Goal: Task Accomplishment & Management: Manage account settings

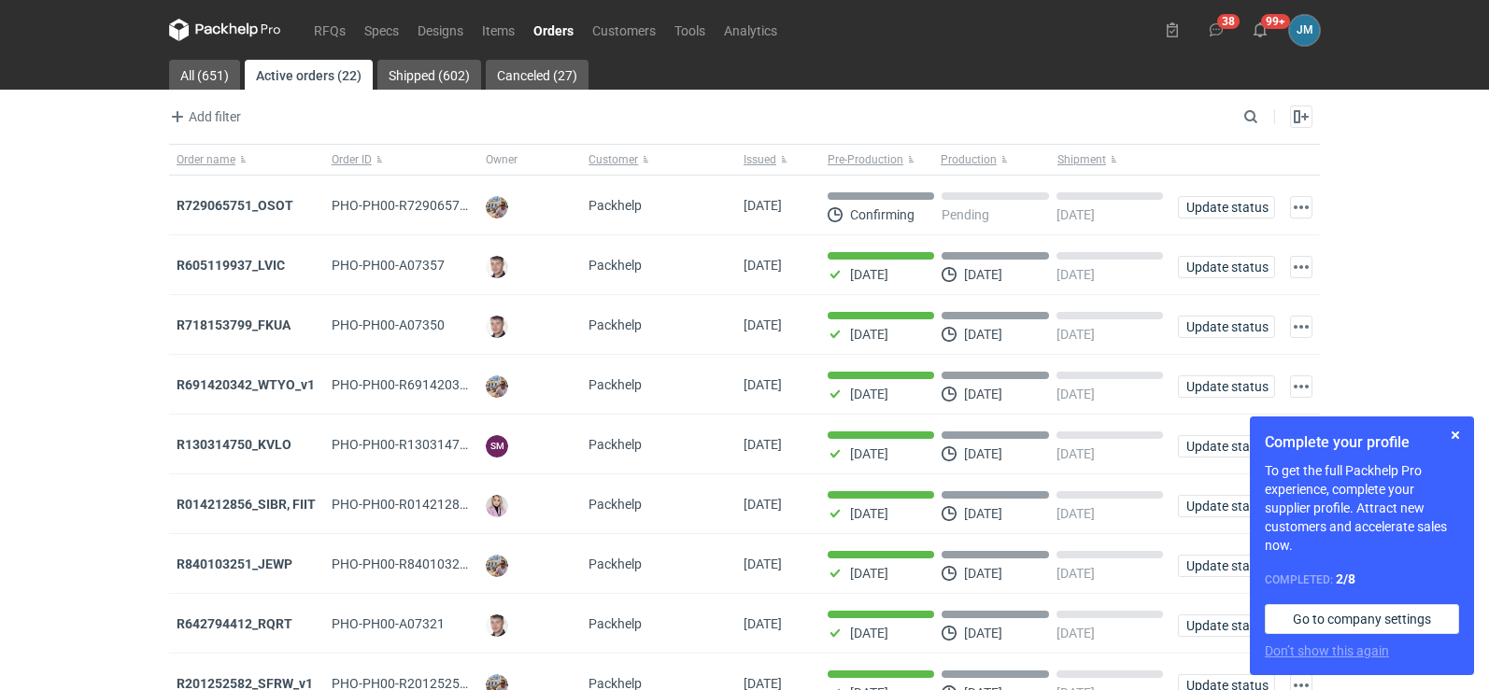
click at [235, 28] on icon at bounding box center [233, 28] width 7 height 11
click at [1449, 440] on button "button" at bounding box center [1455, 435] width 22 height 22
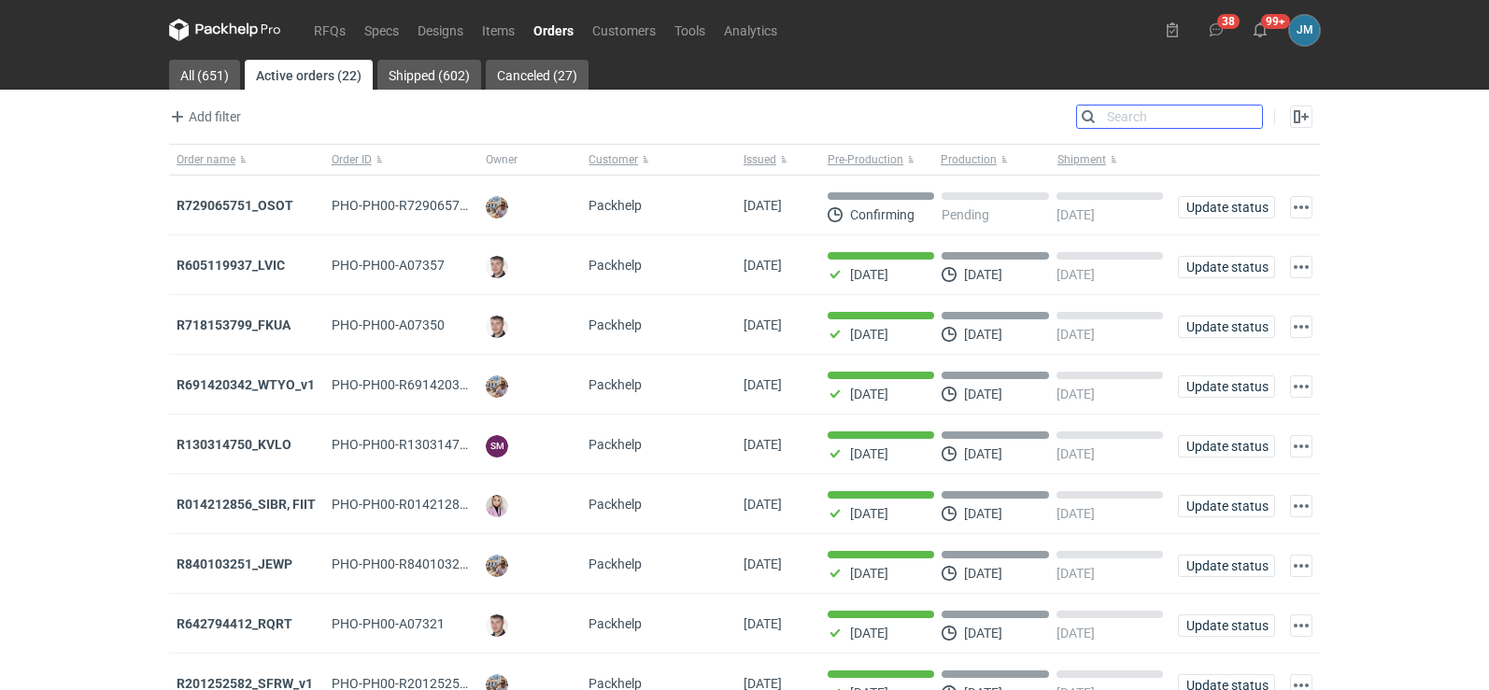
click at [1244, 116] on input "Search" at bounding box center [1169, 117] width 185 height 22
type input "xduz"
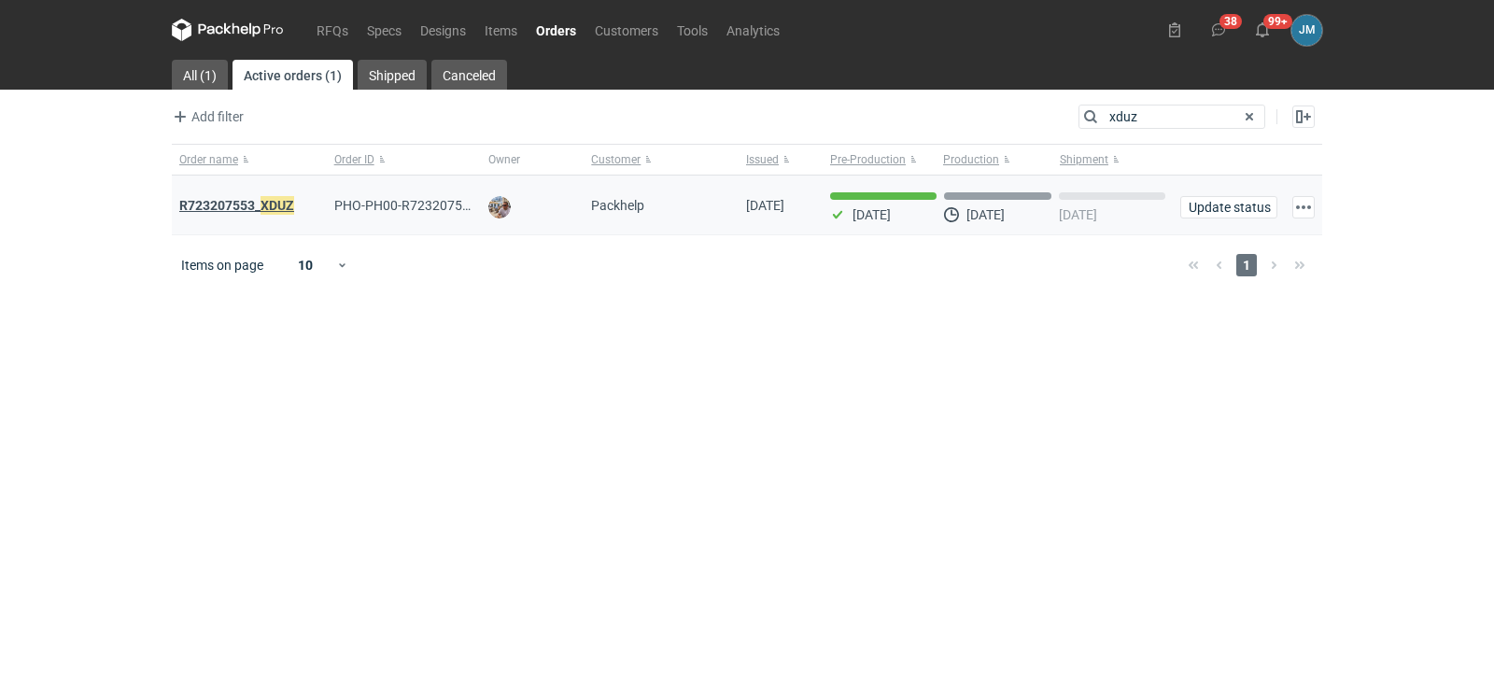
click at [260, 208] on strong "R723207553_ XDUZ" at bounding box center [236, 205] width 115 height 21
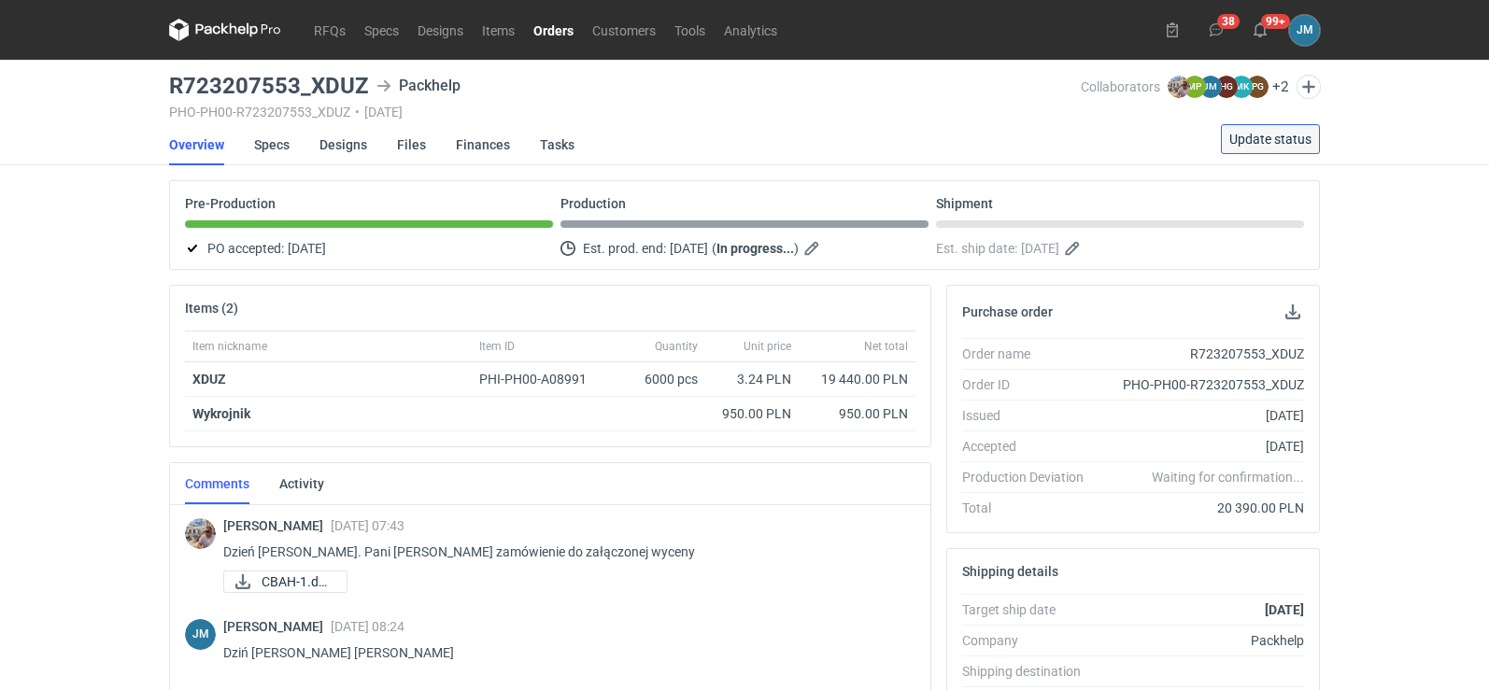
click at [1241, 139] on span "Update status" at bounding box center [1270, 139] width 82 height 13
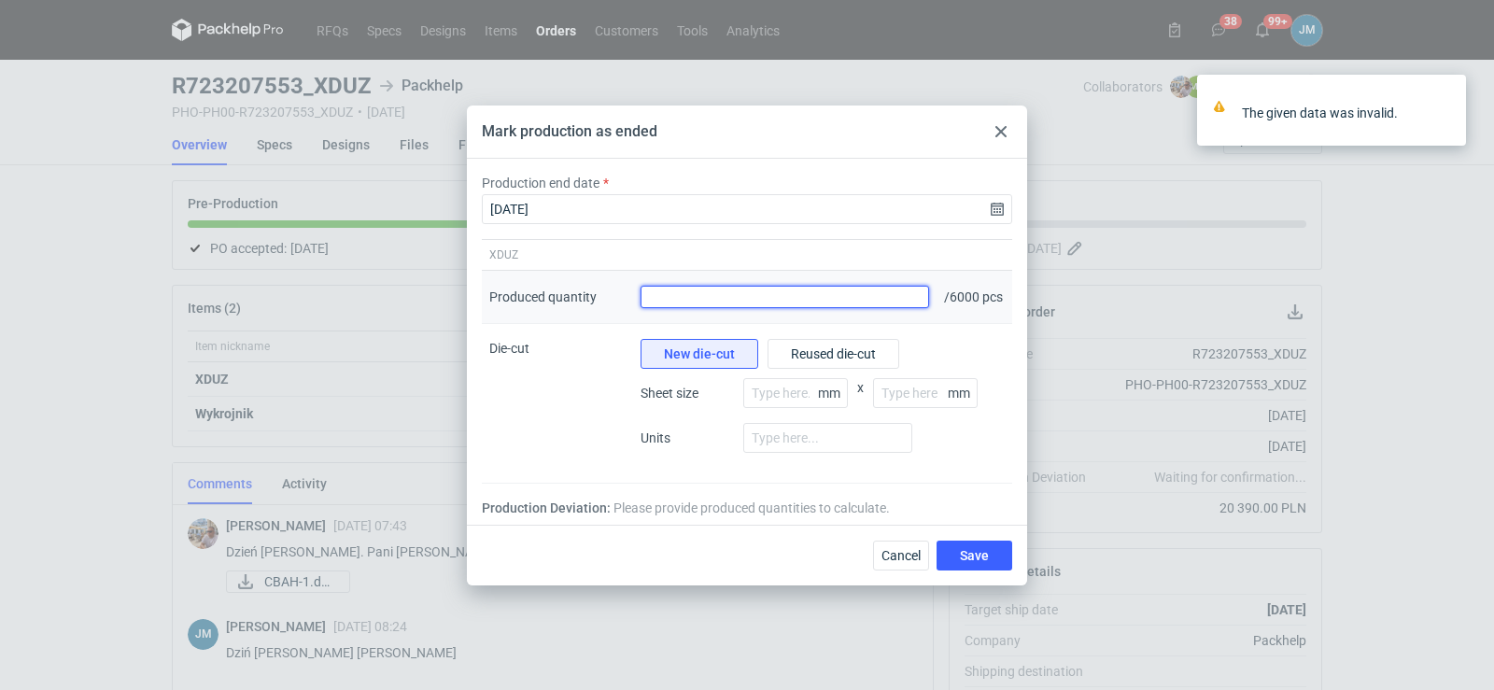
click at [864, 303] on input "Produced quantity" at bounding box center [785, 297] width 289 height 22
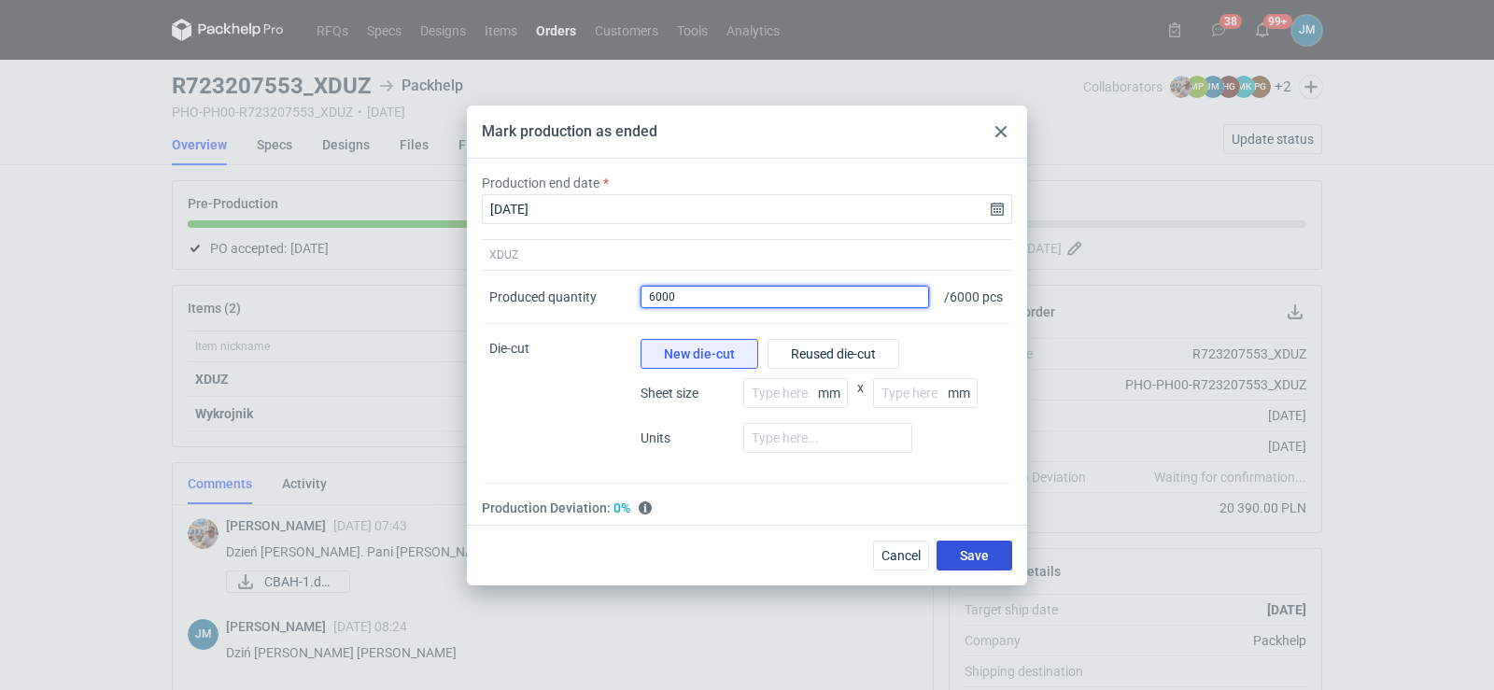
type input "6000"
click at [975, 556] on span "Save" at bounding box center [974, 555] width 29 height 13
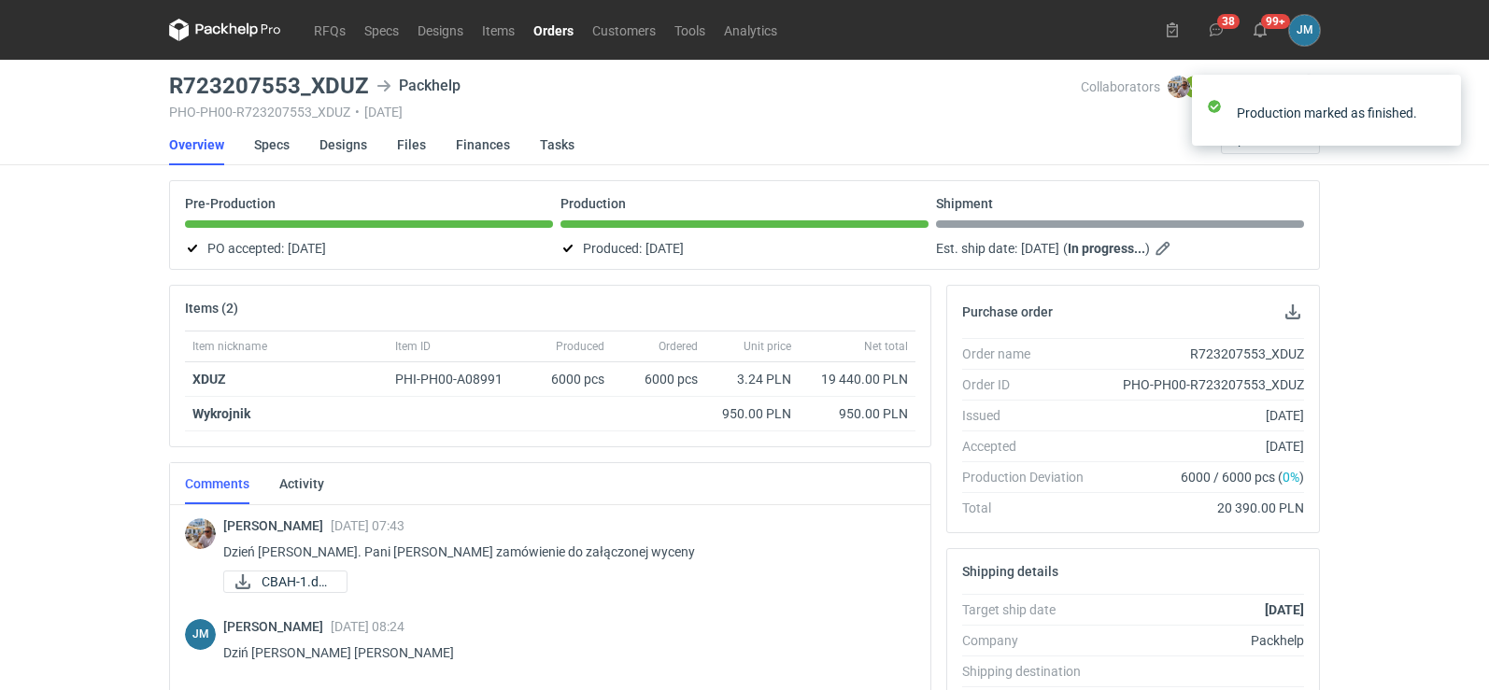
click at [219, 41] on nav "RFQs Specs Designs Items Orders Customers Tools Analytics" at bounding box center [477, 30] width 617 height 60
click at [221, 35] on icon at bounding box center [225, 30] width 112 height 22
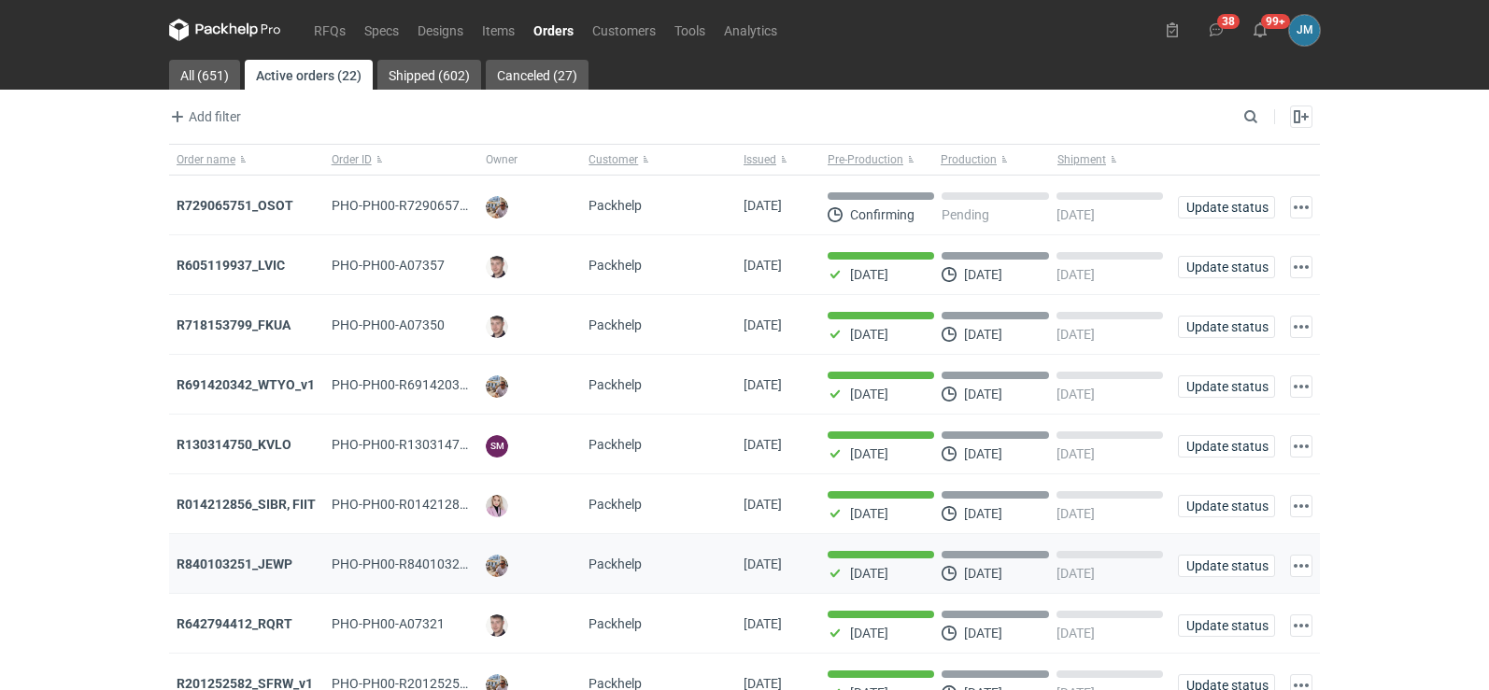
scroll to position [152, 0]
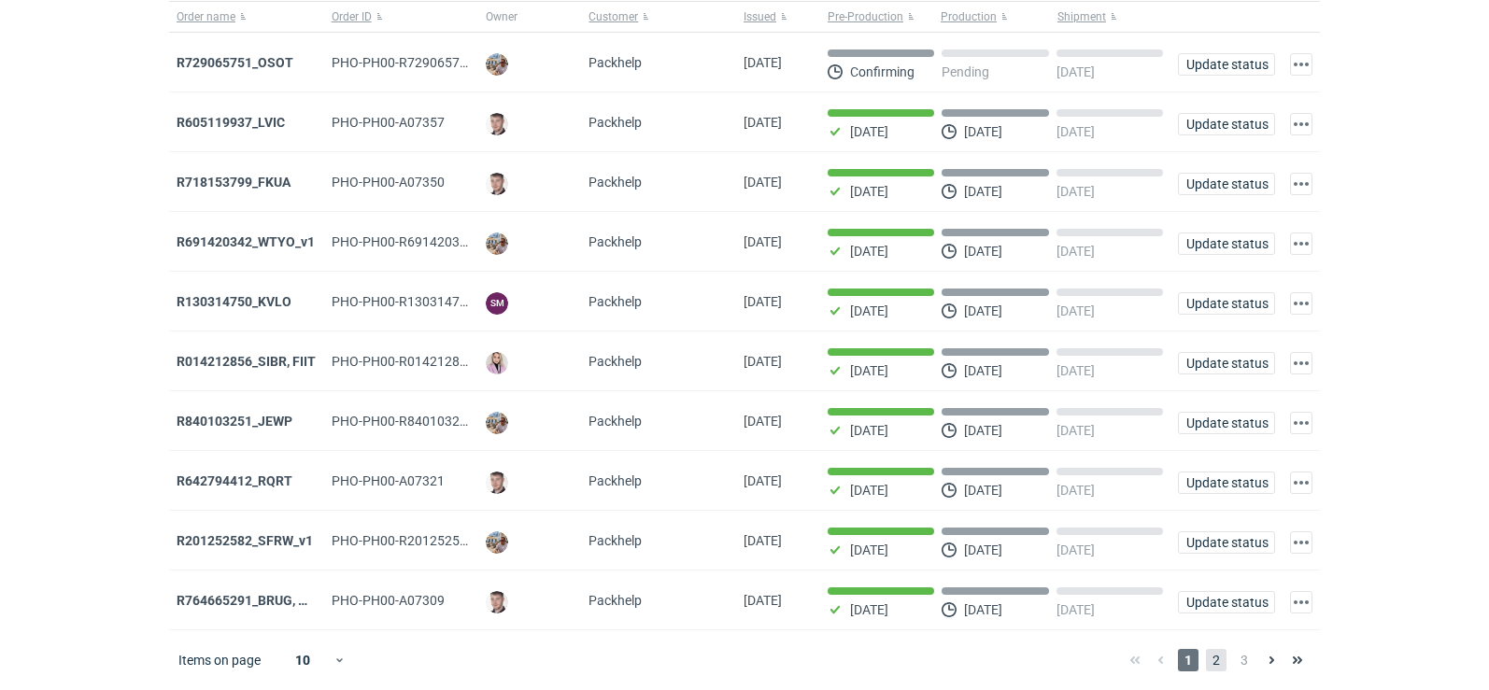
click at [1207, 654] on span "2" at bounding box center [1216, 660] width 21 height 22
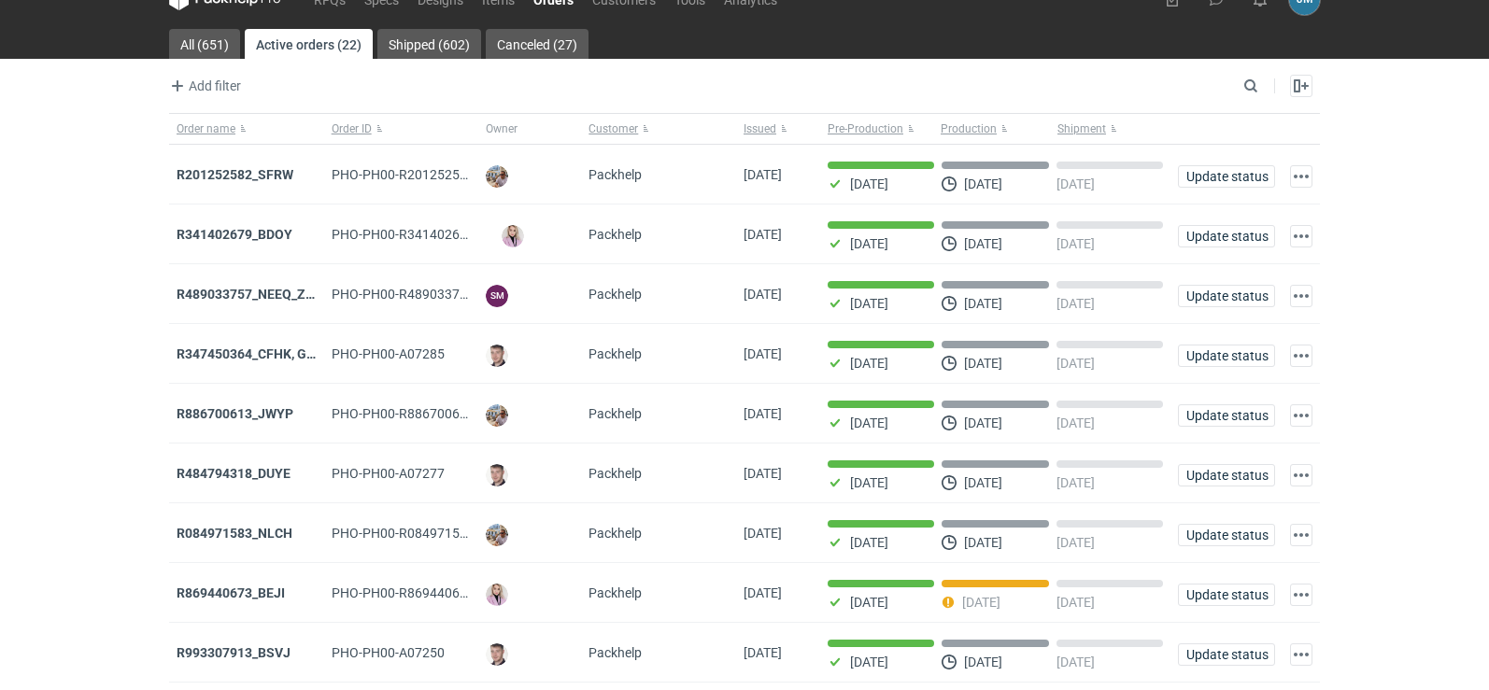
scroll to position [152, 0]
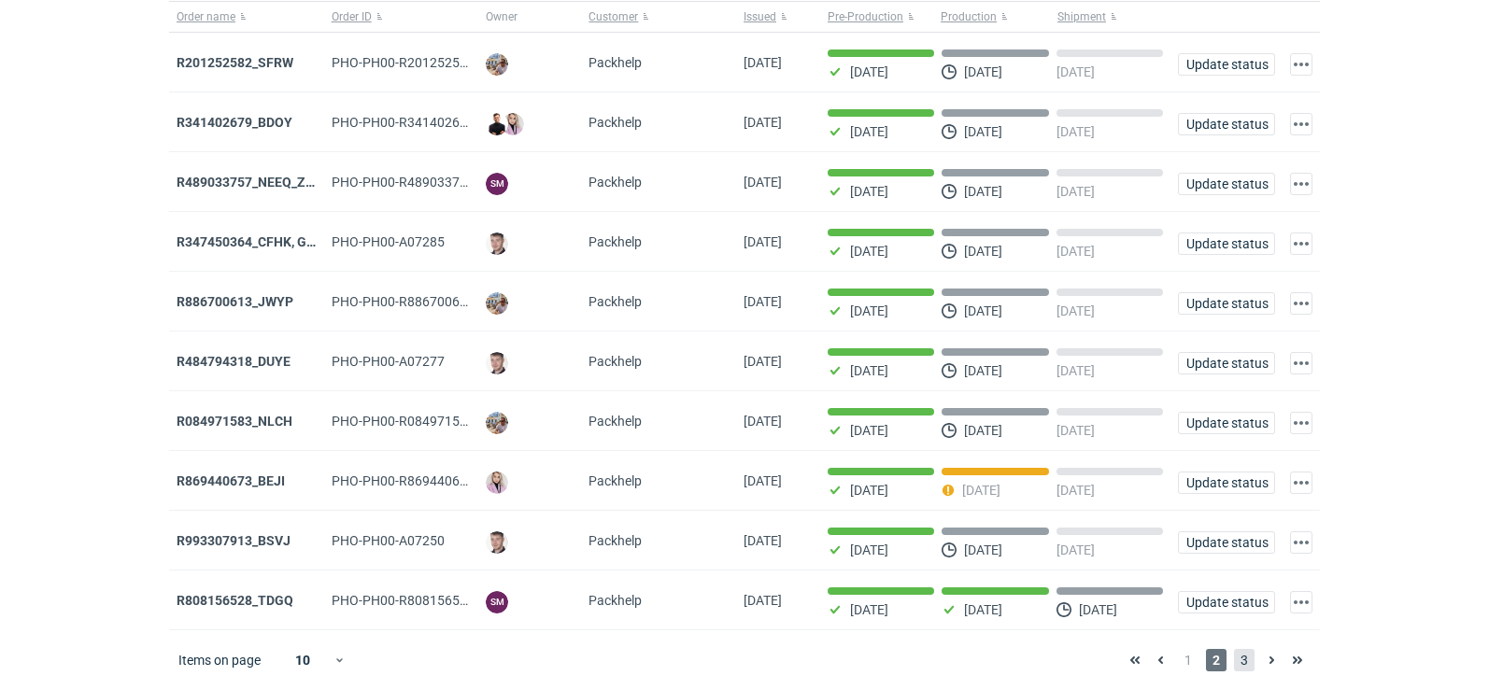
click at [1238, 662] on span "3" at bounding box center [1244, 660] width 21 height 22
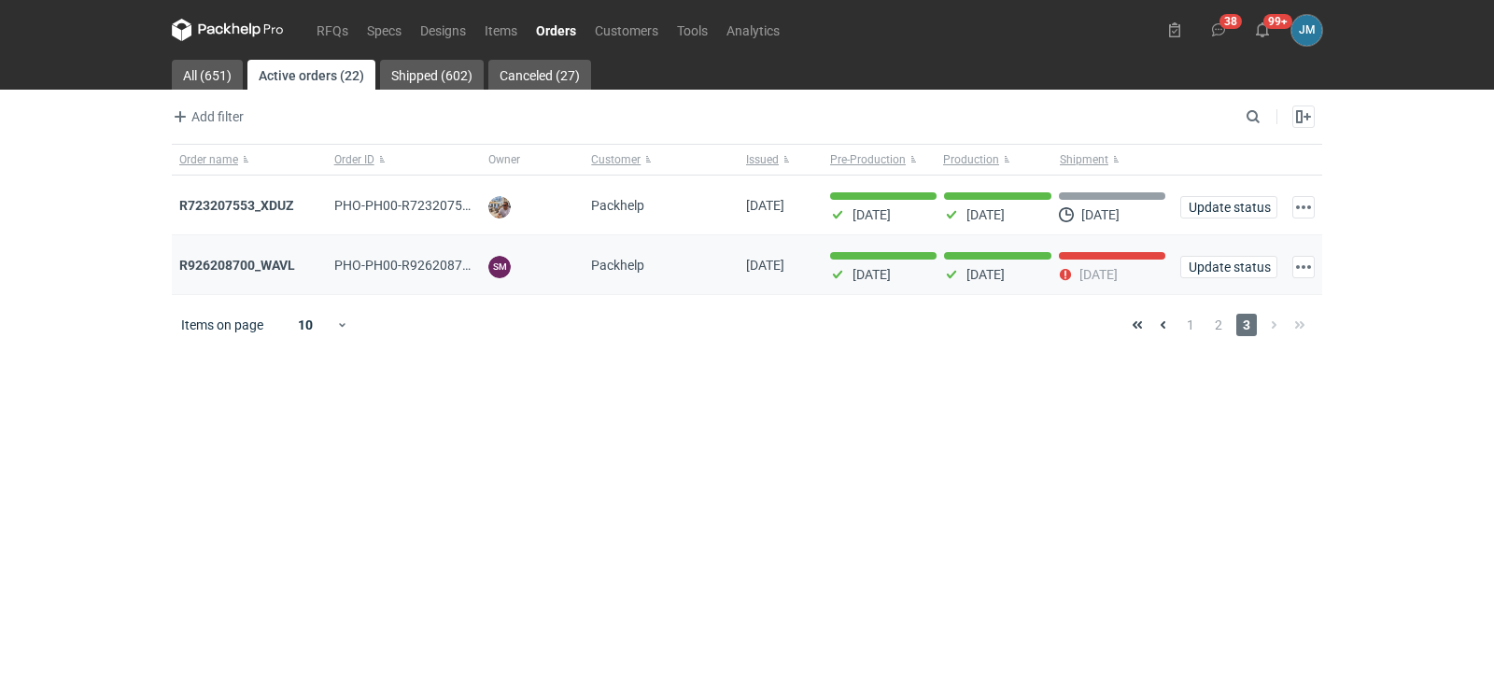
click at [215, 256] on div "R926208700_WAVL" at bounding box center [249, 265] width 155 height 60
click at [217, 267] on strong "R926208700_WAVL" at bounding box center [237, 265] width 116 height 15
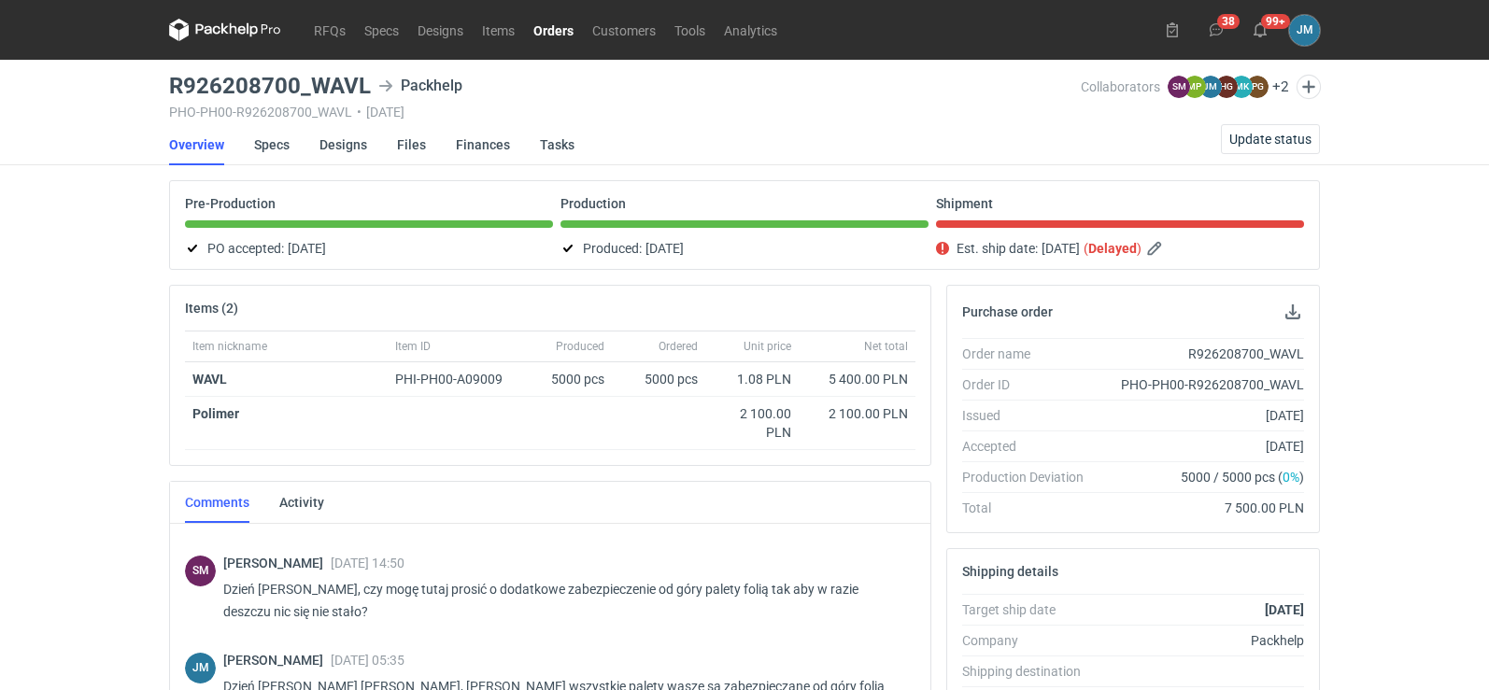
click at [219, 23] on icon at bounding box center [225, 30] width 112 height 22
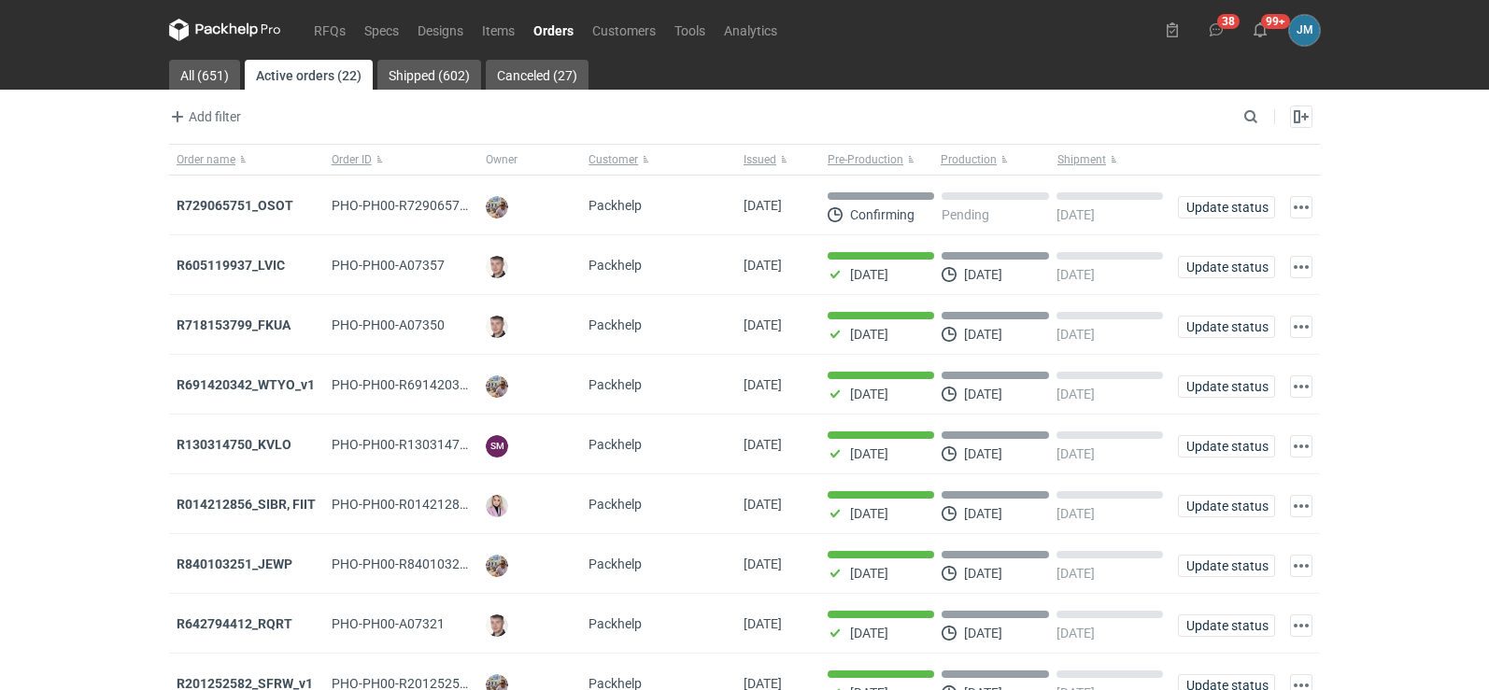
click at [235, 35] on icon at bounding box center [225, 30] width 112 height 22
click at [212, 33] on icon at bounding box center [225, 30] width 112 height 22
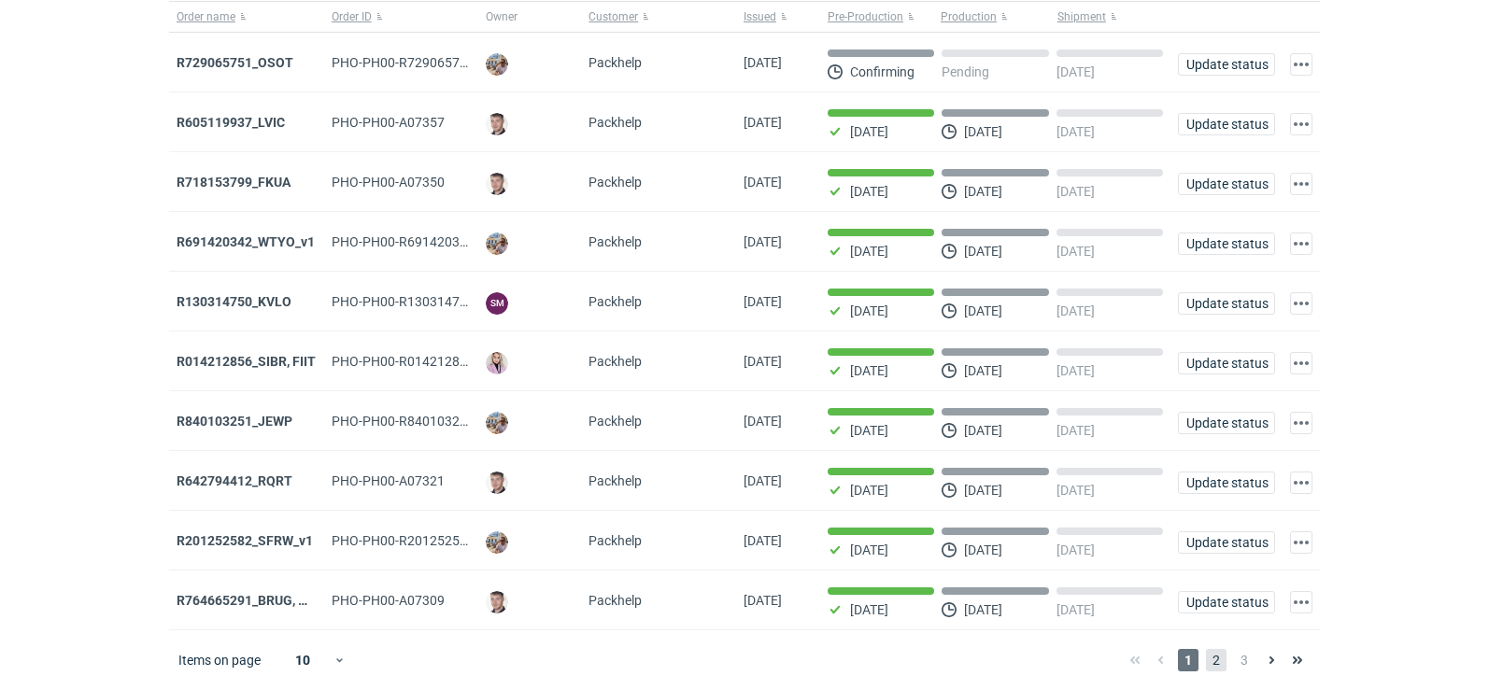
click at [1214, 666] on span "2" at bounding box center [1216, 660] width 21 height 22
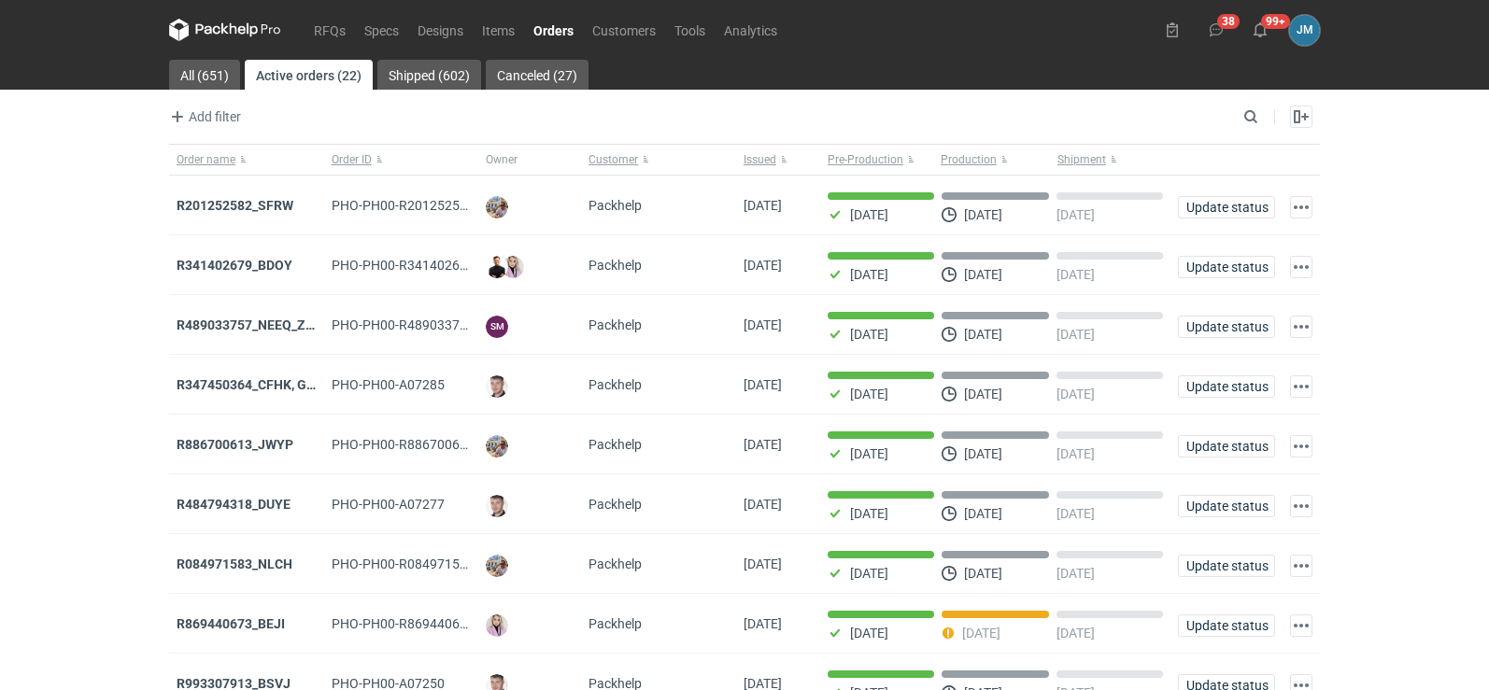
click at [209, 27] on icon at bounding box center [208, 29] width 24 height 10
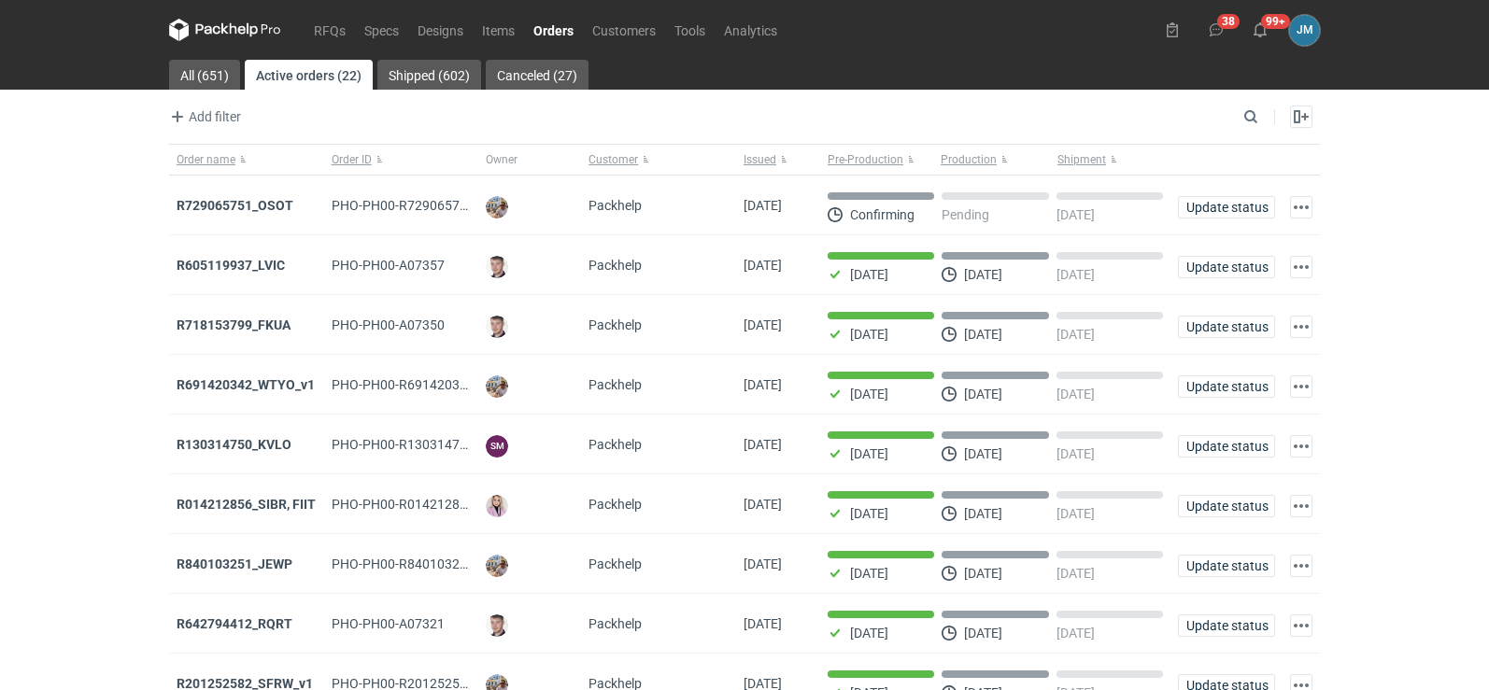
click at [199, 25] on icon at bounding box center [208, 29] width 24 height 10
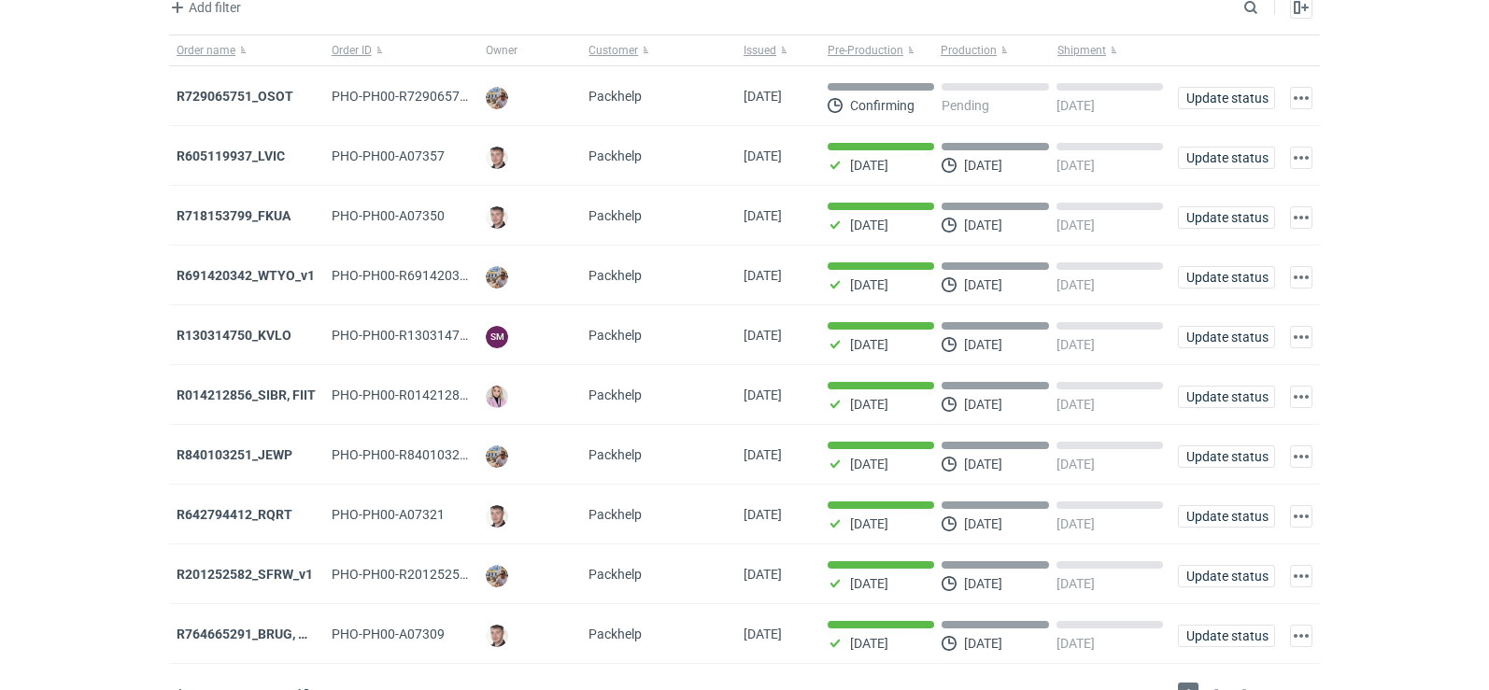
scroll to position [152, 0]
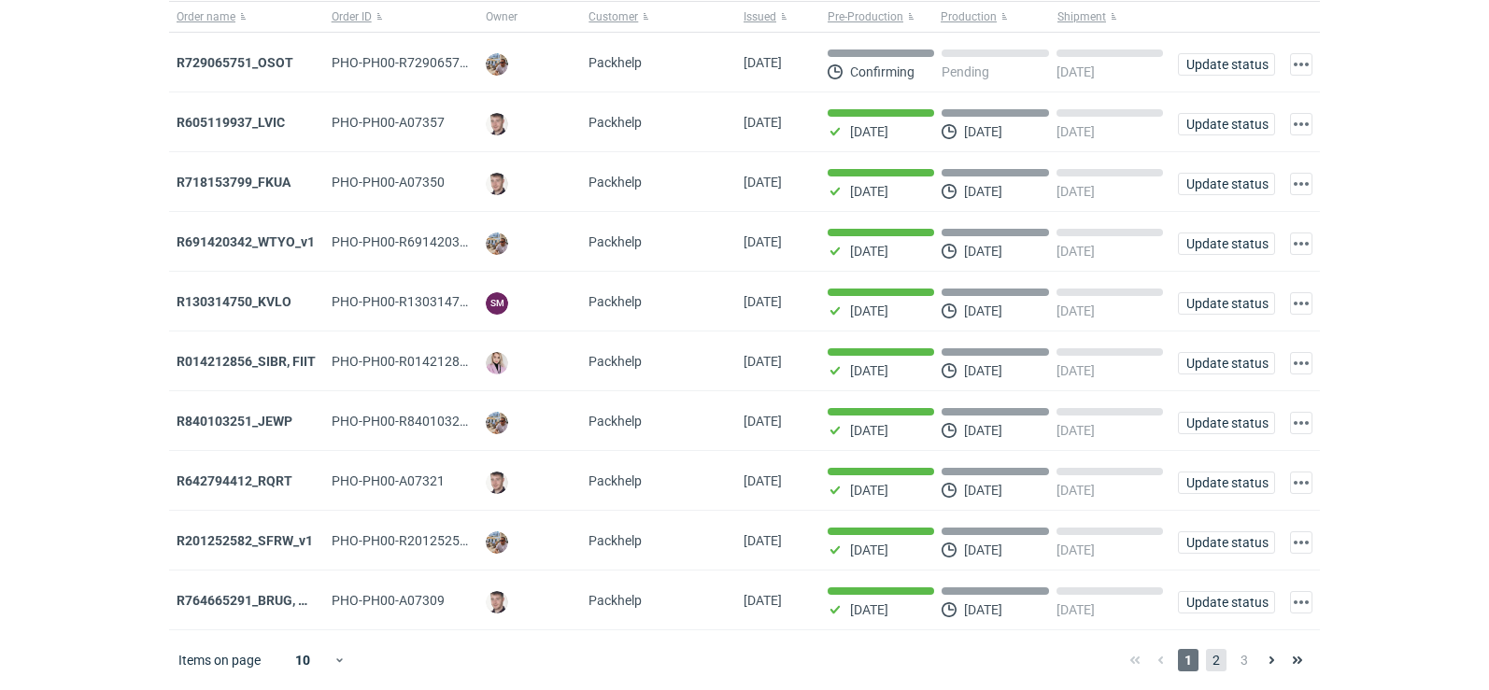
click at [1213, 660] on span "2" at bounding box center [1216, 660] width 21 height 22
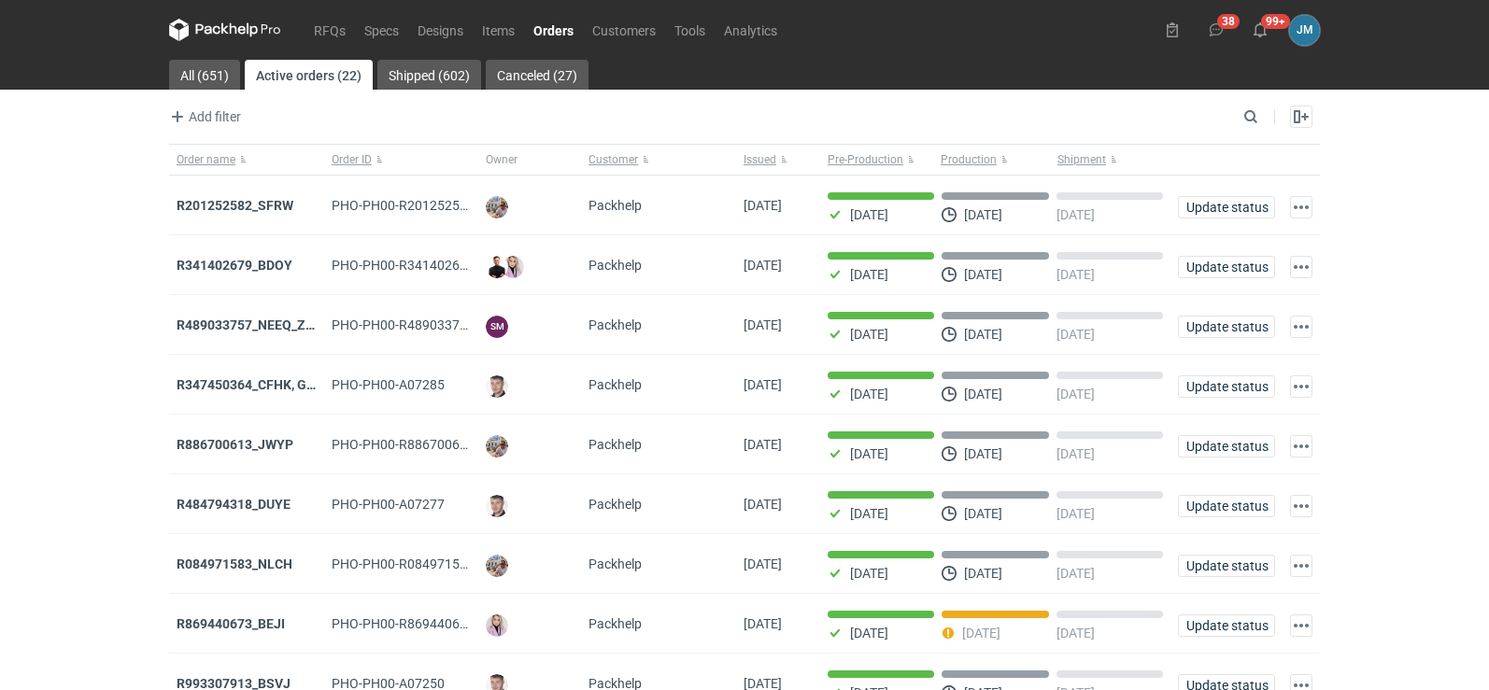
click at [226, 24] on icon at bounding box center [225, 30] width 112 height 22
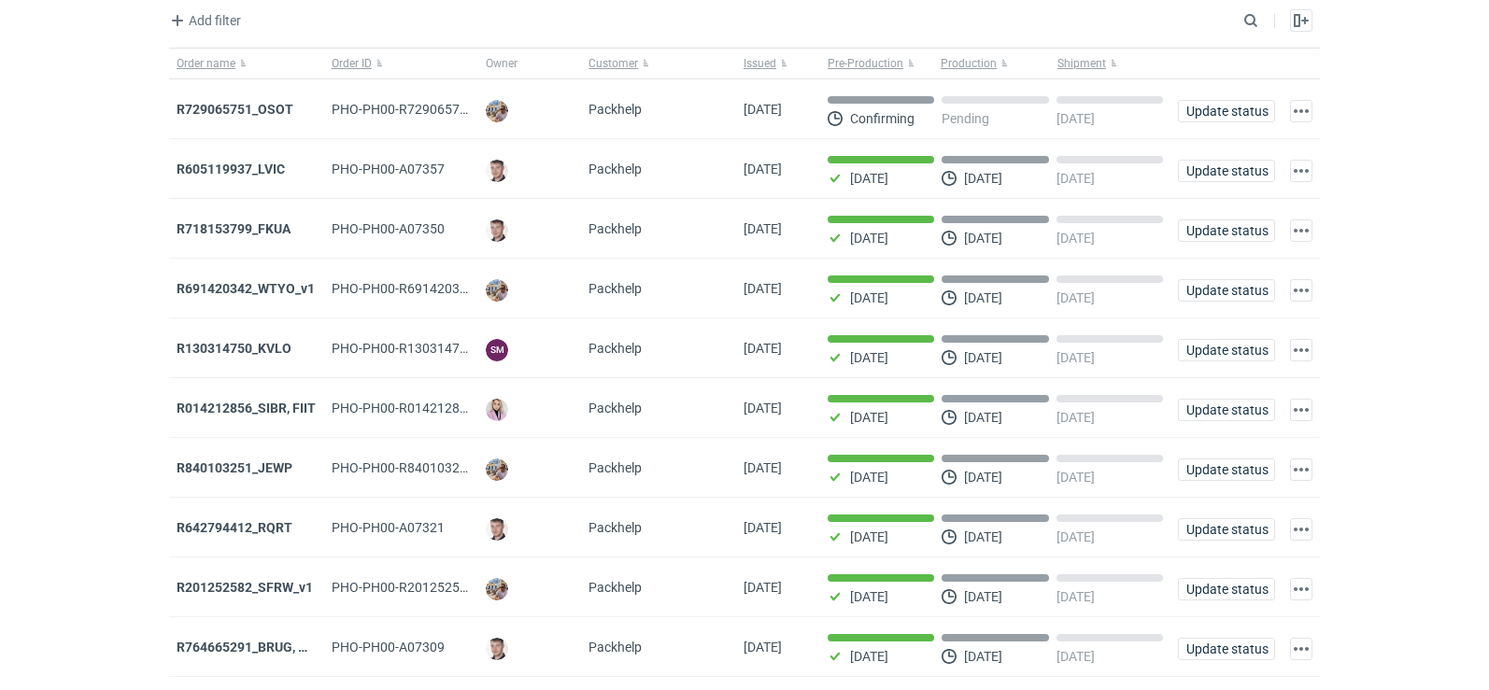
scroll to position [152, 0]
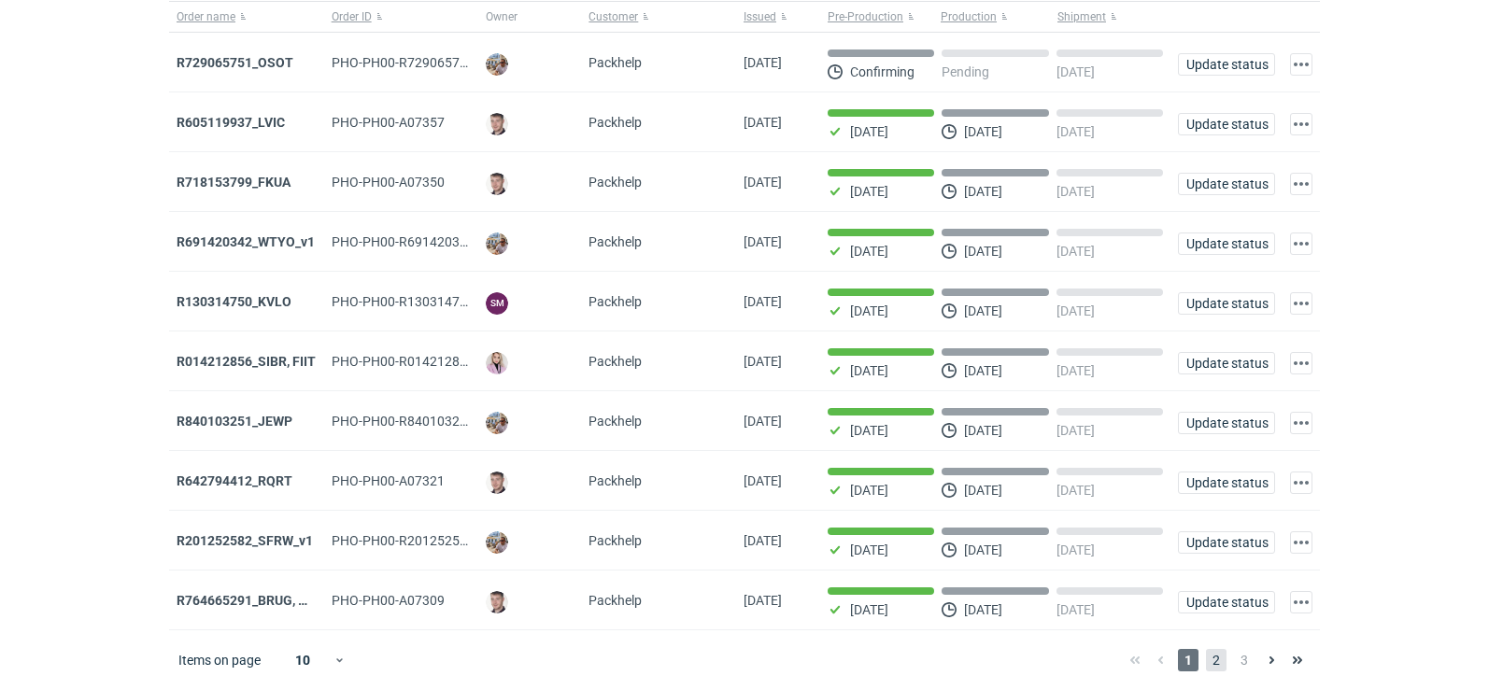
click at [1219, 666] on span "2" at bounding box center [1216, 660] width 21 height 22
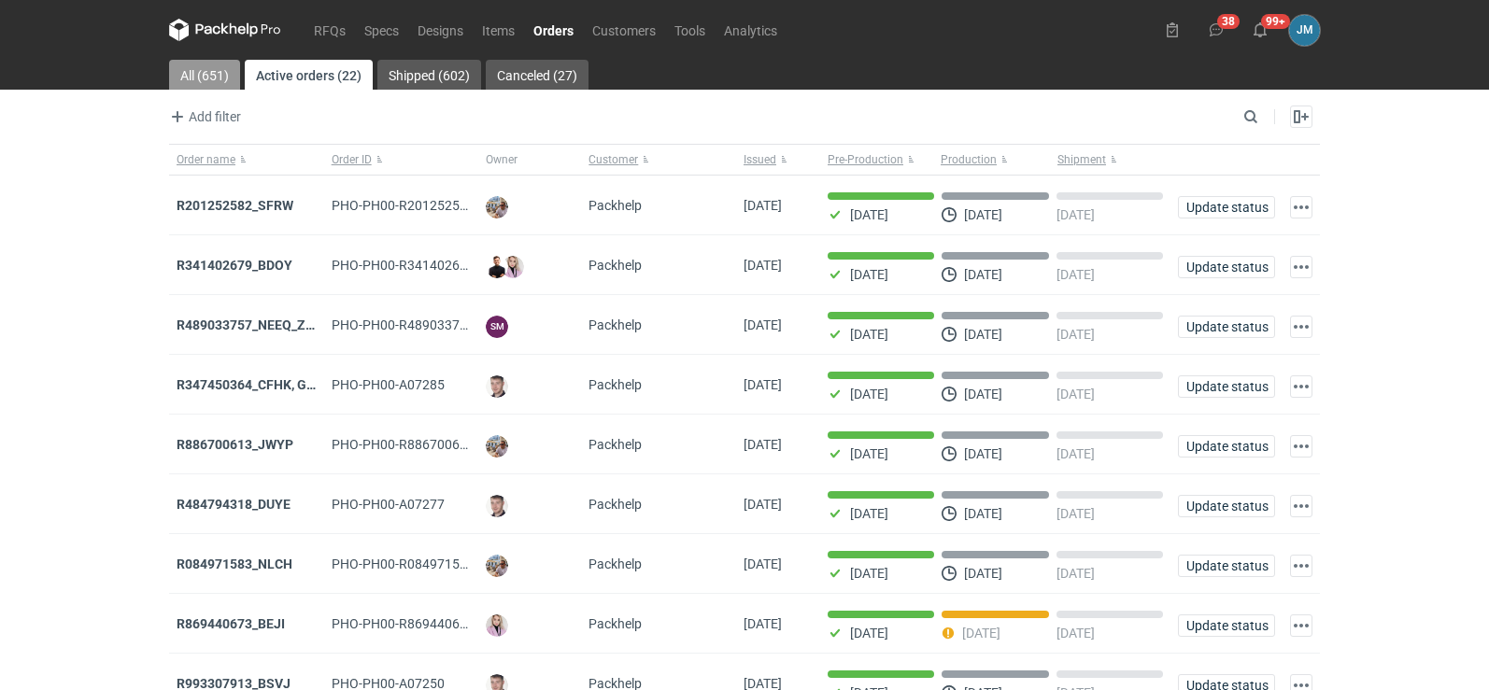
click at [179, 71] on link "All (651)" at bounding box center [204, 75] width 71 height 30
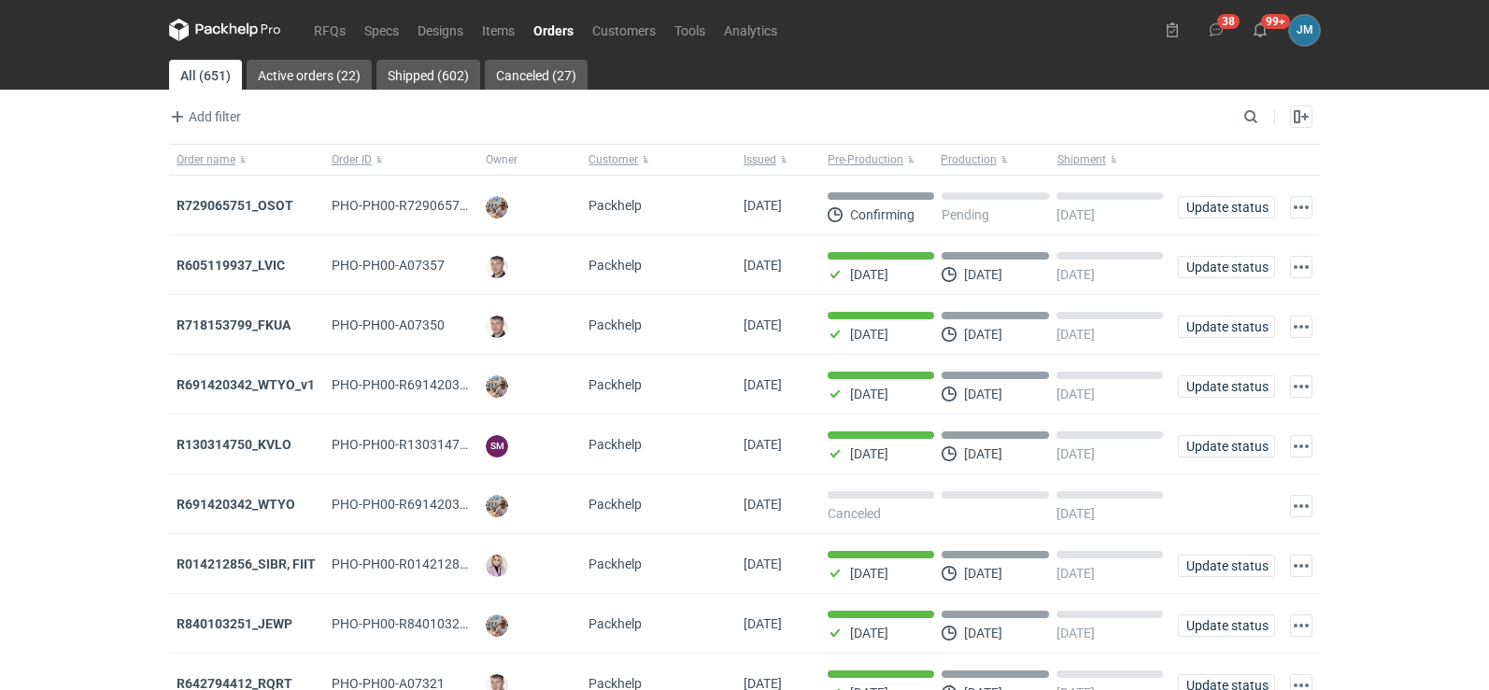
click at [204, 38] on icon at bounding box center [225, 30] width 112 height 22
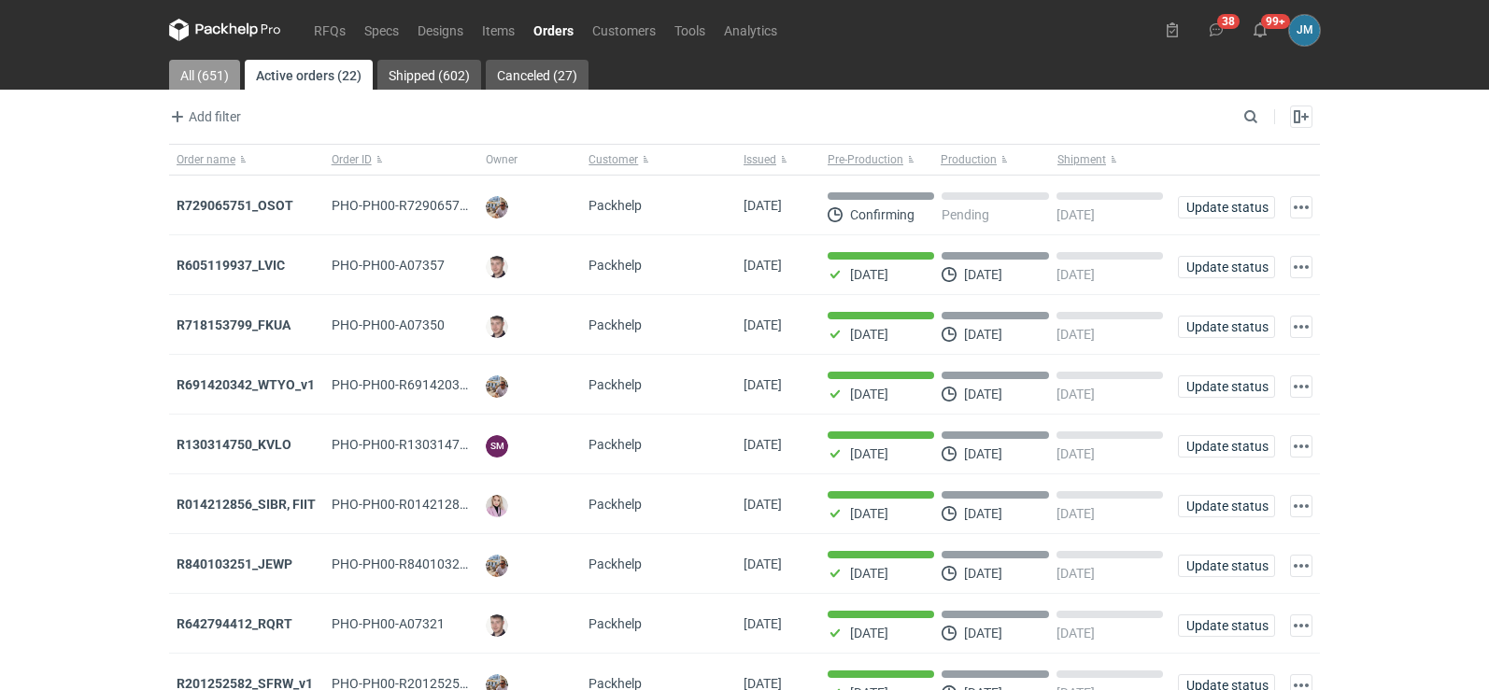
click at [190, 63] on link "All (651)" at bounding box center [204, 75] width 71 height 30
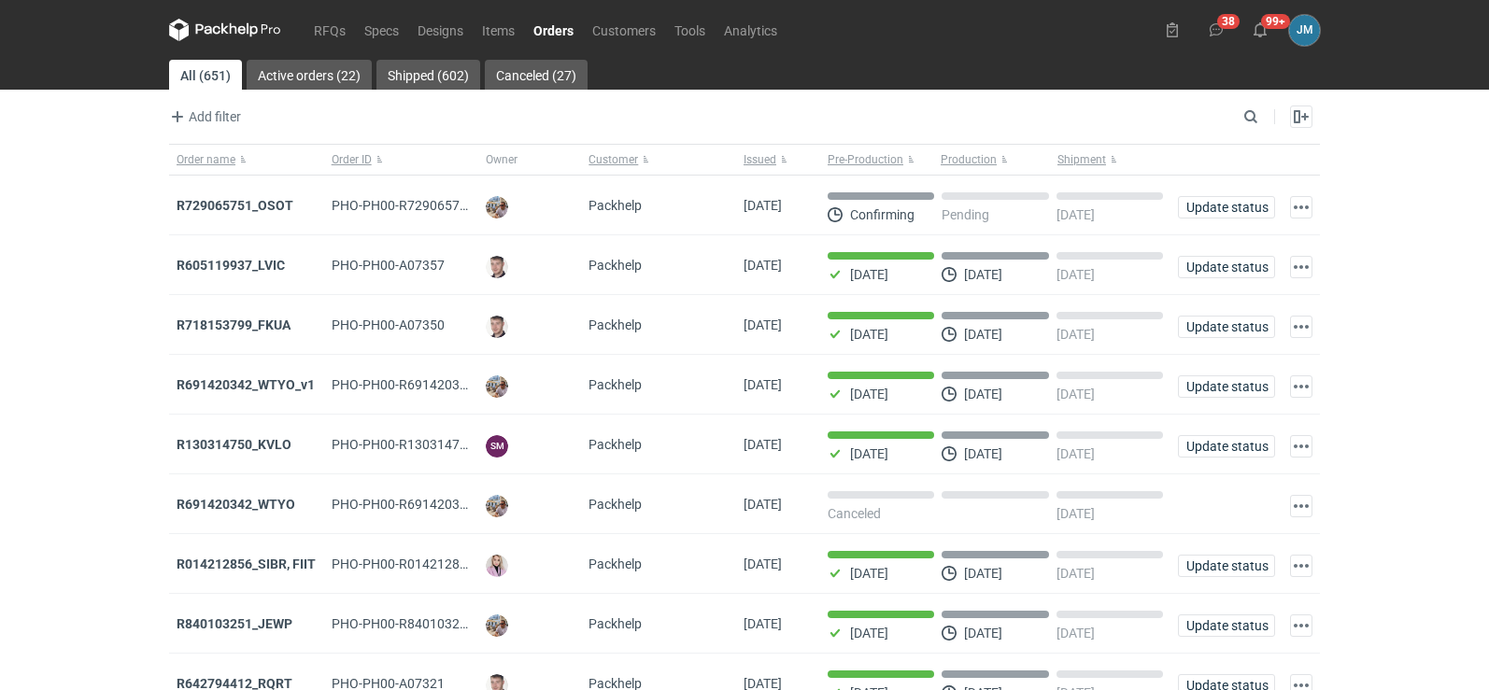
click at [199, 20] on icon at bounding box center [225, 30] width 112 height 22
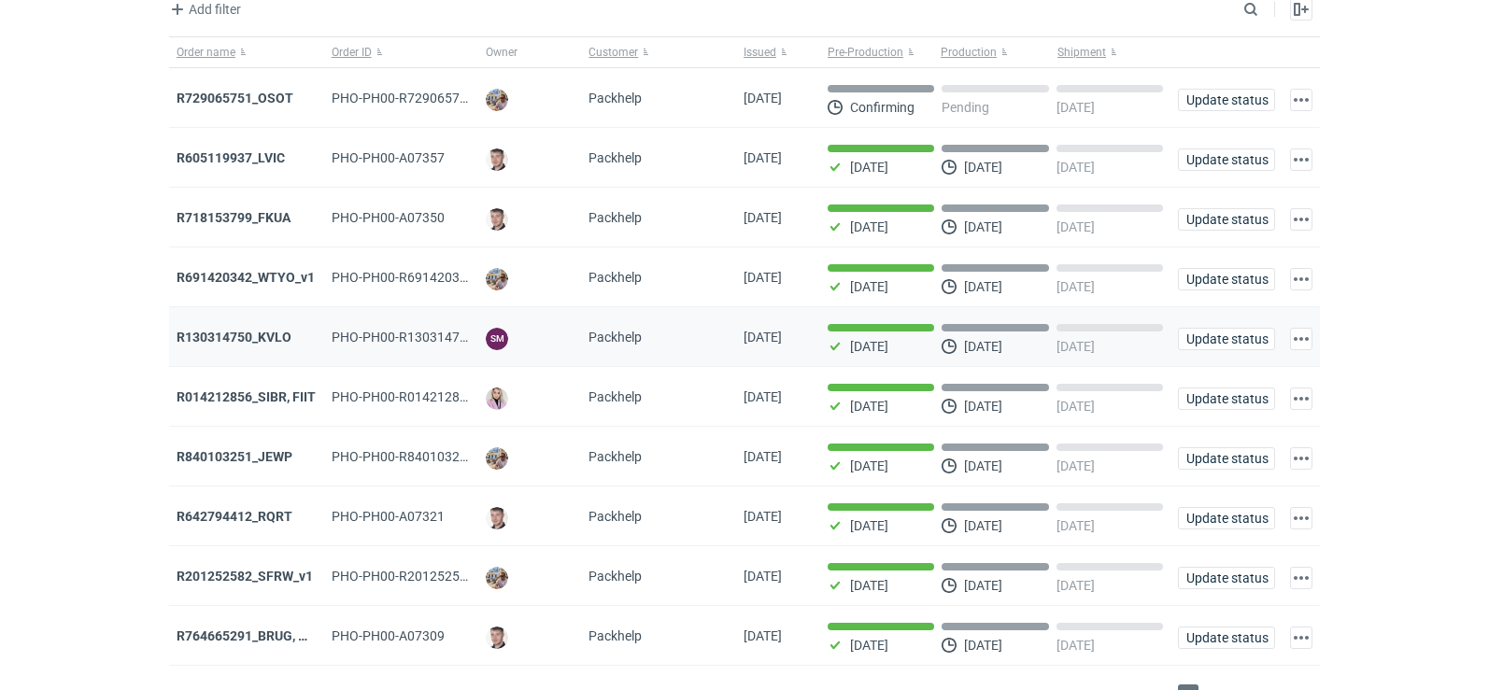
scroll to position [152, 0]
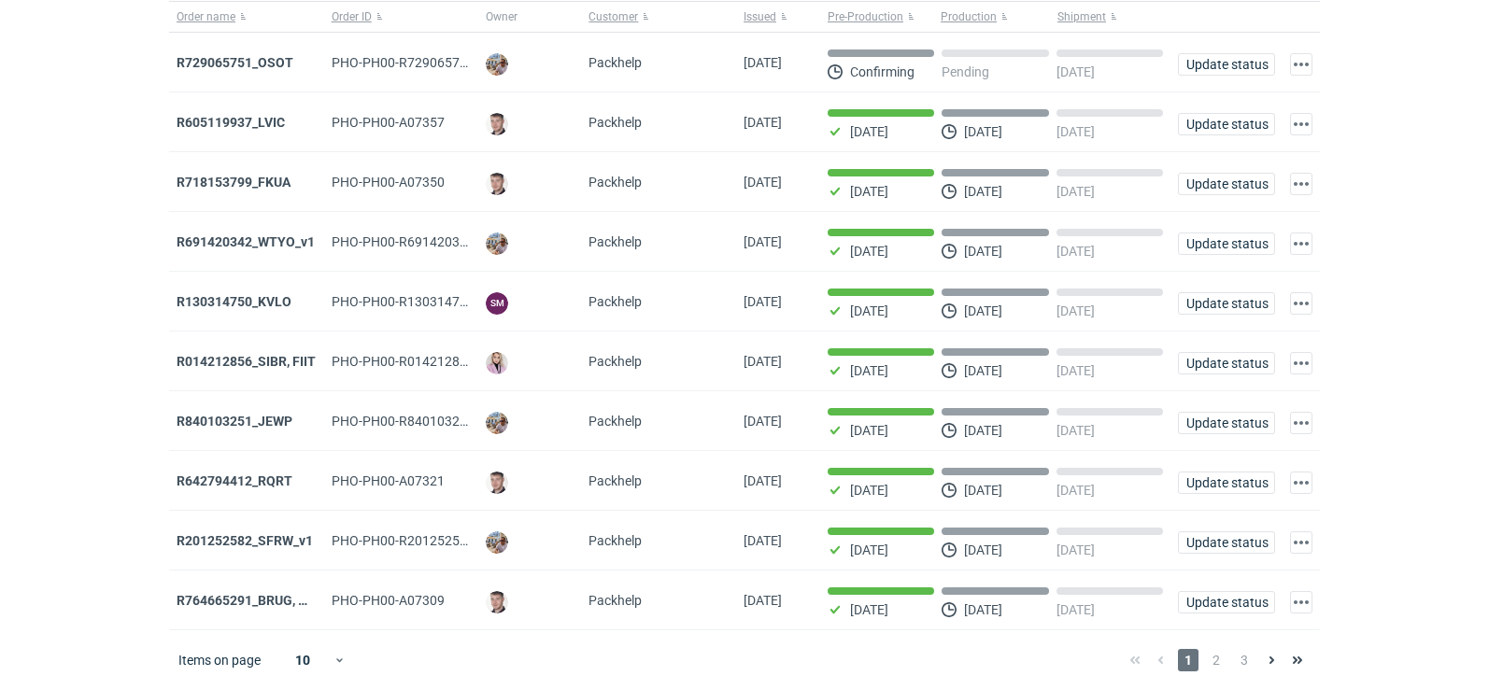
click at [1215, 672] on div "Items on page 10 1 2 3" at bounding box center [744, 660] width 1150 height 60
click at [1215, 666] on span "2" at bounding box center [1216, 660] width 21 height 22
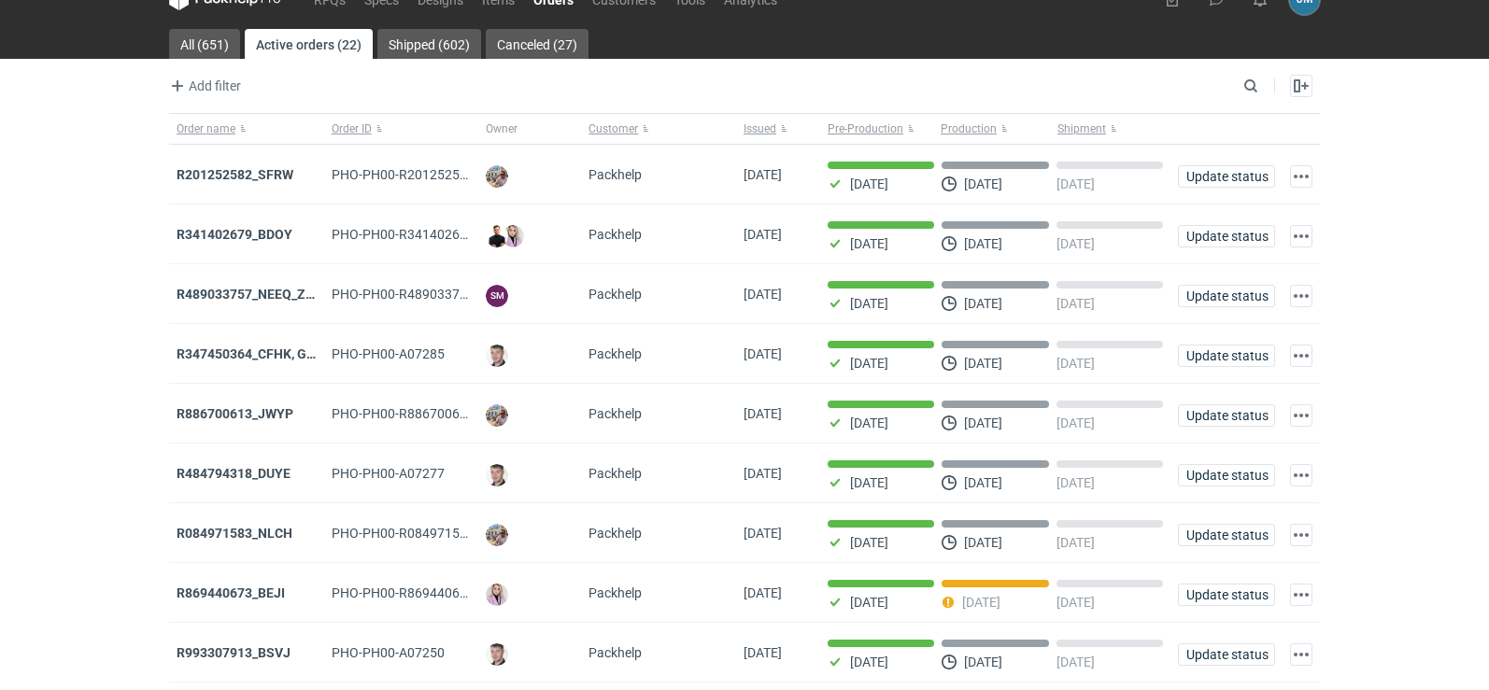
scroll to position [152, 0]
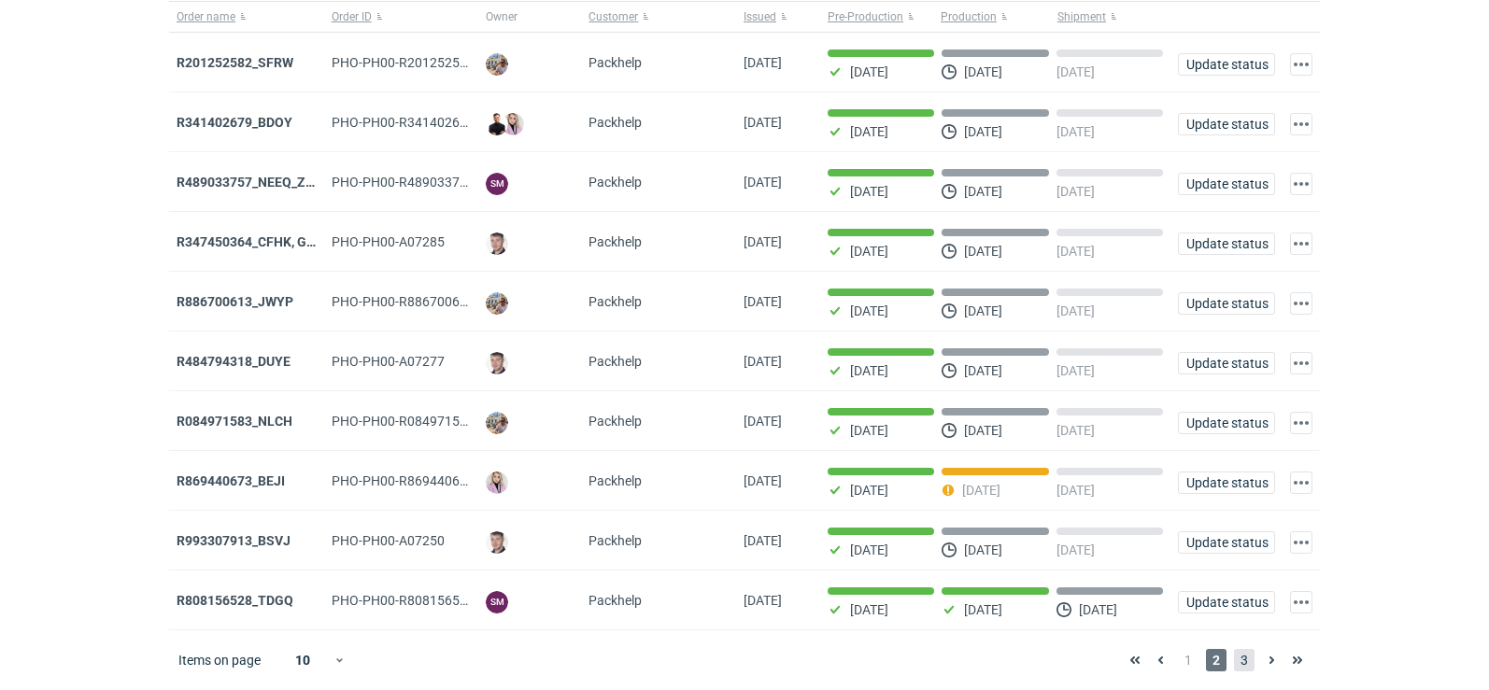
click at [1237, 661] on span "3" at bounding box center [1244, 660] width 21 height 22
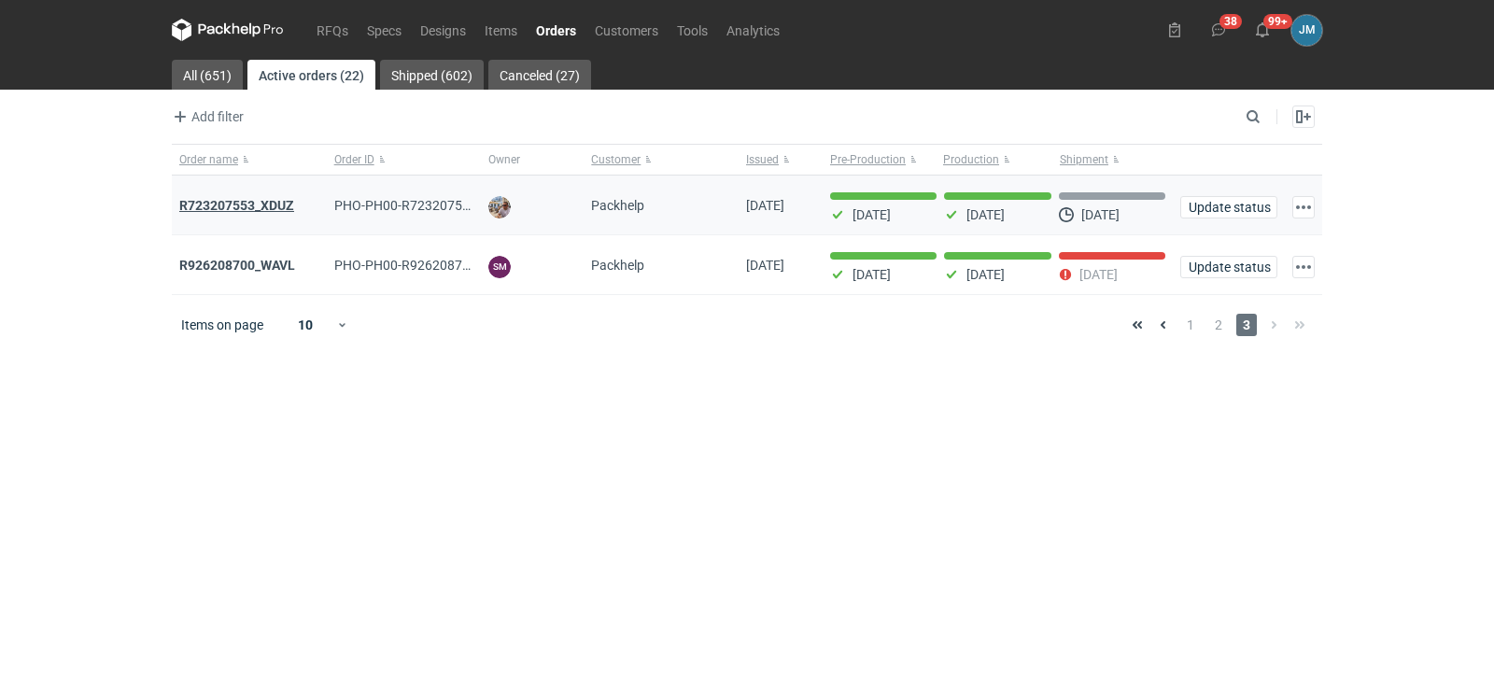
click at [239, 205] on strong "R723207553_XDUZ" at bounding box center [236, 205] width 115 height 15
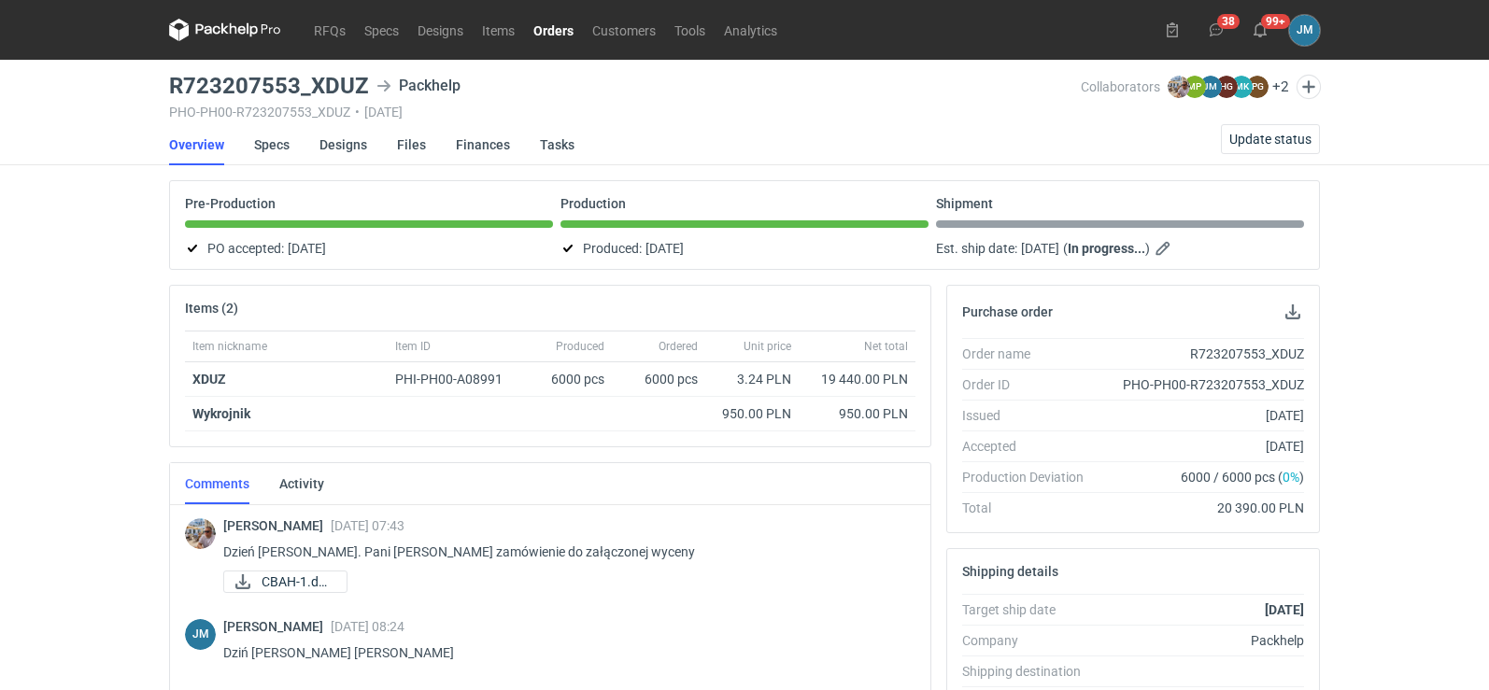
click at [203, 22] on icon at bounding box center [225, 30] width 112 height 22
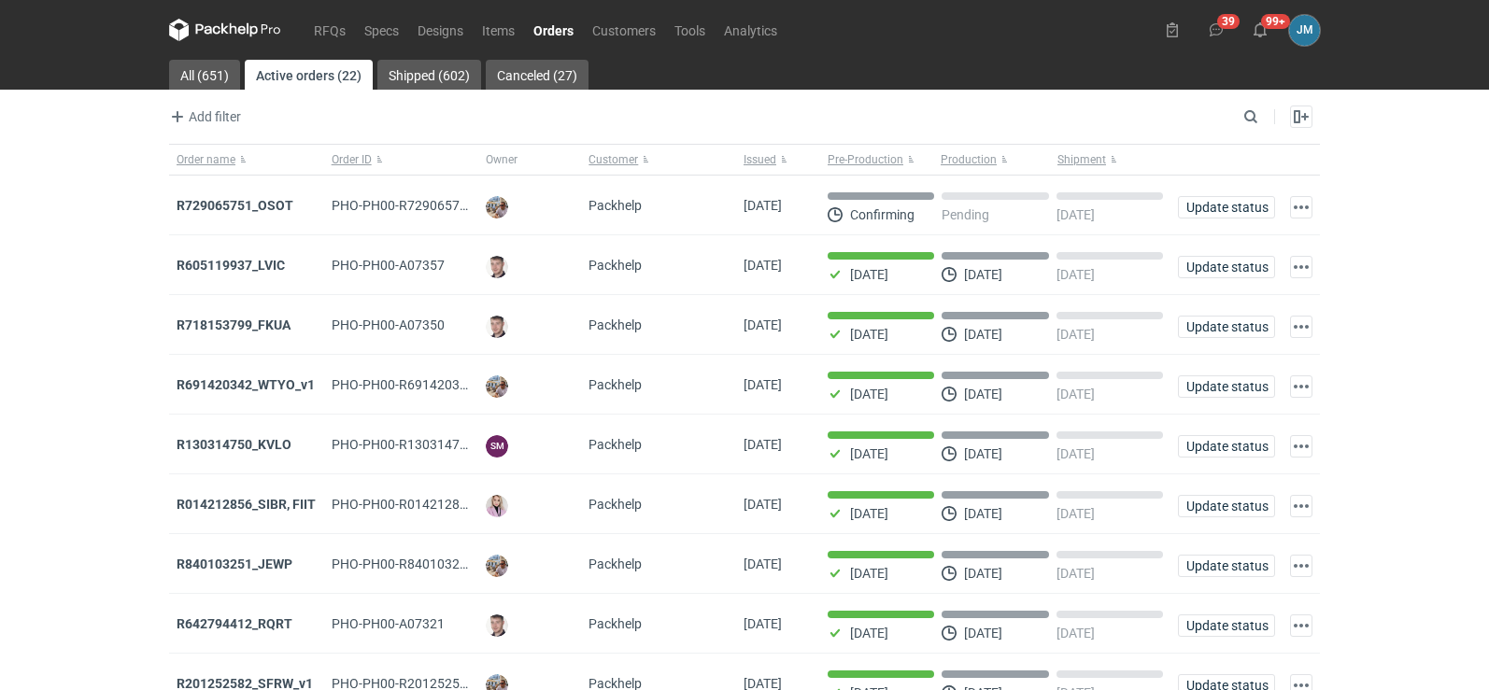
click at [215, 20] on icon at bounding box center [225, 30] width 112 height 22
click at [226, 35] on icon at bounding box center [225, 30] width 112 height 22
click at [223, 203] on strong "R729065751_OSOT" at bounding box center [234, 205] width 117 height 15
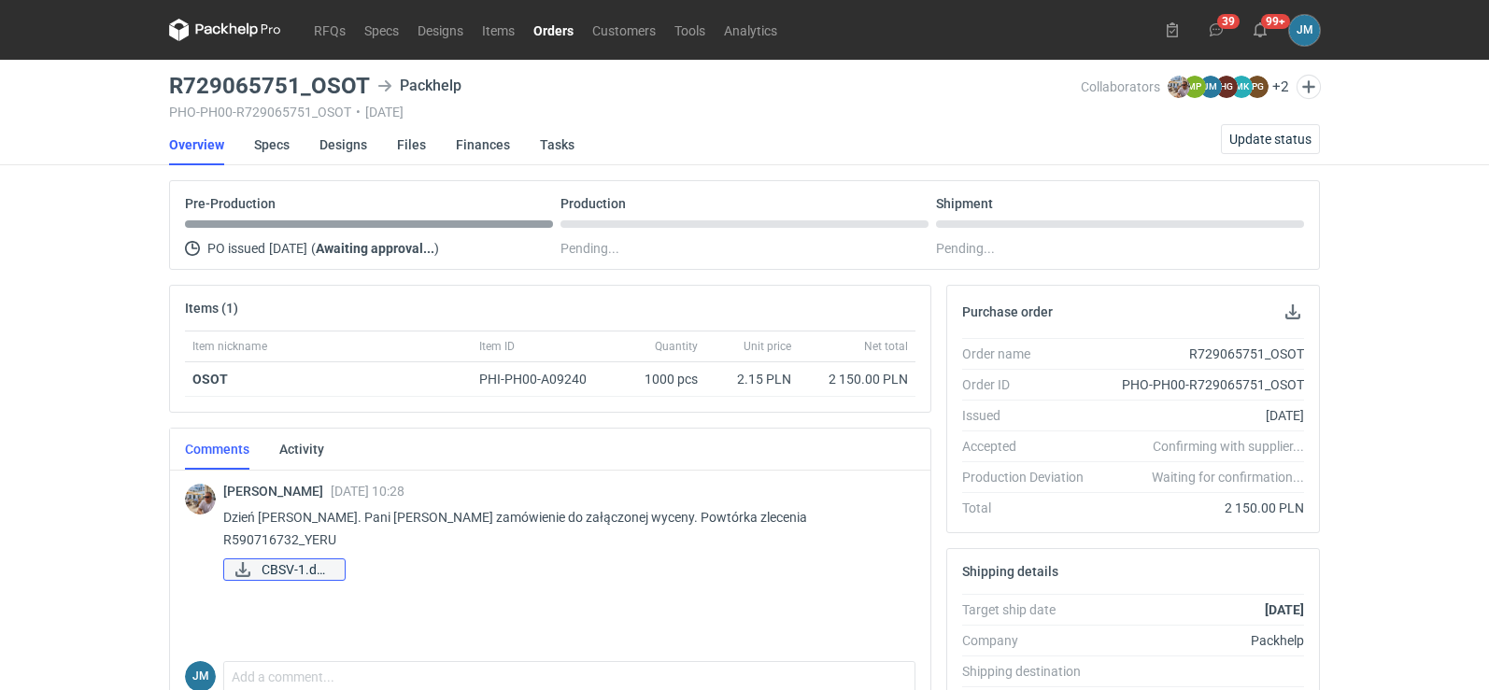
click at [314, 559] on span "CBSV-1.docx" at bounding box center [295, 569] width 68 height 21
click at [261, 148] on link "Specs" at bounding box center [271, 144] width 35 height 41
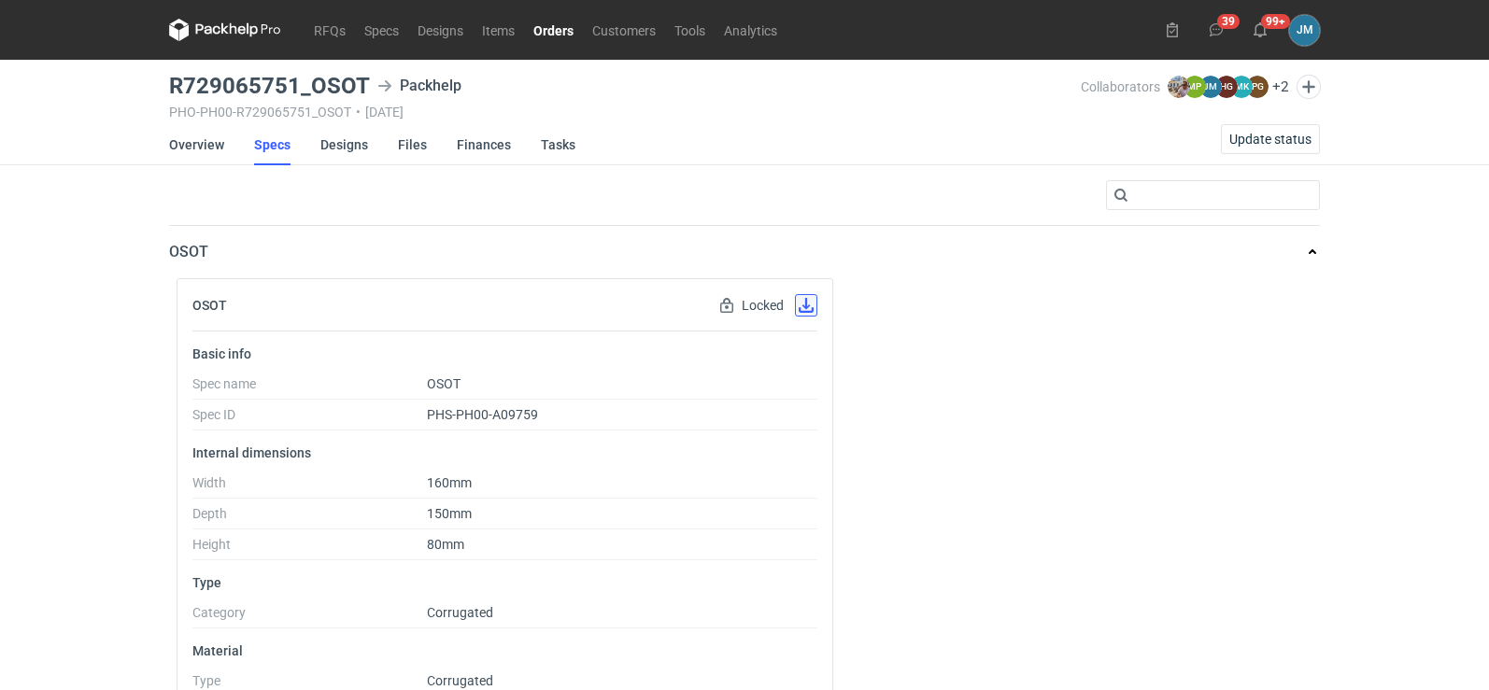
click at [809, 307] on button "button" at bounding box center [806, 305] width 22 height 22
click at [328, 150] on link "Designs" at bounding box center [344, 144] width 48 height 41
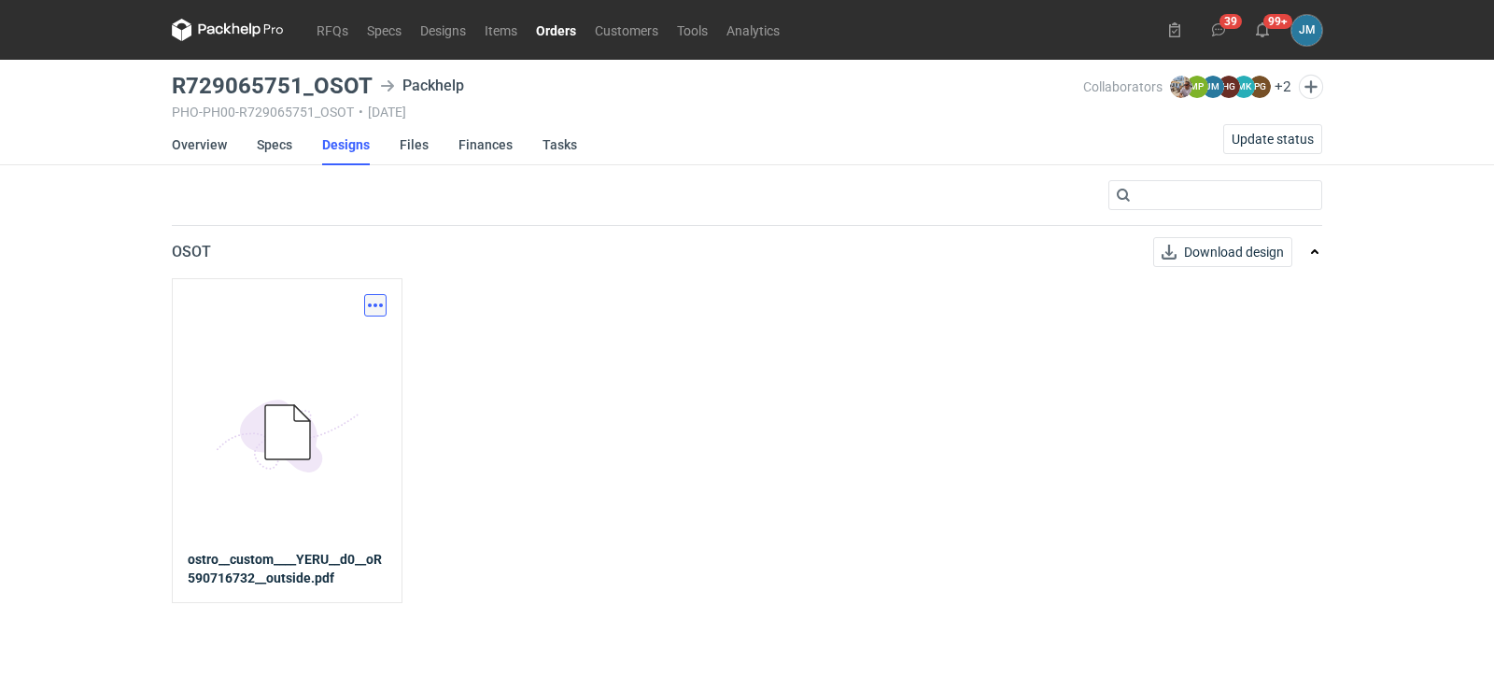
click at [373, 315] on button "button" at bounding box center [375, 305] width 22 height 22
click at [342, 340] on link "Download design part" at bounding box center [293, 347] width 172 height 30
click at [418, 149] on link "Files" at bounding box center [414, 144] width 29 height 41
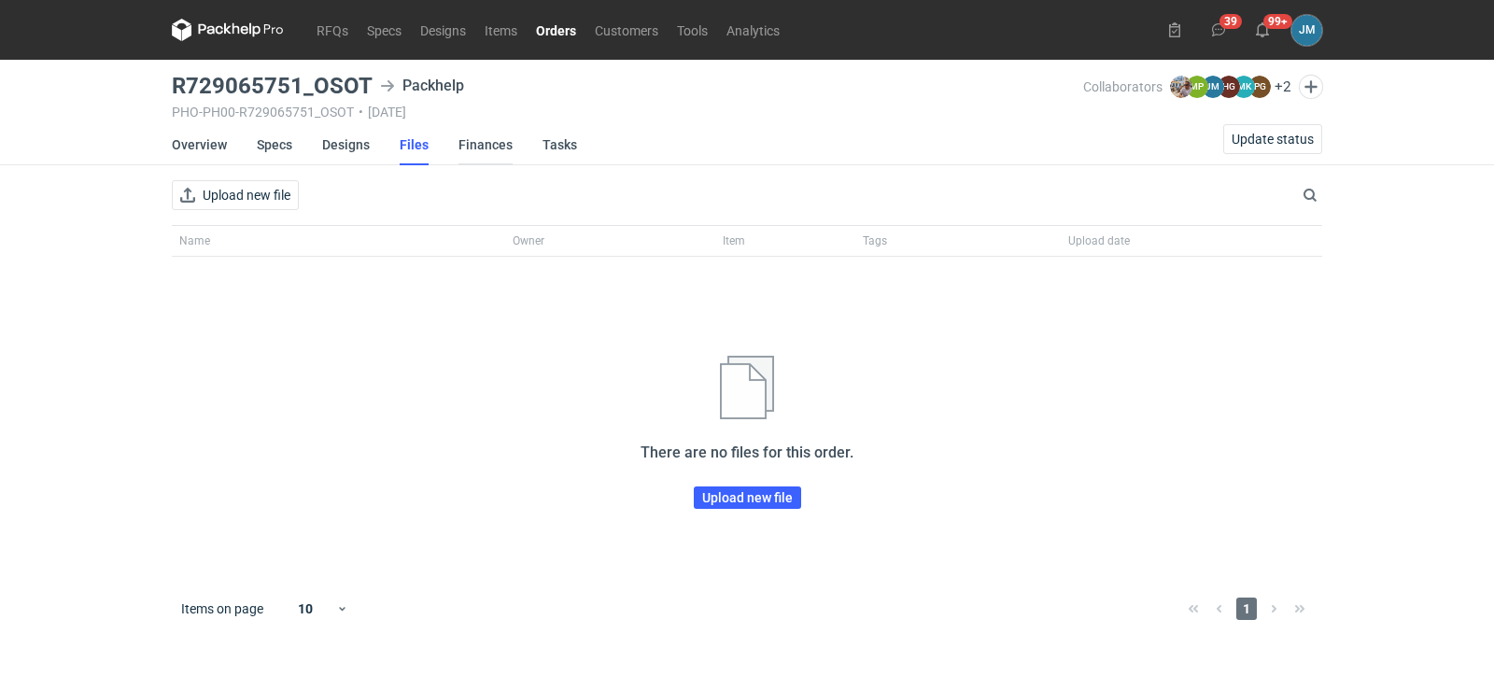
click at [473, 146] on link "Finances" at bounding box center [486, 144] width 54 height 41
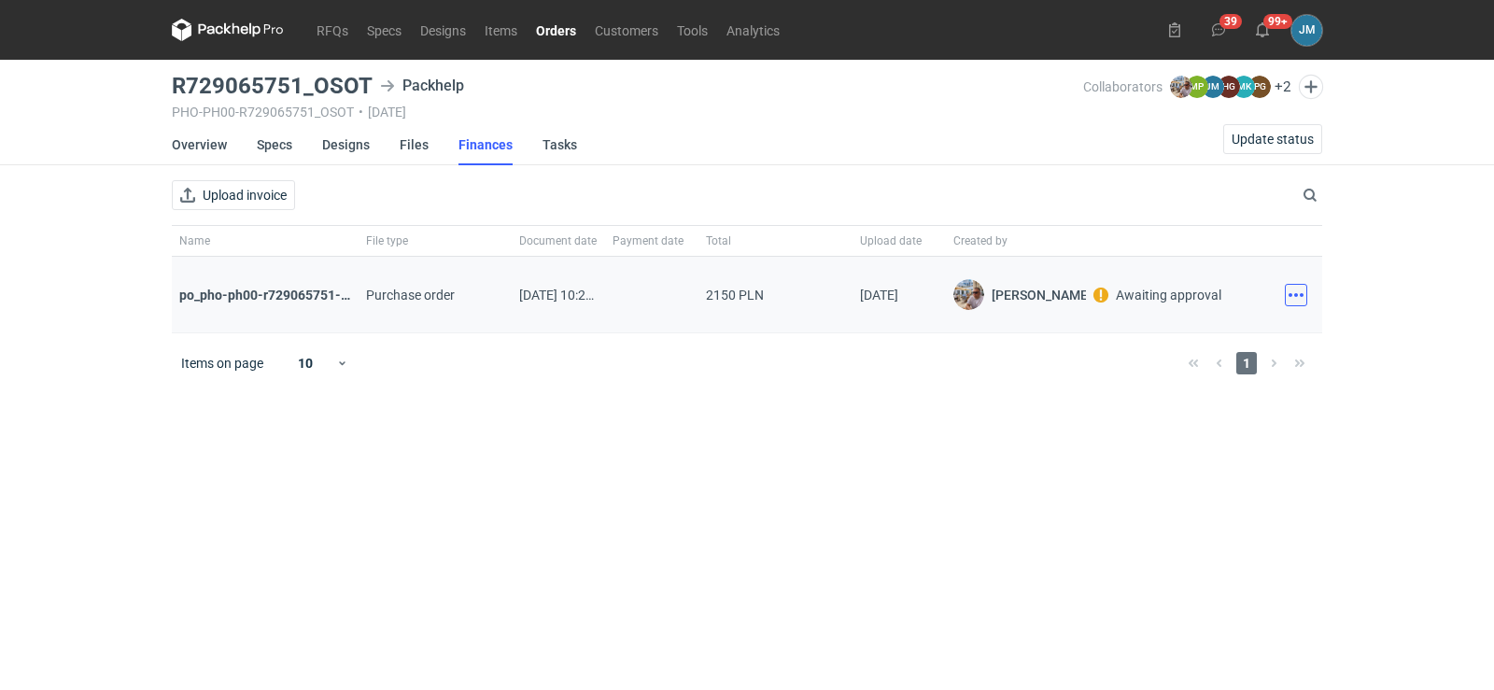
click at [1293, 298] on button "button" at bounding box center [1296, 295] width 22 height 22
click at [1143, 336] on icon "button" at bounding box center [1143, 336] width 15 height 15
click at [140, 424] on div "RFQs Specs Designs Items Orders Customers Tools Analytics 39 99+ JM Joanna Myśl…" at bounding box center [747, 345] width 1494 height 690
click at [244, 39] on icon at bounding box center [228, 30] width 112 height 22
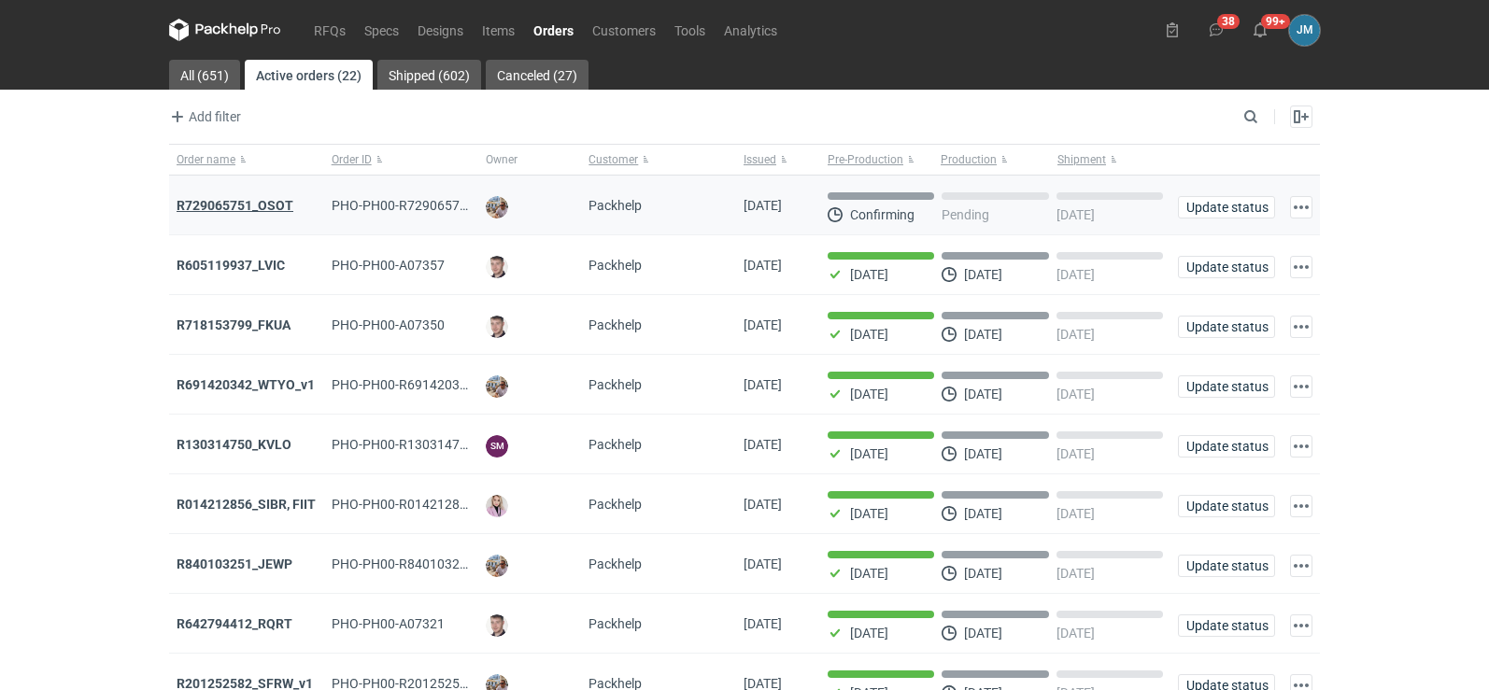
click at [239, 212] on strong "R729065751_OSOT" at bounding box center [234, 205] width 117 height 15
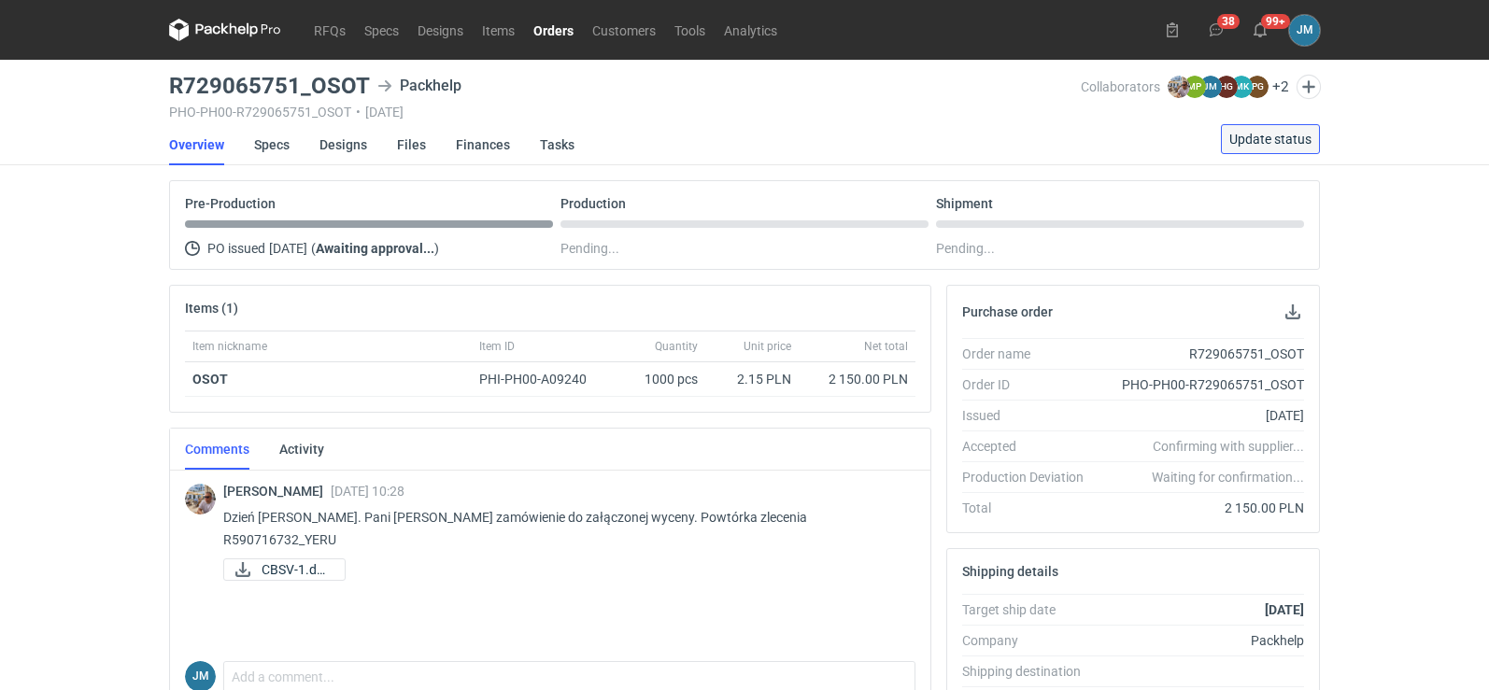
click at [1260, 147] on button "Update status" at bounding box center [1270, 139] width 99 height 30
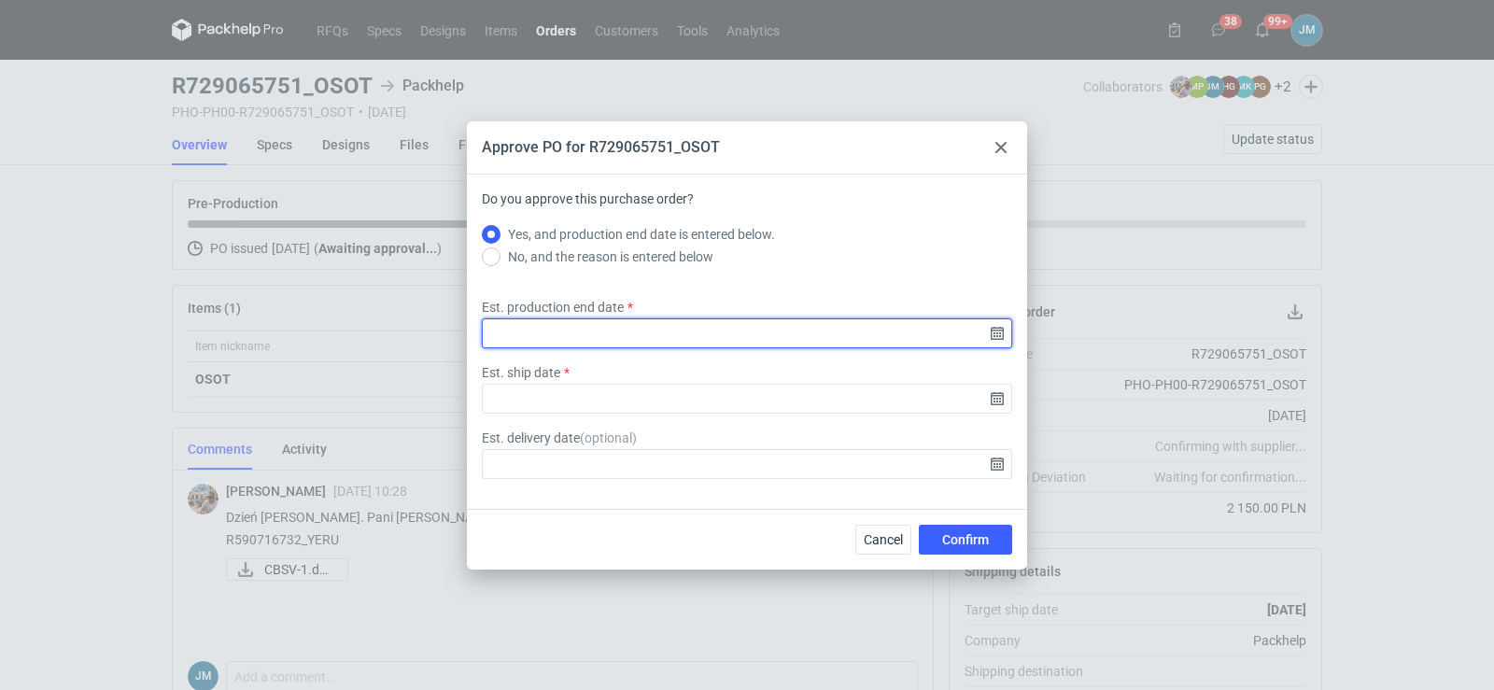
click at [1003, 337] on input "Est. production end date" at bounding box center [747, 333] width 530 height 30
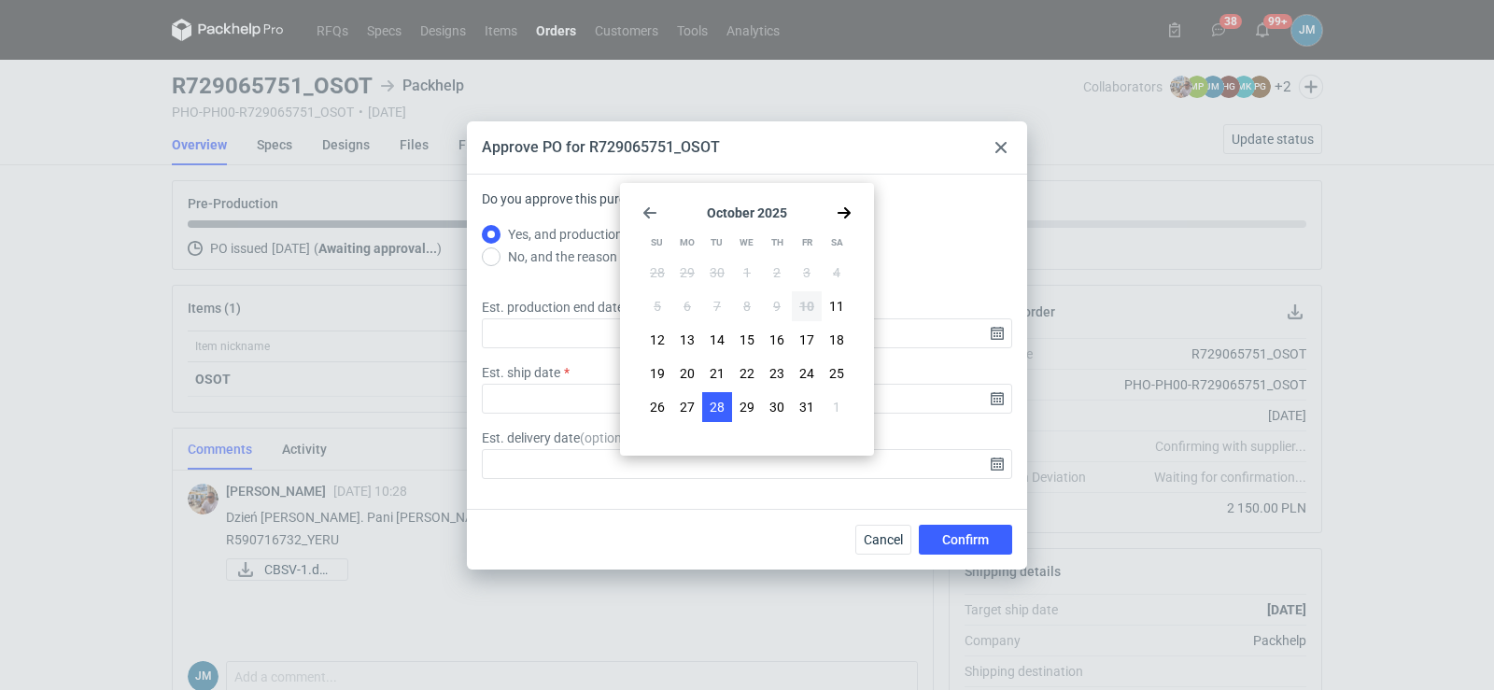
click at [723, 407] on span "28" at bounding box center [717, 407] width 15 height 19
type input "2025-10-28"
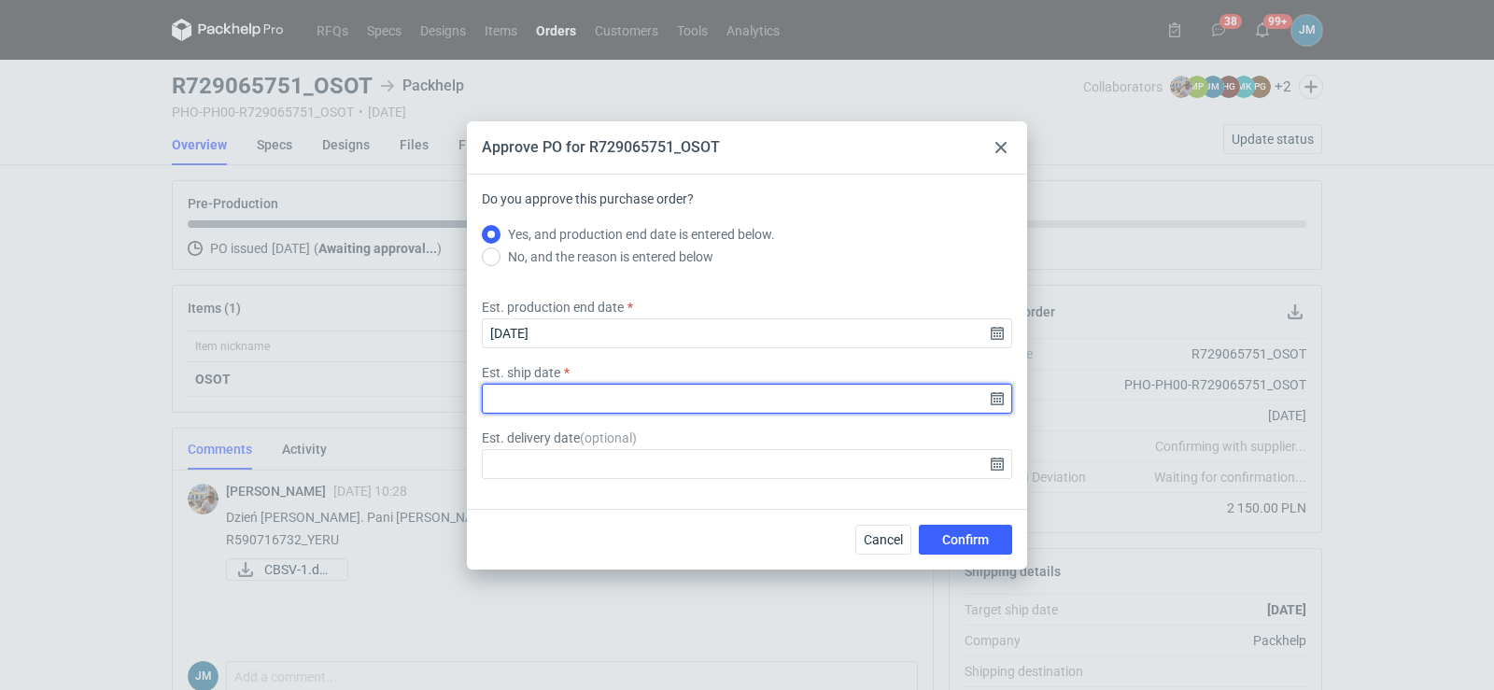
click at [1001, 402] on input "Est. ship date" at bounding box center [747, 399] width 530 height 30
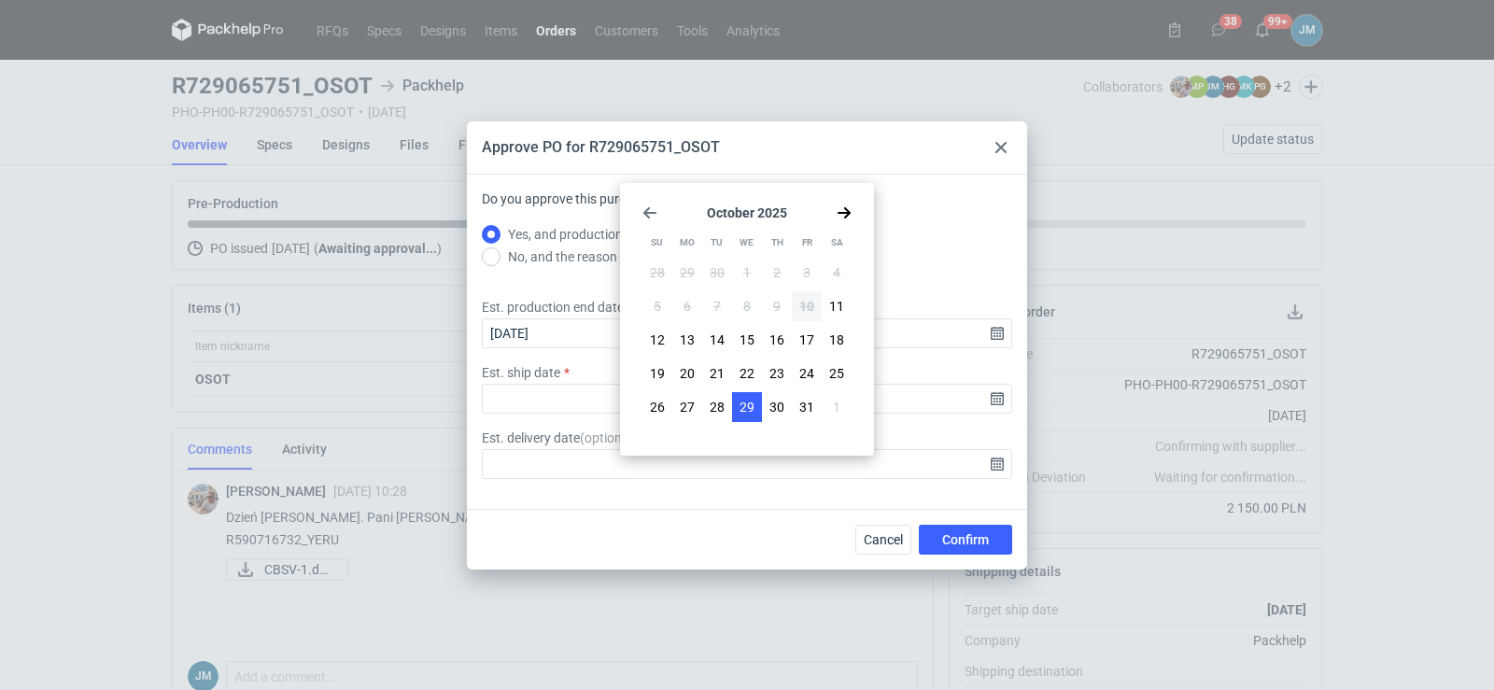
click at [753, 405] on span "29" at bounding box center [747, 407] width 15 height 19
type input "2025-10-29"
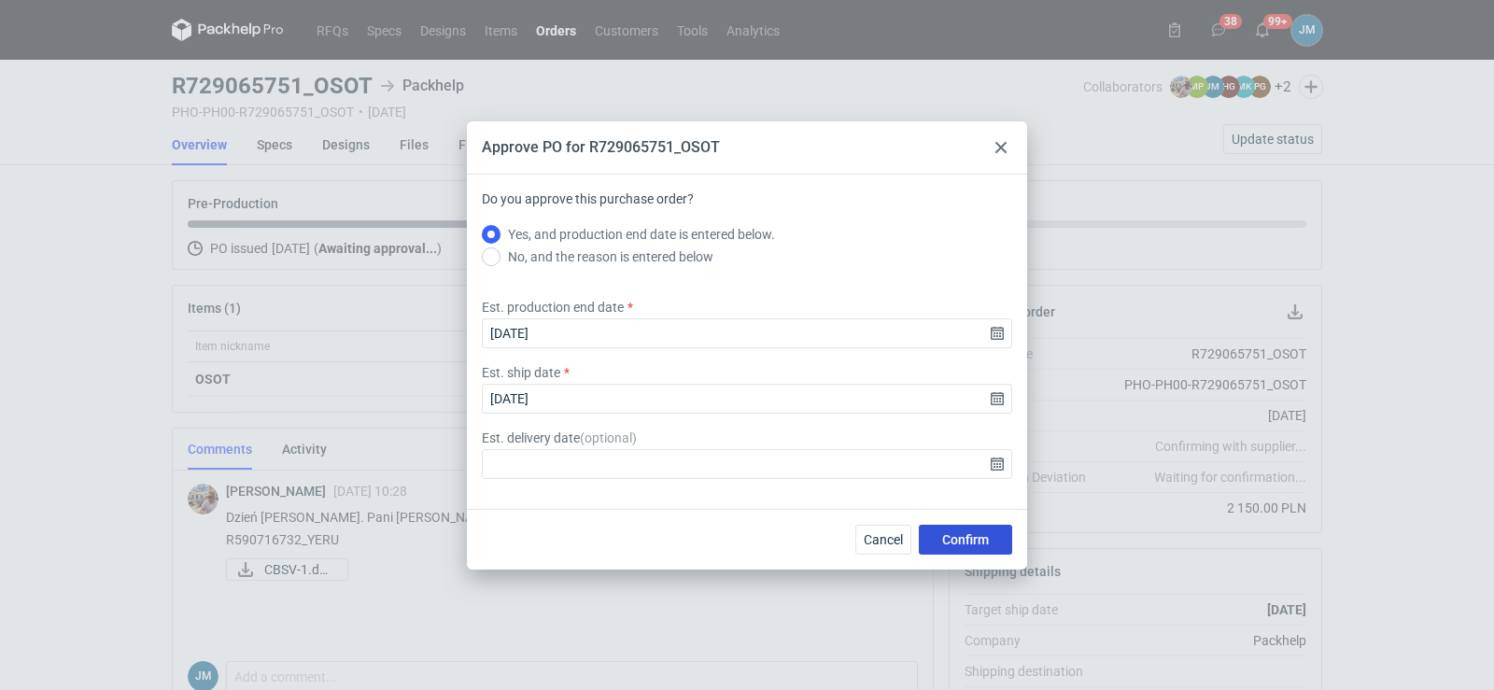
click at [938, 531] on button "Confirm" at bounding box center [965, 540] width 93 height 30
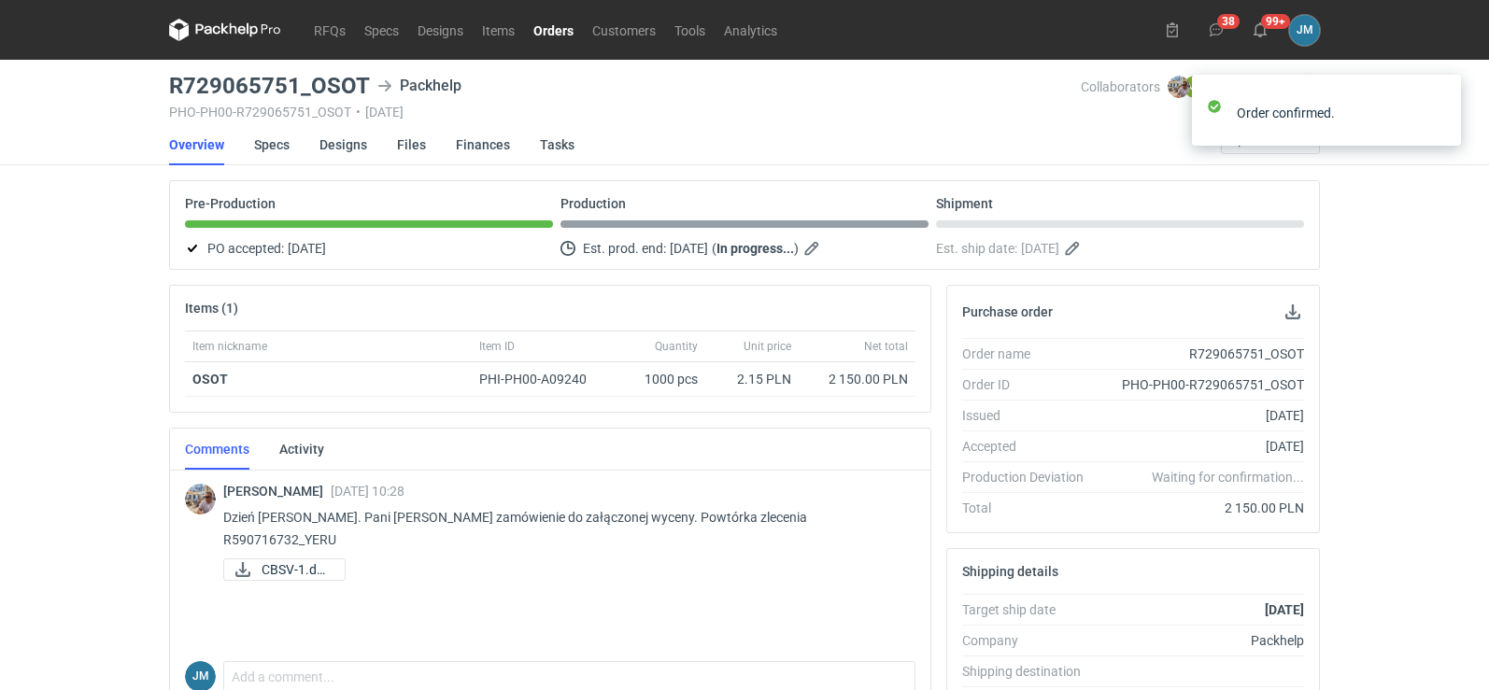
click at [82, 383] on div "RFQs Specs Designs Items Orders Customers Tools Analytics 38 99+ JM Joanna Myśl…" at bounding box center [744, 345] width 1489 height 690
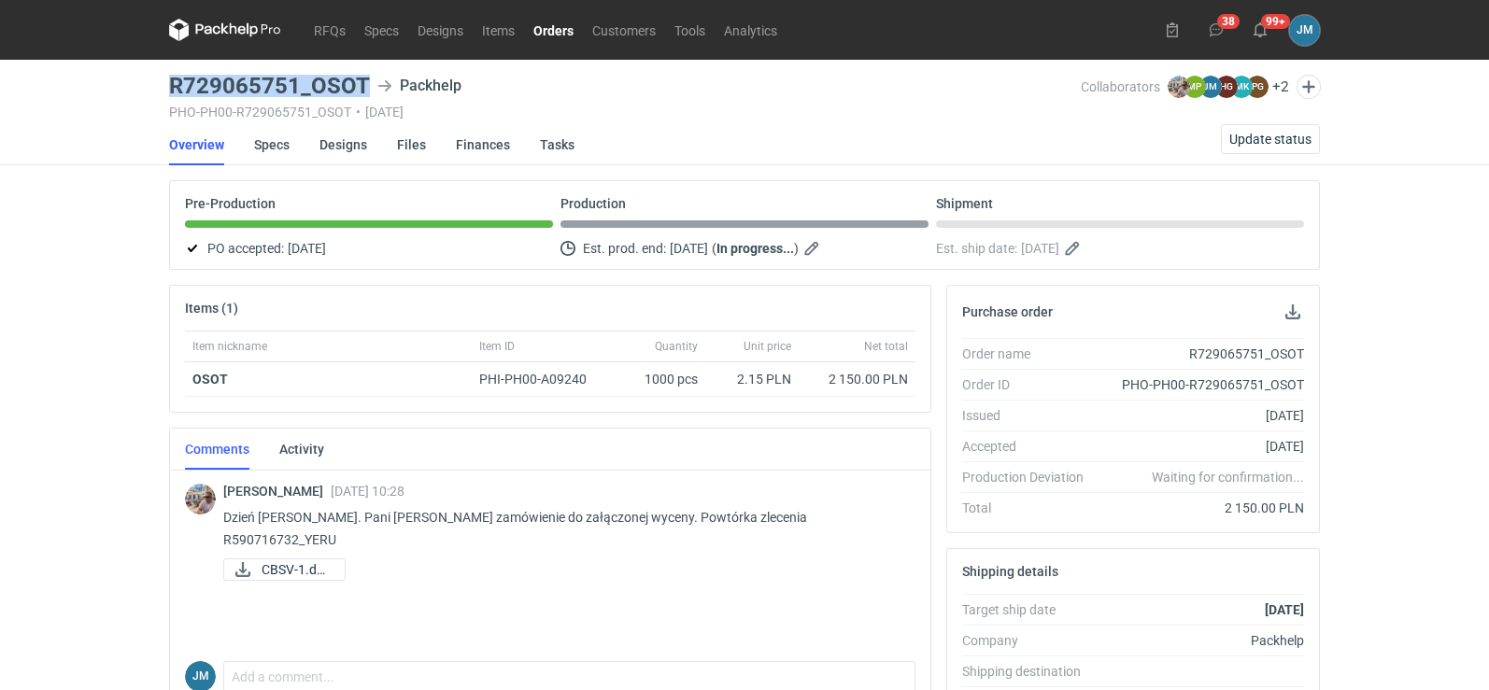
drag, startPoint x: 367, startPoint y: 83, endPoint x: 168, endPoint y: 92, distance: 199.1
click at [163, 92] on main "R729065751_OSOT Packhelp PHO-PH00-R729065751_OSOT • 10/10/2025 Collaborators Mi…" at bounding box center [744, 630] width 1165 height 1140
copy h3 "R729065751_OSOT"
click at [57, 379] on div "RFQs Specs Designs Items Orders Customers Tools Analytics 38 99+ JM Joanna Myśl…" at bounding box center [744, 345] width 1489 height 690
click at [228, 36] on icon at bounding box center [225, 30] width 112 height 22
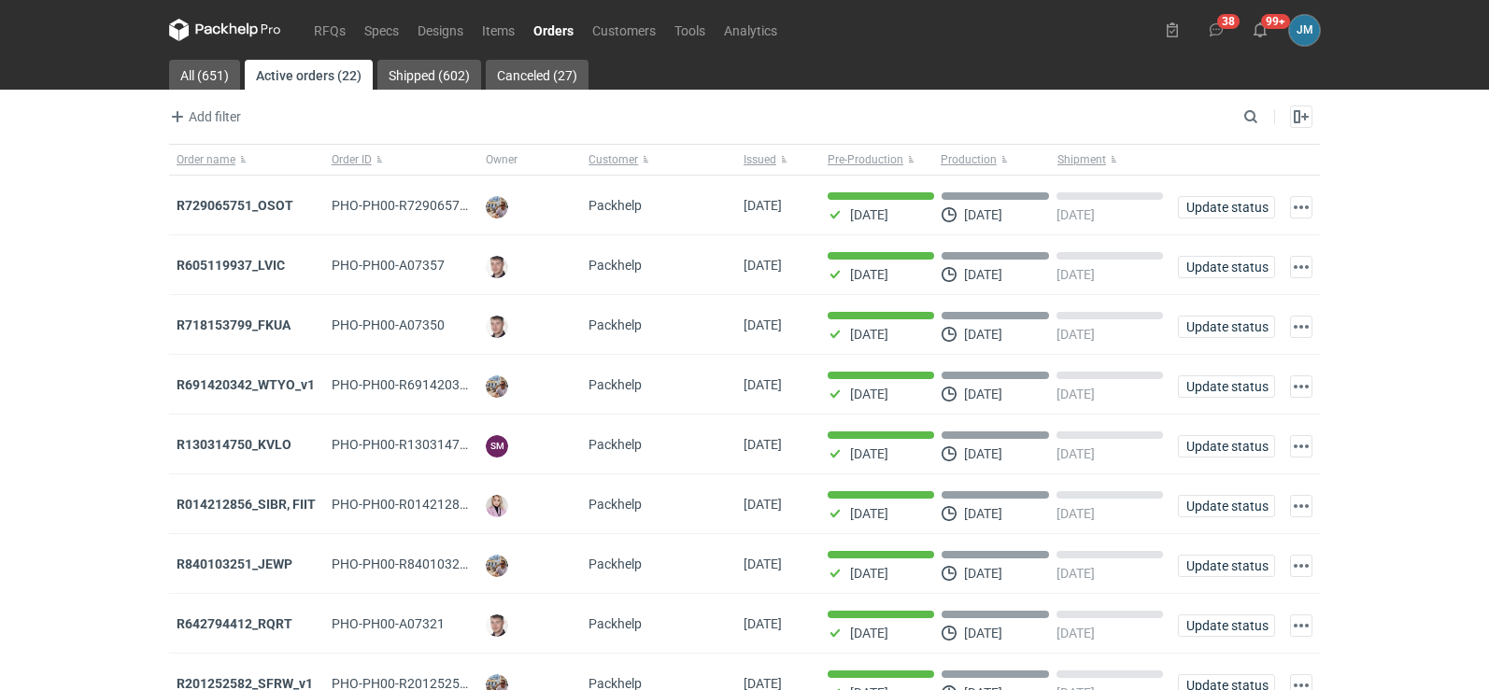
click at [213, 28] on icon at bounding box center [208, 29] width 24 height 10
click at [233, 205] on strong "R729065751_OSOT" at bounding box center [234, 205] width 117 height 15
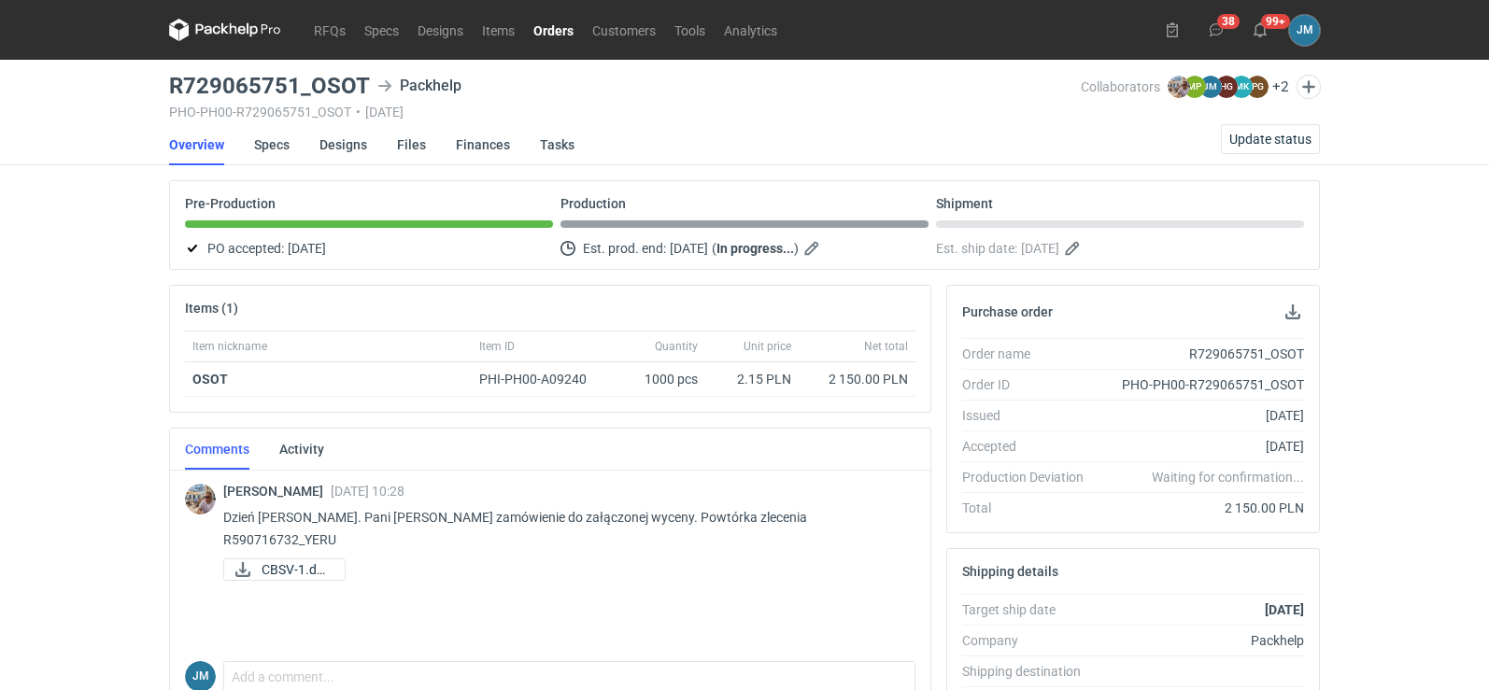
click at [805, 510] on p "Dzień dobry. Pani Joanno zamówienie do załączonej wyceny. Powtórka zlecenia R59…" at bounding box center [561, 528] width 677 height 45
drag, startPoint x: 800, startPoint y: 515, endPoint x: 771, endPoint y: 517, distance: 29.0
click at [771, 517] on p "Dzień dobry. Pani Joanno zamówienie do załączonej wyceny. Powtórka zlecenia R59…" at bounding box center [561, 528] width 677 height 45
copy p "YERU"
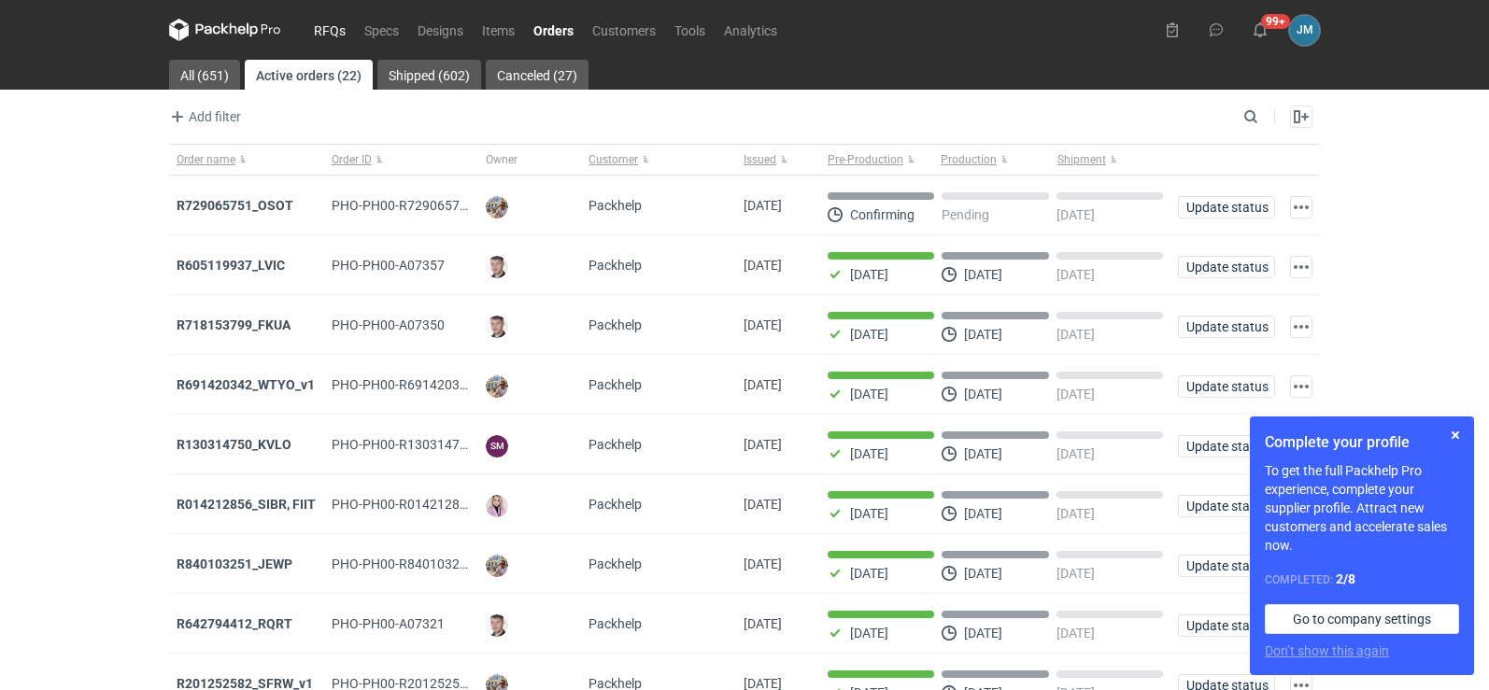
click at [324, 37] on link "RFQs" at bounding box center [329, 30] width 50 height 22
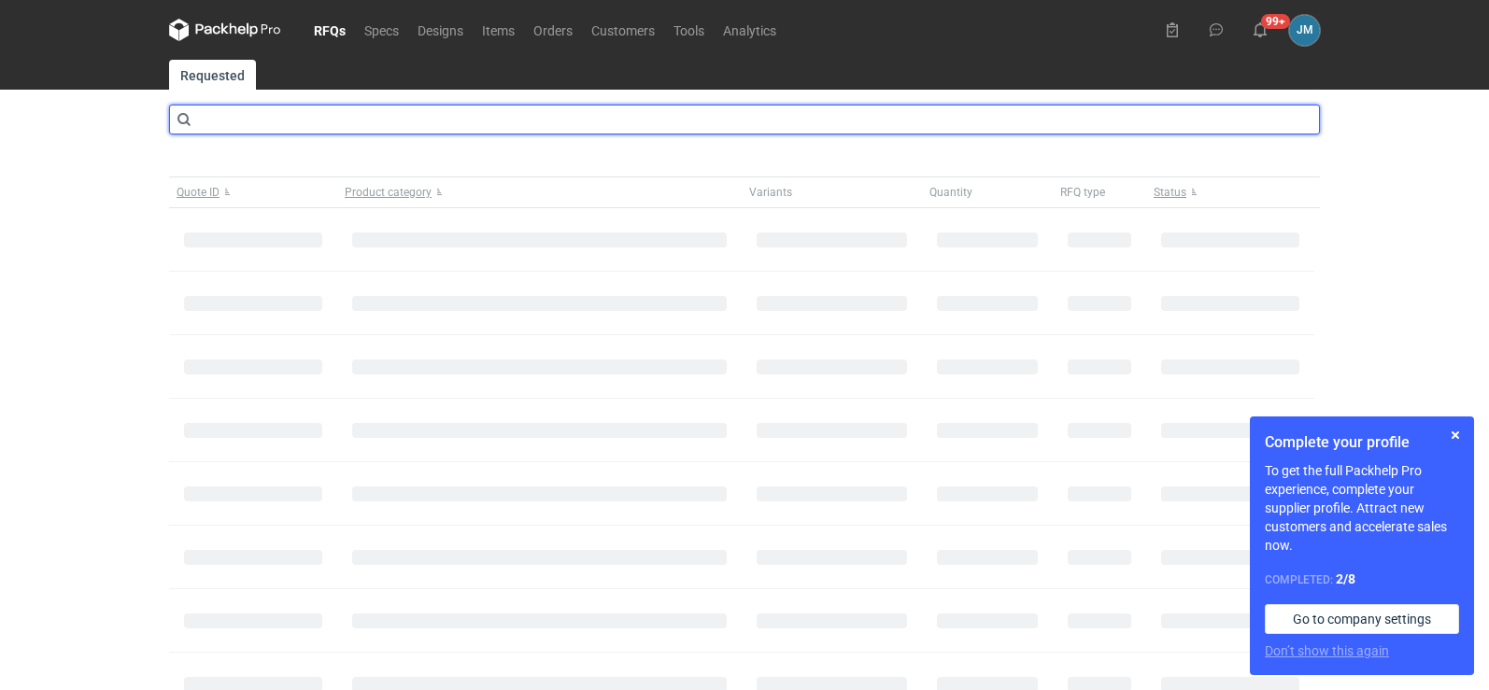
click at [269, 127] on input "text" at bounding box center [744, 120] width 1150 height 30
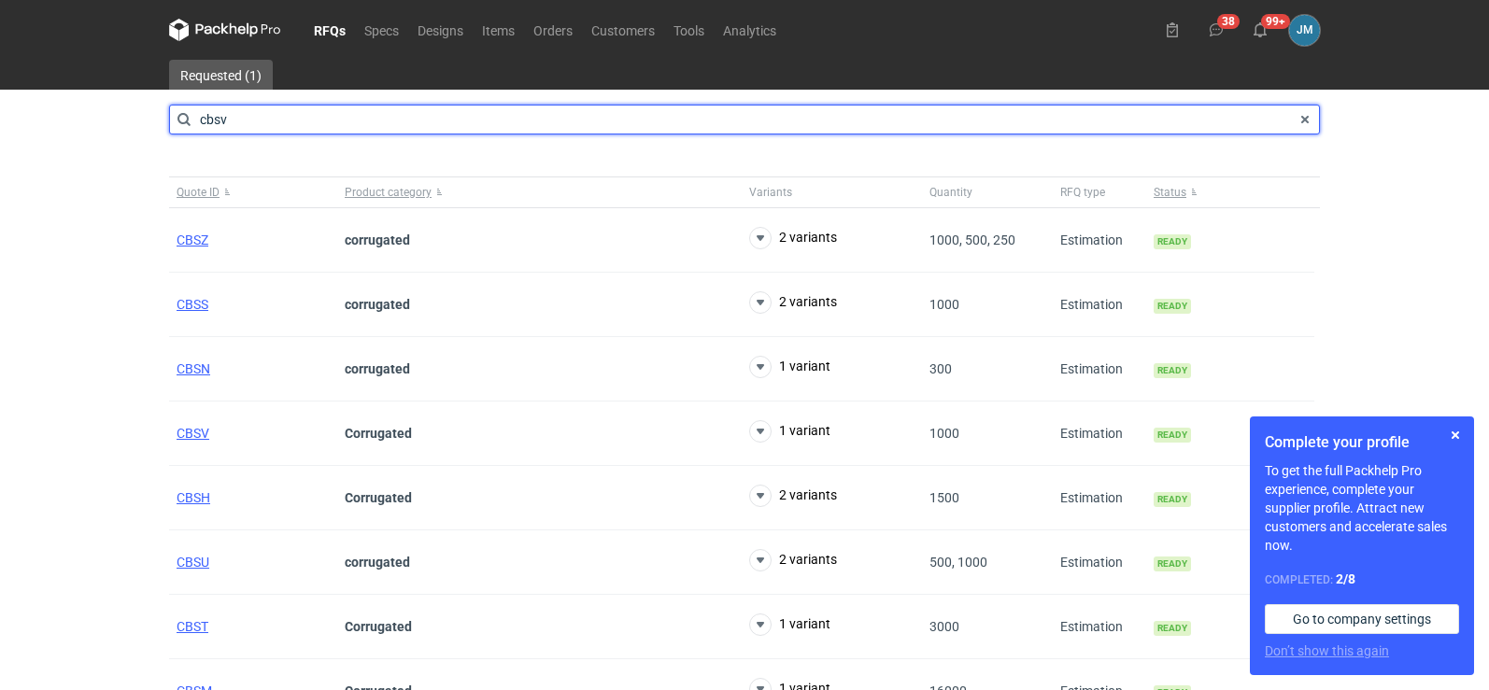
click at [277, 123] on input "cbsv" at bounding box center [744, 120] width 1150 height 30
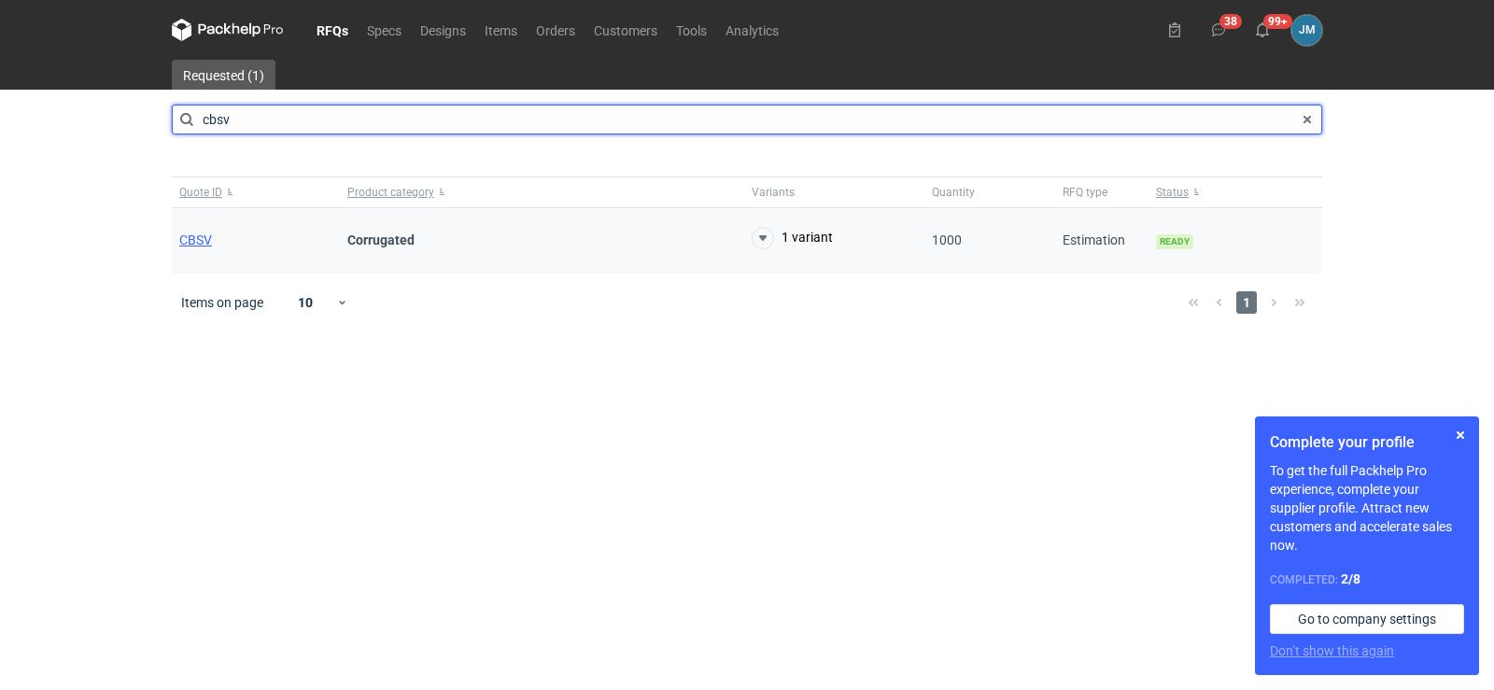
type input "cbsv"
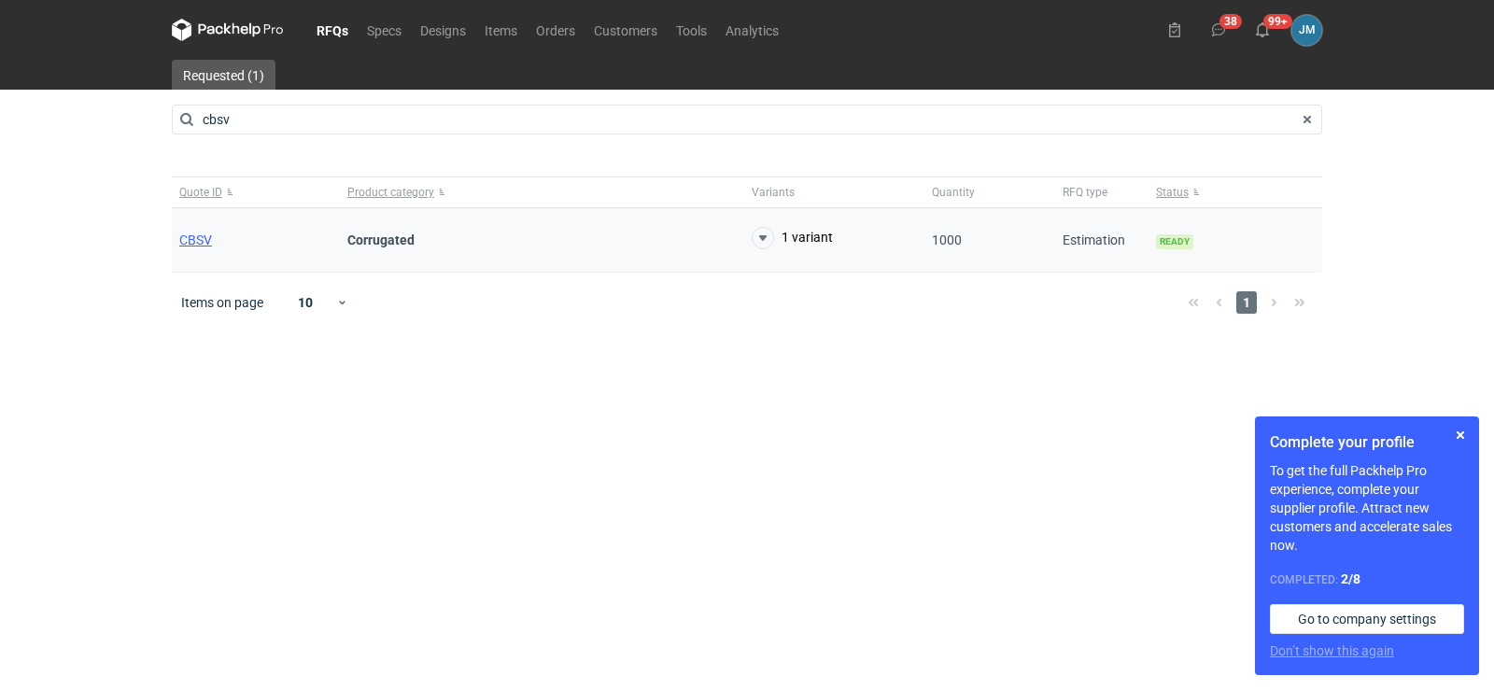
click at [203, 231] on div "CBSV" at bounding box center [256, 240] width 168 height 64
click at [203, 236] on span "CBSV" at bounding box center [195, 240] width 33 height 15
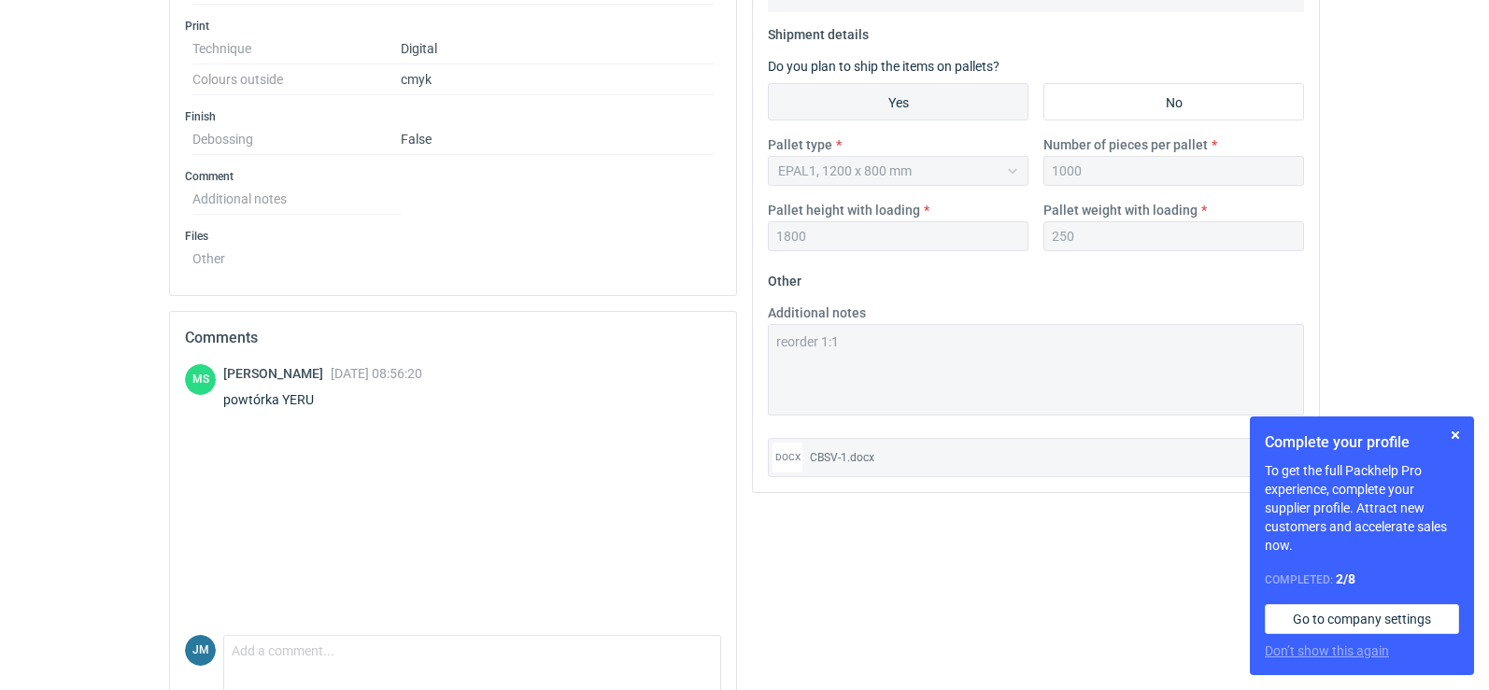
scroll to position [374, 0]
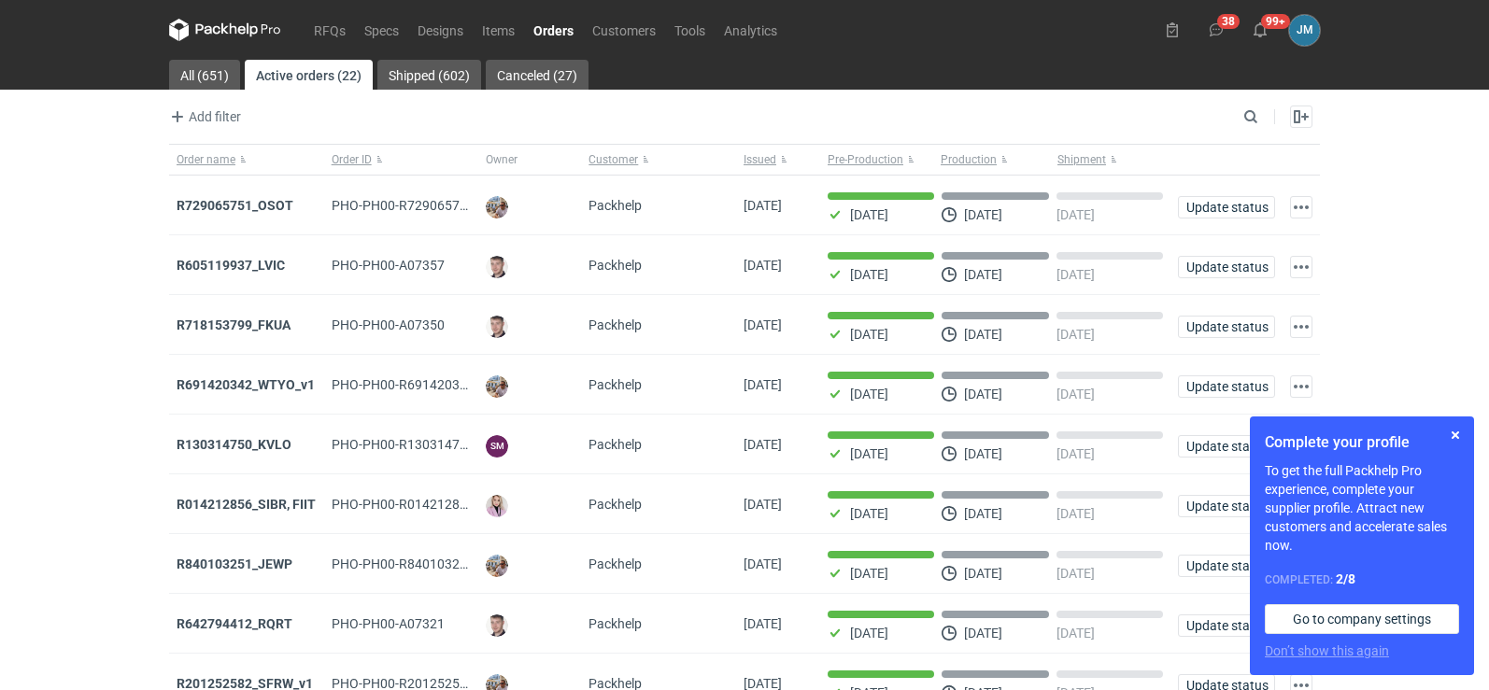
click at [229, 35] on icon at bounding box center [225, 30] width 112 height 22
click at [1450, 437] on button "button" at bounding box center [1455, 435] width 22 height 22
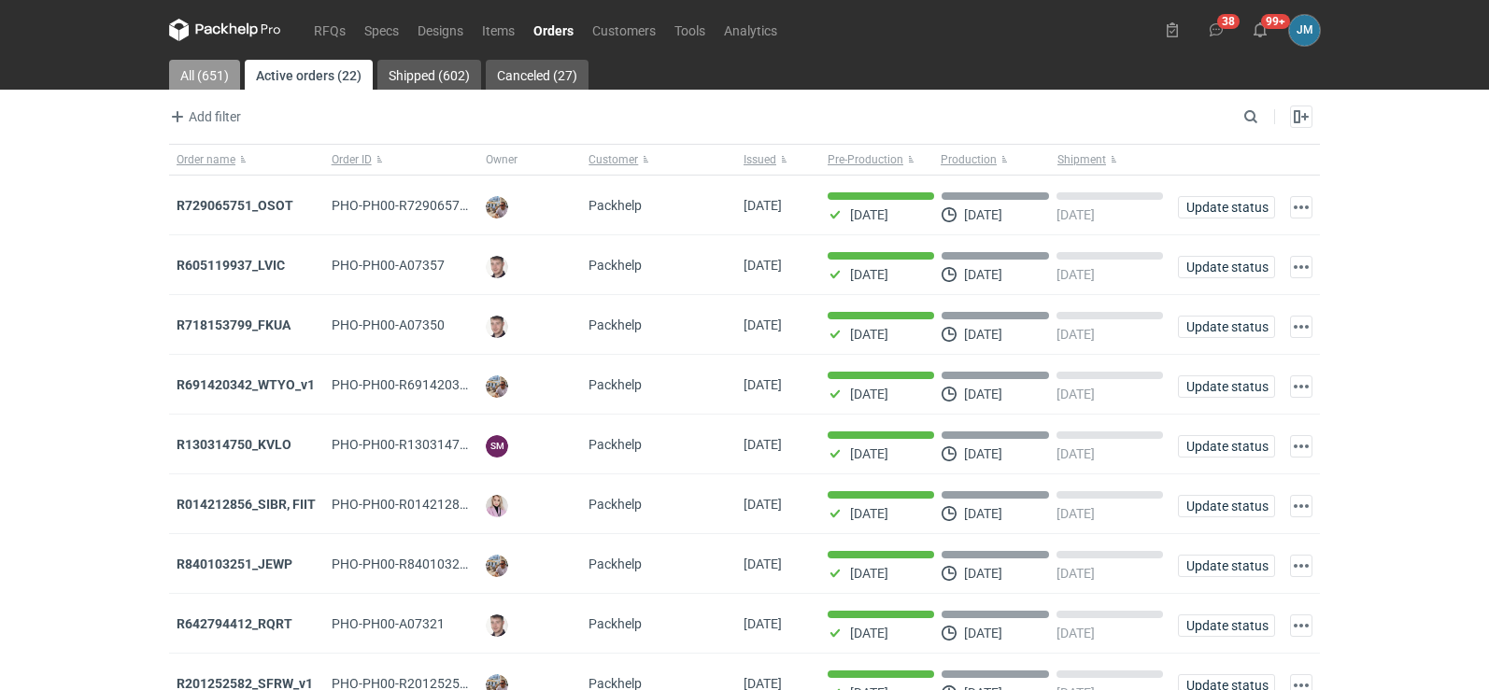
click at [199, 73] on link "All (651)" at bounding box center [204, 75] width 71 height 30
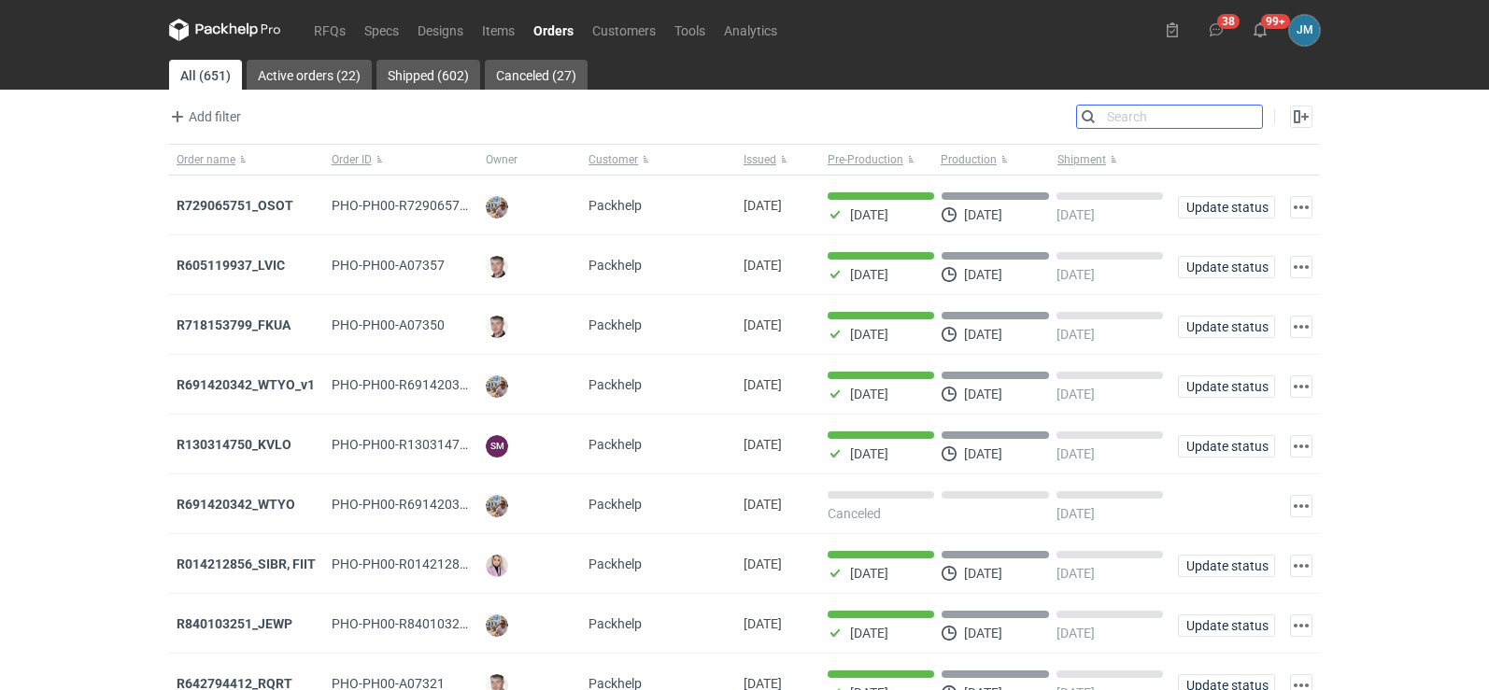
click at [1251, 123] on input "Search" at bounding box center [1169, 117] width 185 height 22
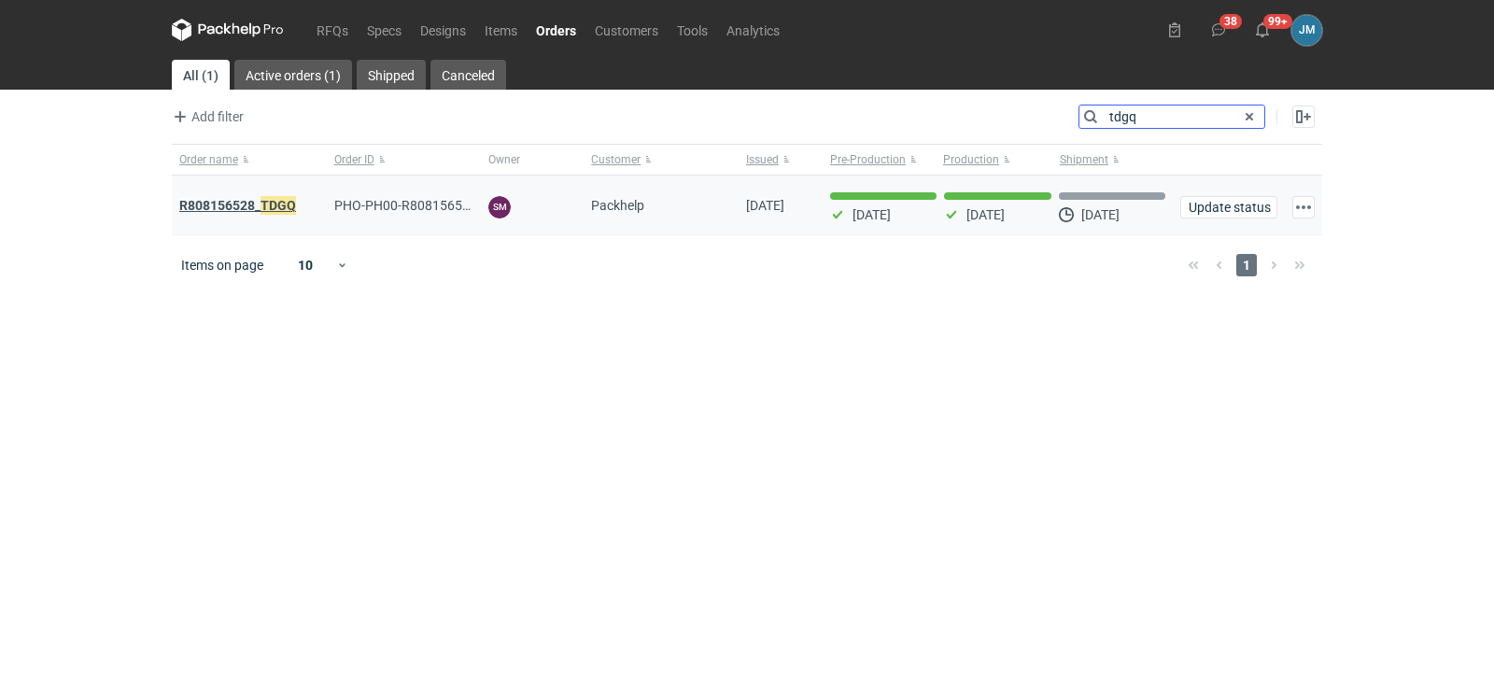
type input "tdgq"
click at [272, 204] on em "TDGQ" at bounding box center [278, 205] width 35 height 21
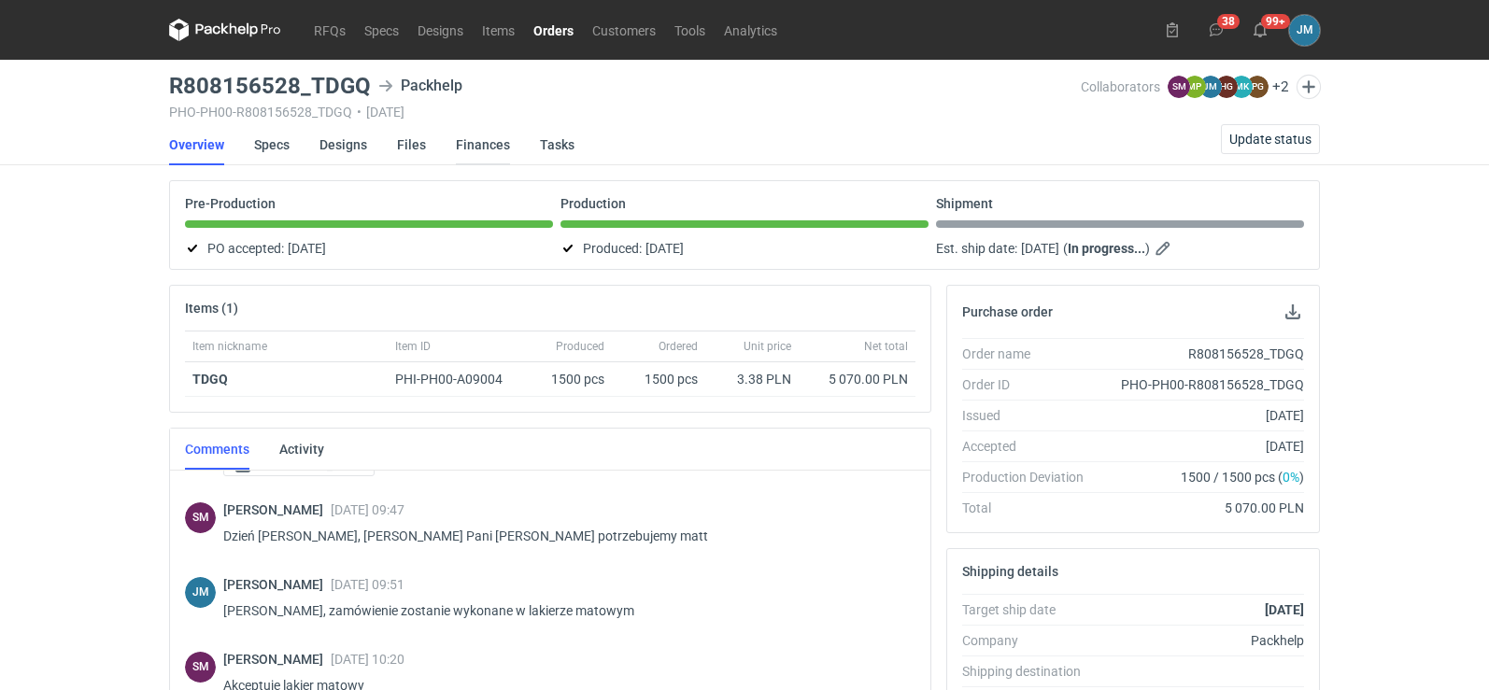
click at [485, 148] on link "Finances" at bounding box center [483, 144] width 54 height 41
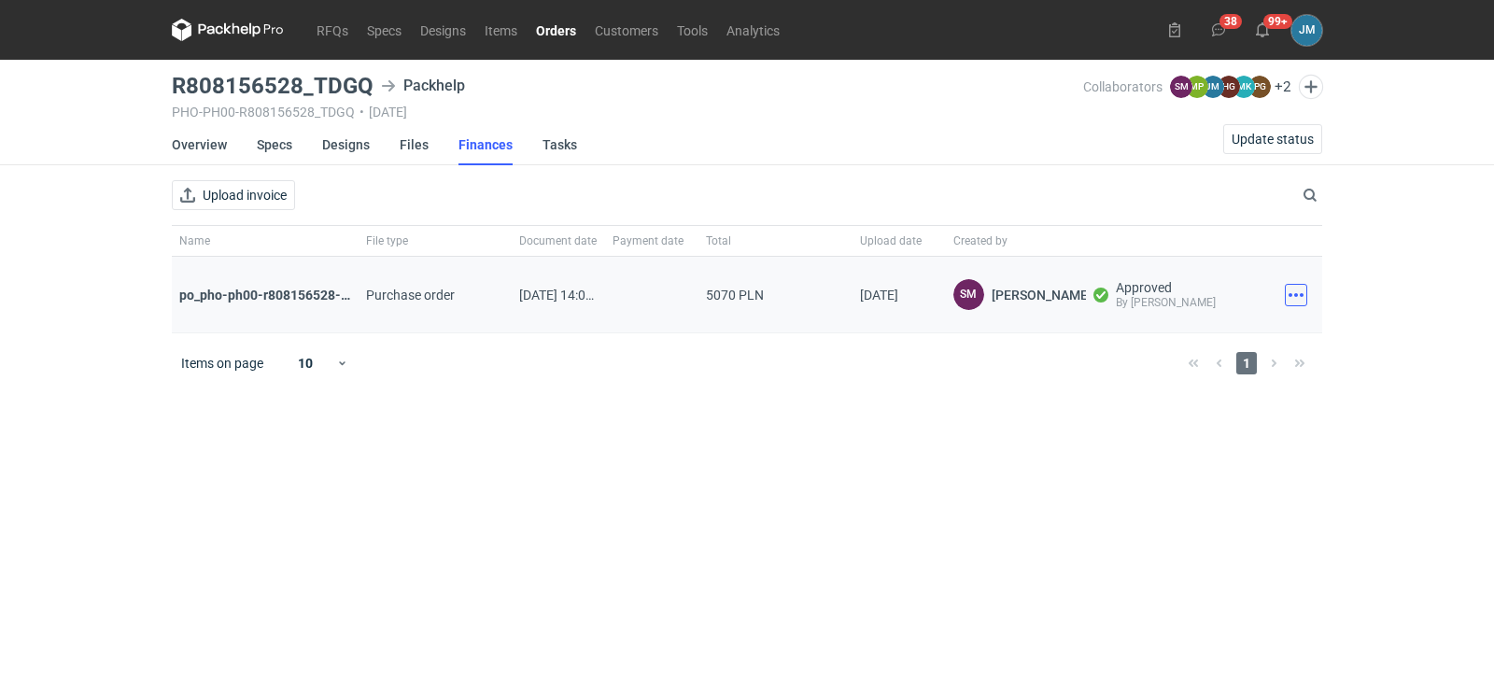
click at [1292, 295] on button "button" at bounding box center [1296, 295] width 22 height 22
click at [1223, 335] on button "Download" at bounding box center [1214, 336] width 172 height 30
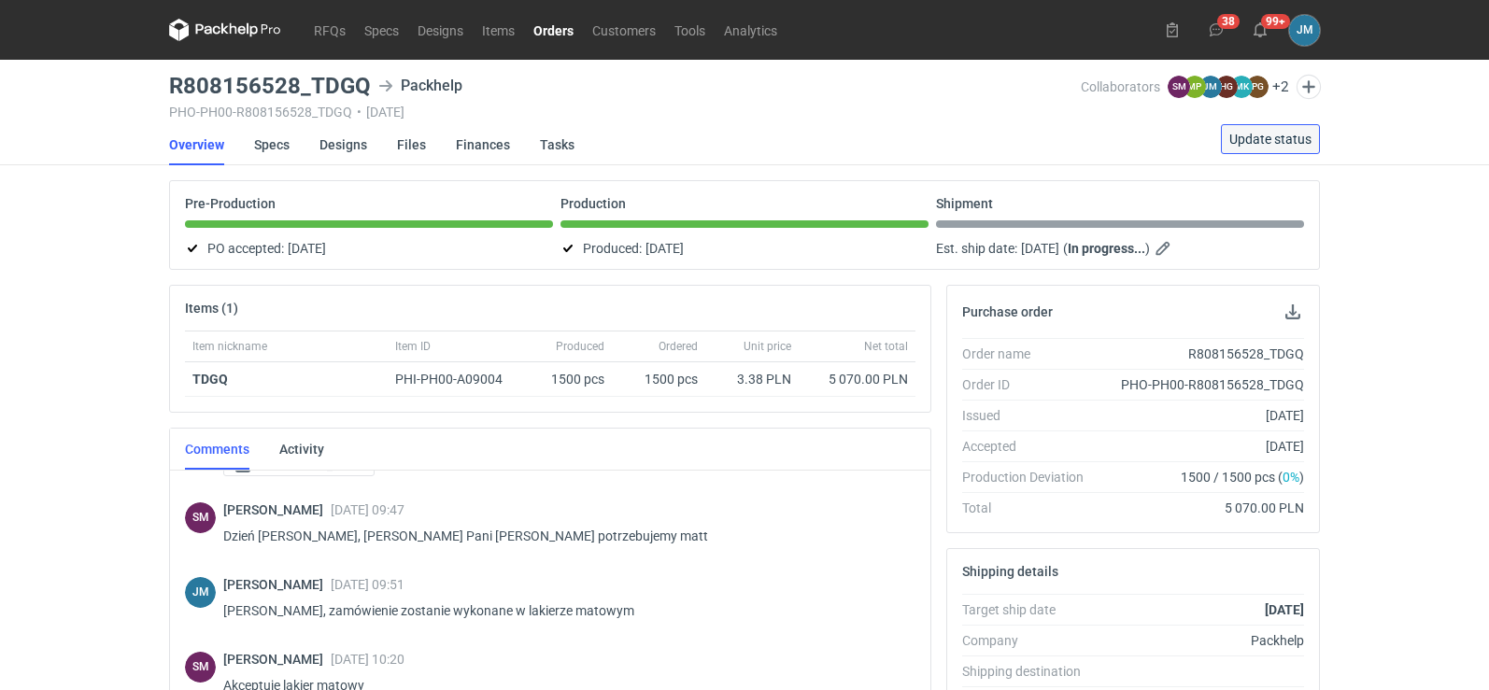
click at [1252, 134] on span "Update status" at bounding box center [1270, 139] width 82 height 13
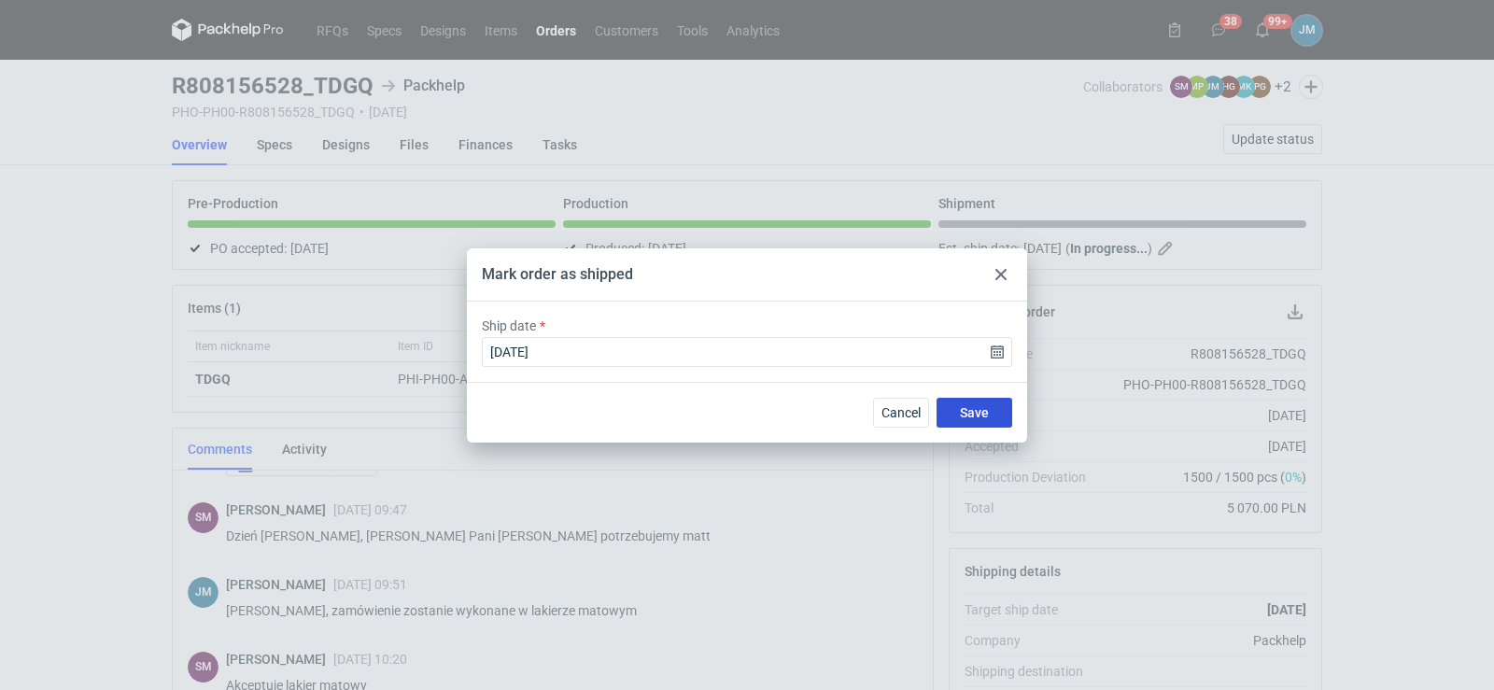
click at [952, 410] on button "Save" at bounding box center [975, 413] width 76 height 30
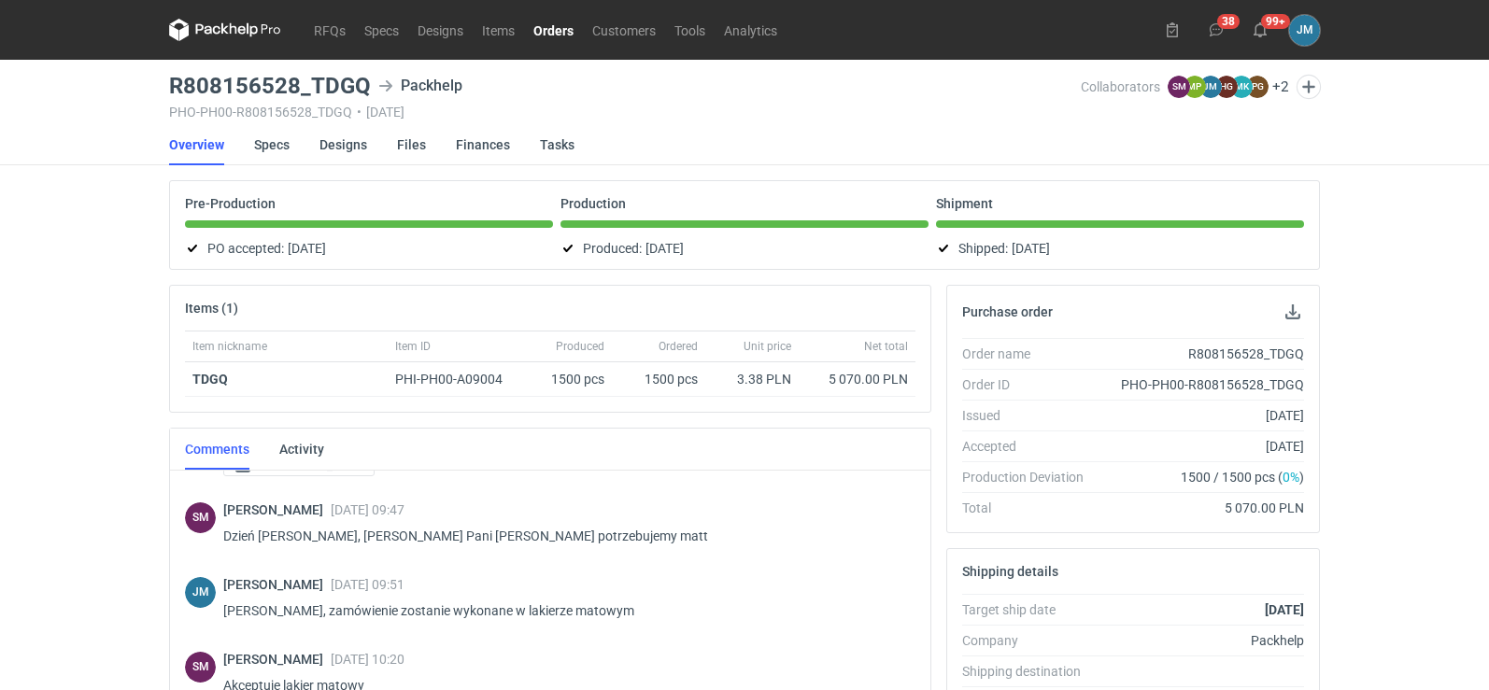
click at [229, 36] on icon at bounding box center [225, 30] width 112 height 22
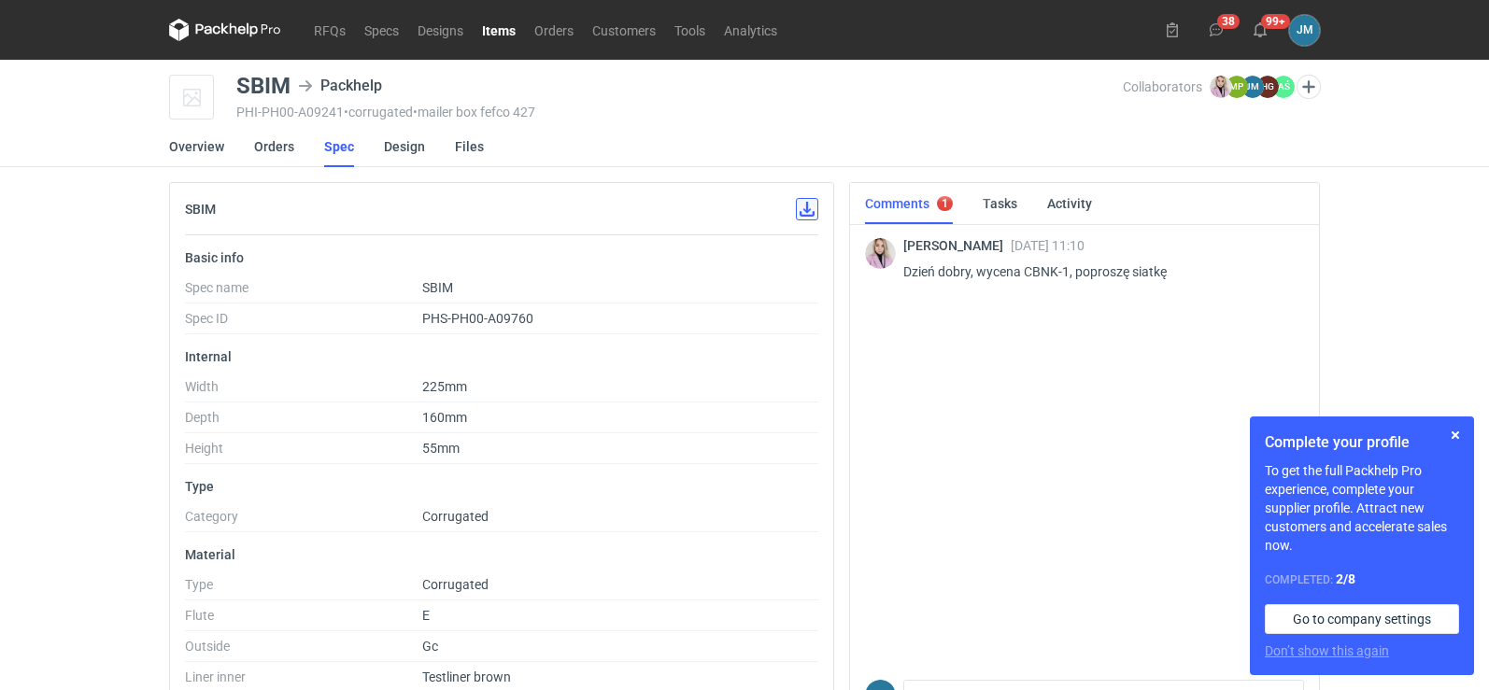
click at [805, 204] on button "button" at bounding box center [807, 209] width 22 height 22
click at [804, 214] on button "button" at bounding box center [807, 209] width 22 height 22
drag, startPoint x: 1028, startPoint y: 278, endPoint x: 1058, endPoint y: 269, distance: 31.3
click at [1058, 269] on p "Dzień dobry, wycena CBNK-1, poproszę siatkę" at bounding box center [1096, 272] width 386 height 22
copy p "CBNK"
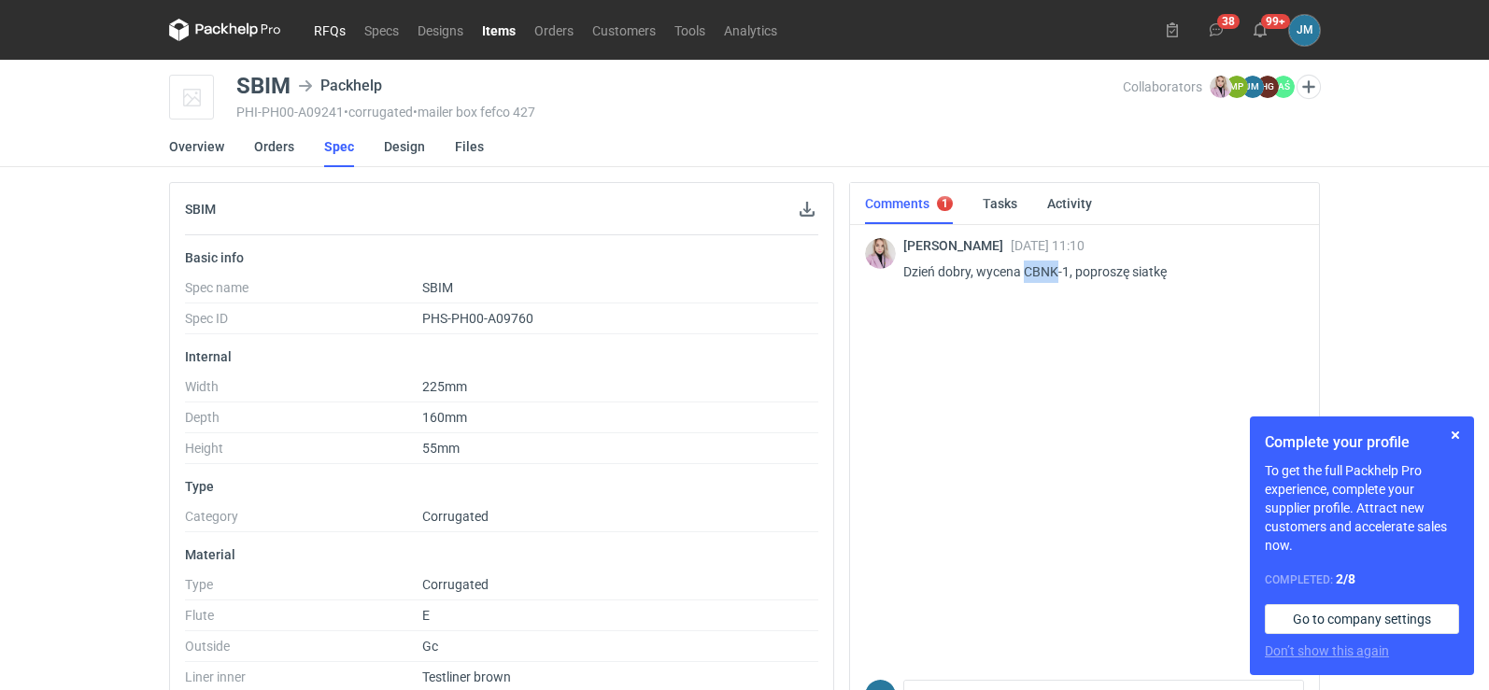
click at [344, 27] on link "RFQs" at bounding box center [329, 30] width 50 height 22
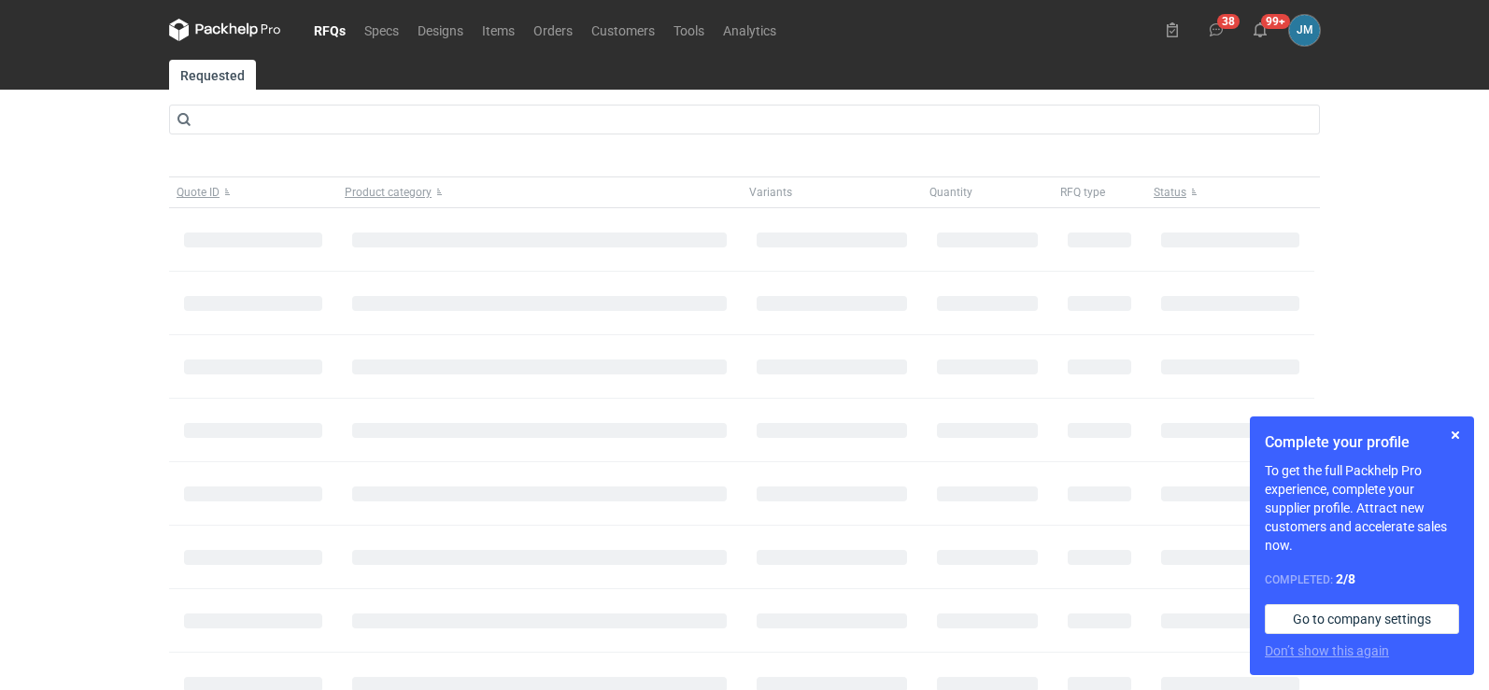
click at [319, 104] on main "Requested Quote ID Product category Variants Quantity RFQ type Status Items on …" at bounding box center [744, 481] width 1165 height 843
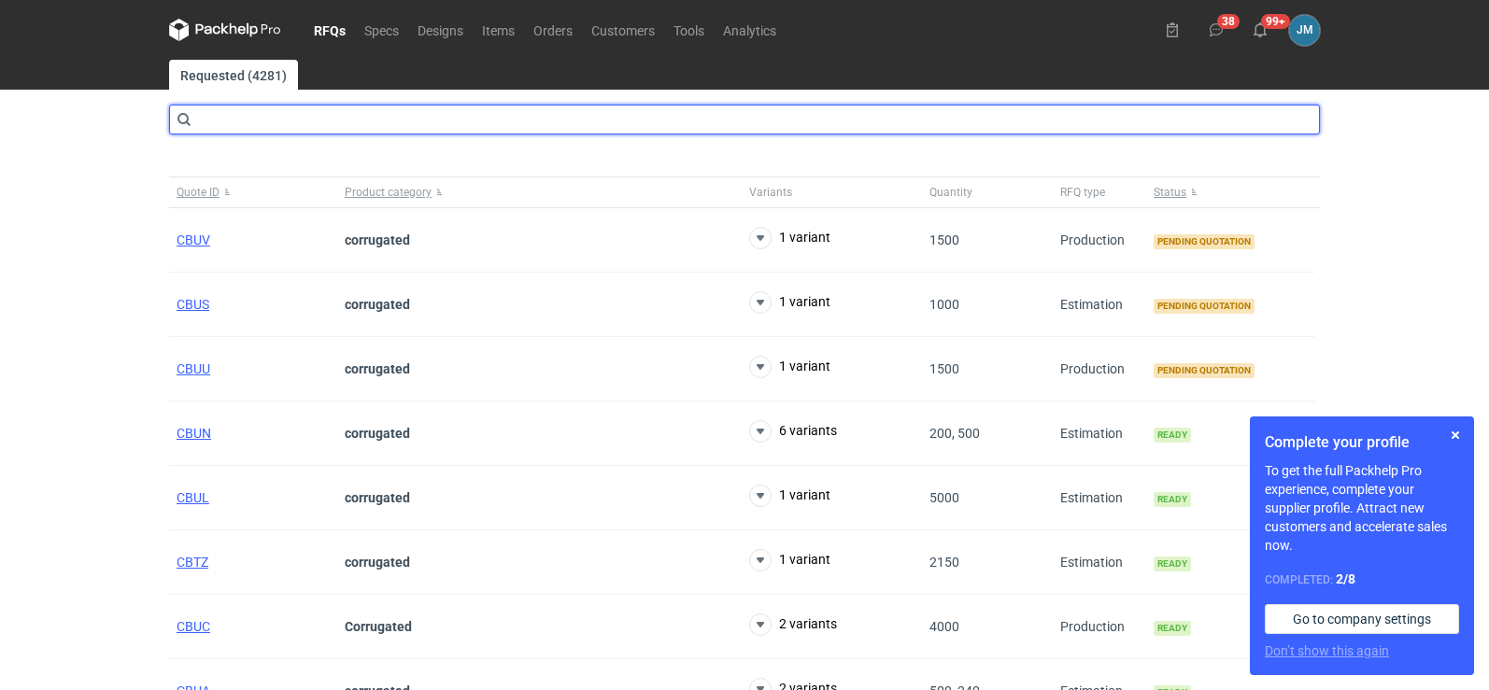
click at [323, 132] on input "text" at bounding box center [744, 120] width 1150 height 30
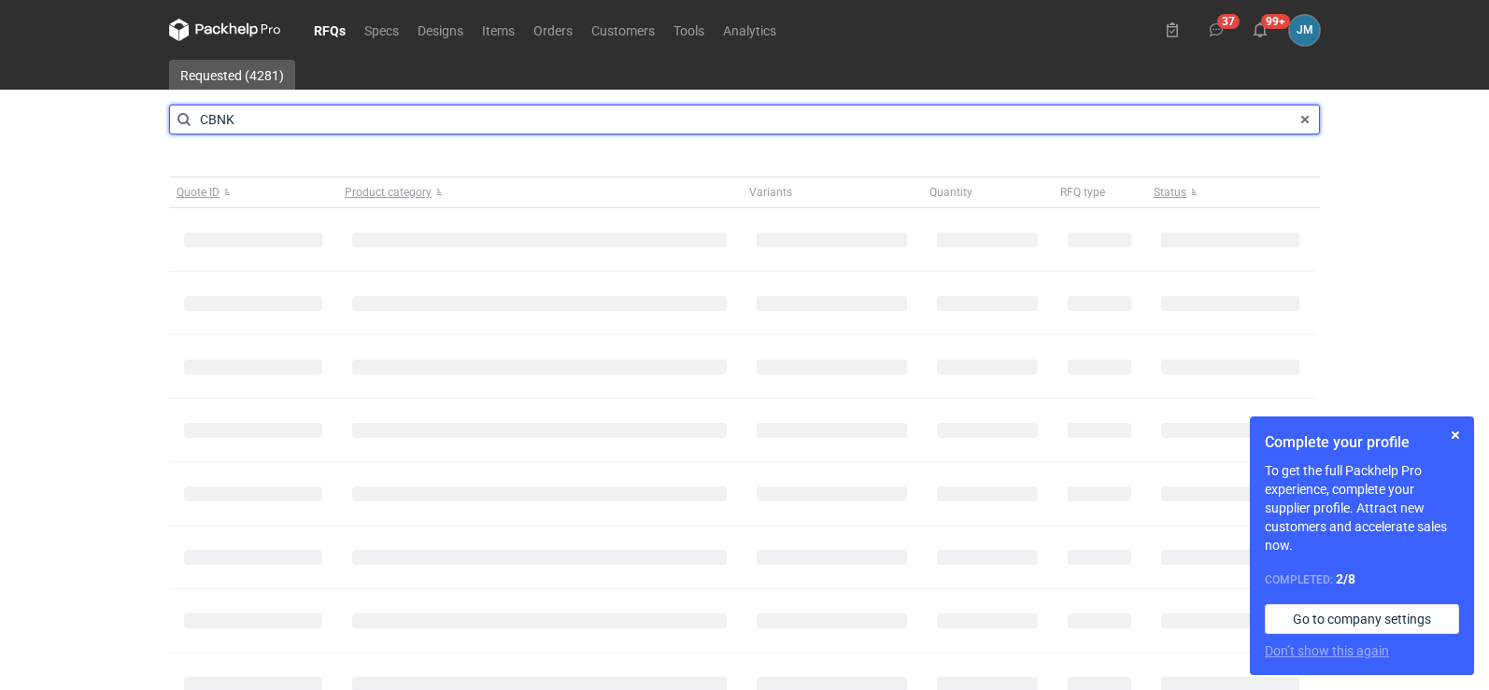
type input "CBNK"
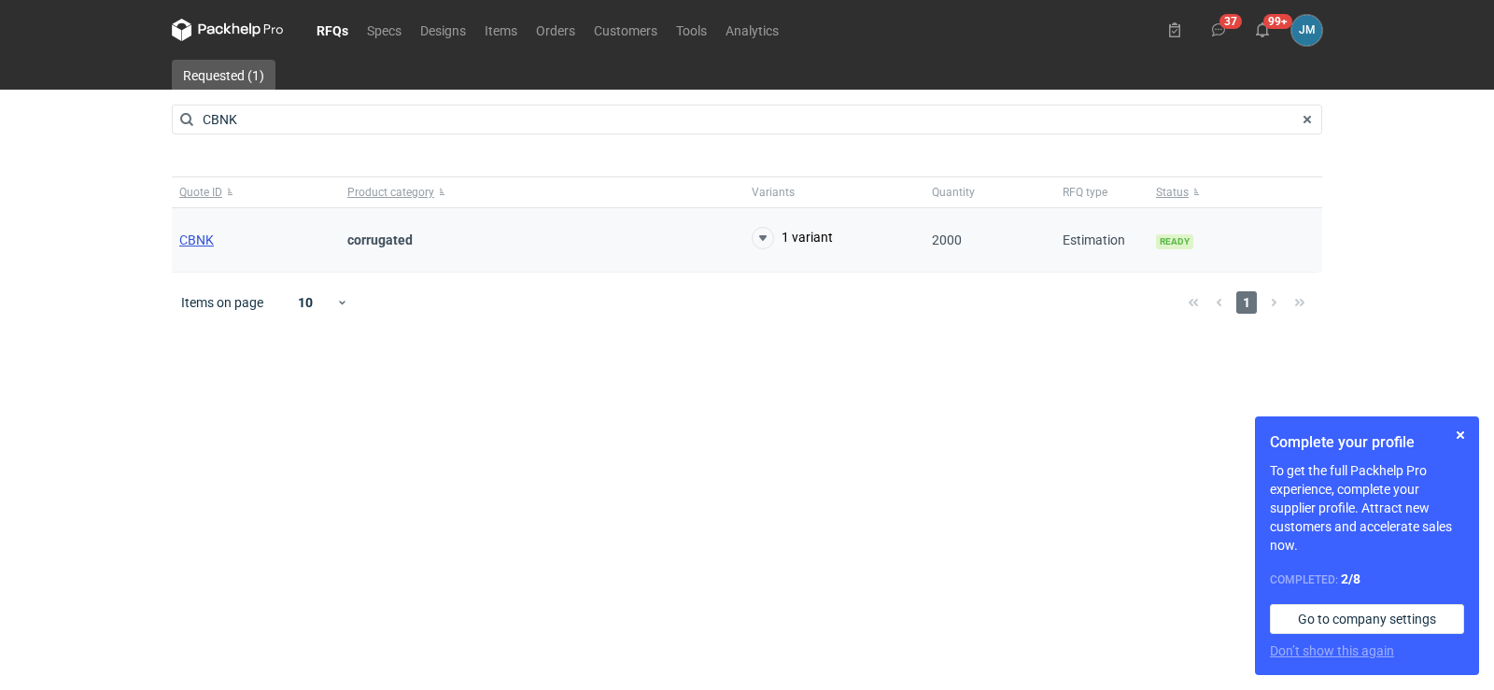
click at [205, 239] on span "CBNK" at bounding box center [196, 240] width 35 height 15
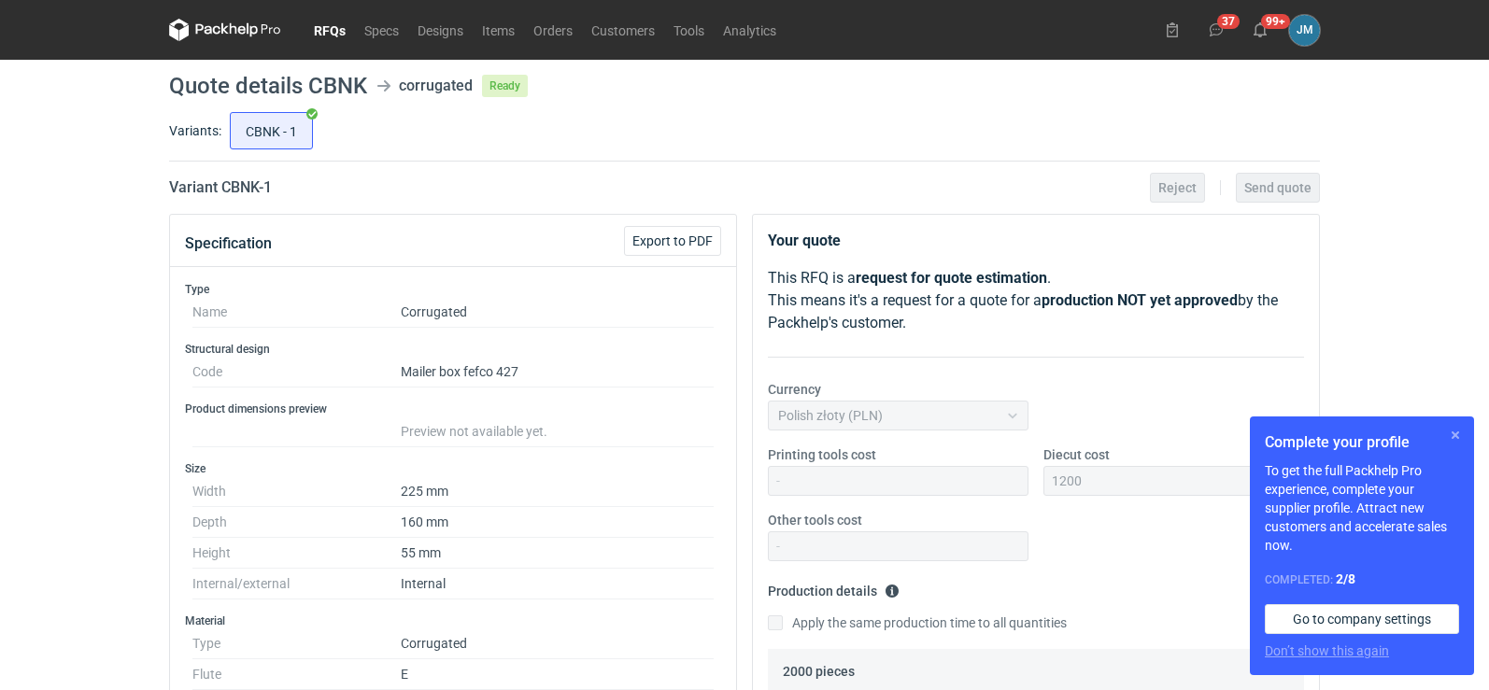
click at [1457, 434] on button "button" at bounding box center [1455, 435] width 22 height 22
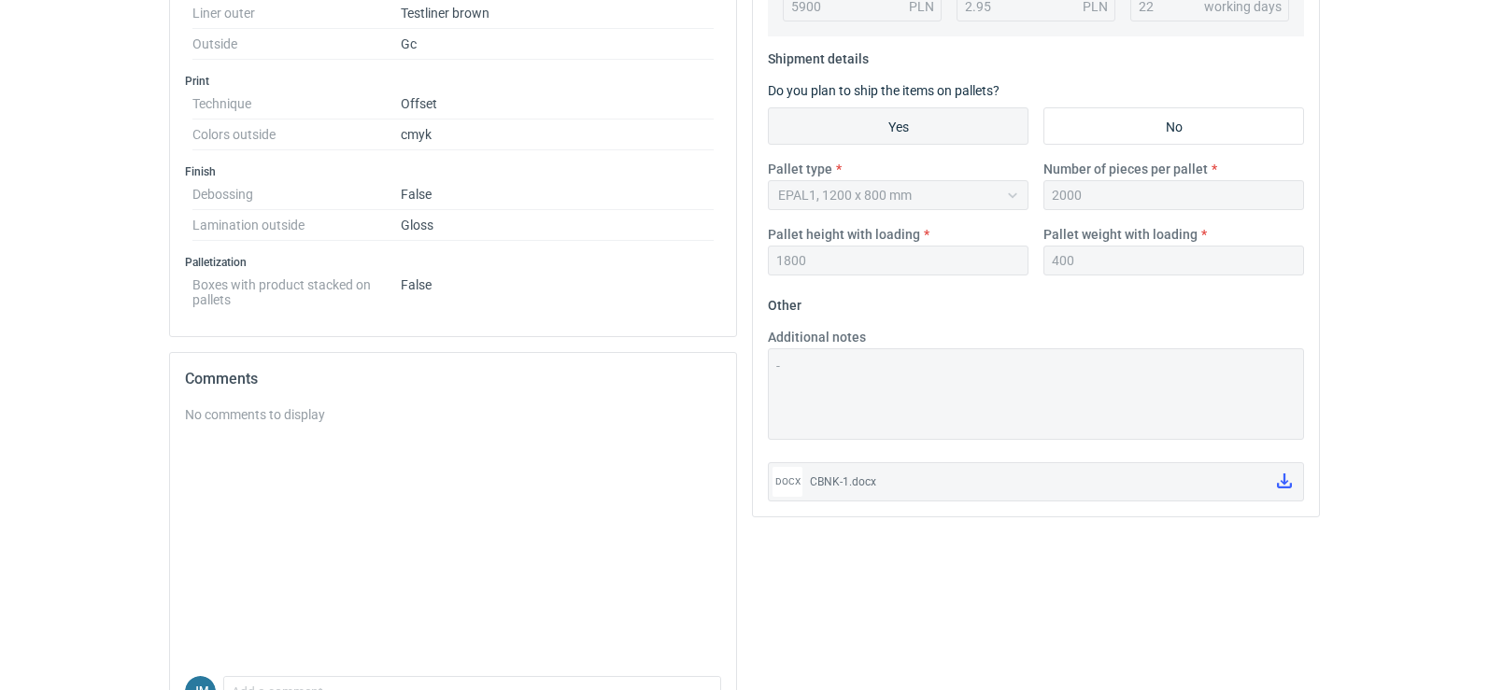
scroll to position [833, 0]
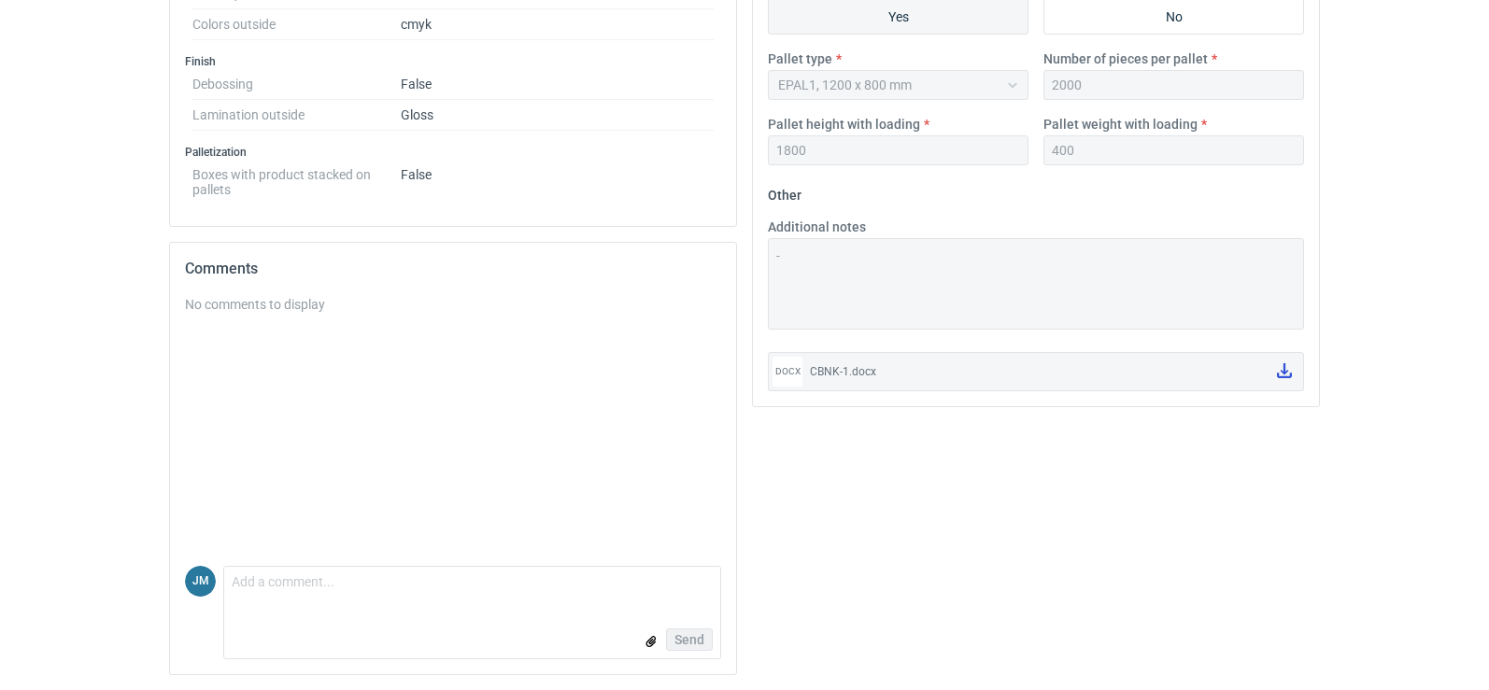
click at [1277, 373] on icon at bounding box center [1284, 370] width 15 height 15
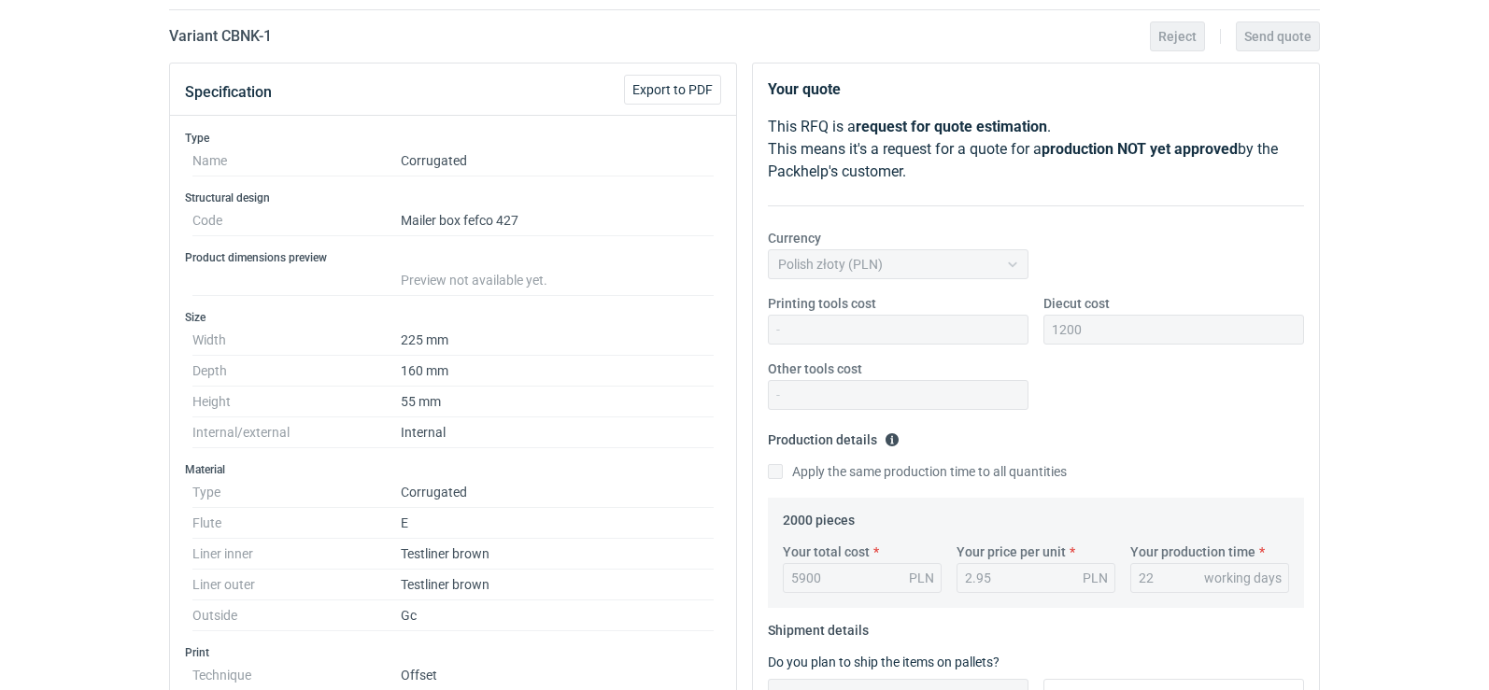
scroll to position [0, 0]
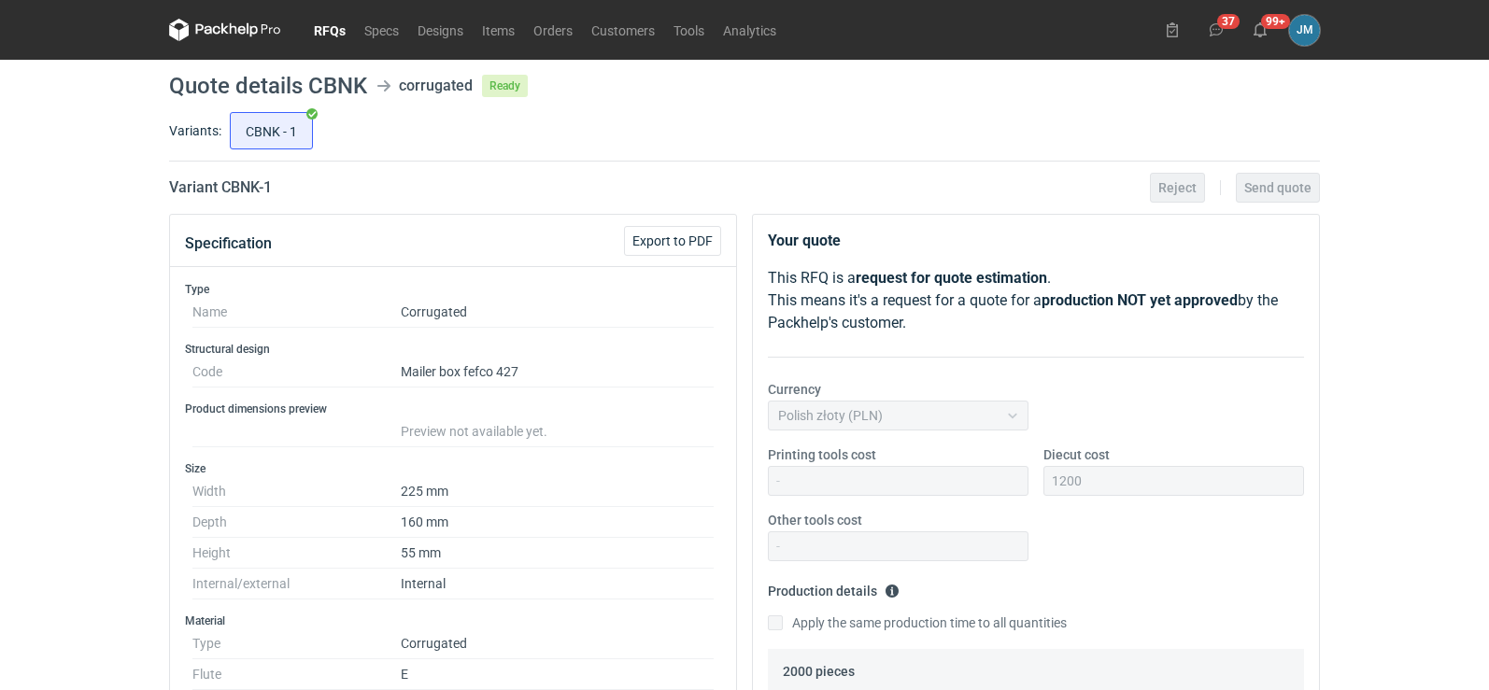
click at [219, 30] on icon at bounding box center [225, 30] width 112 height 22
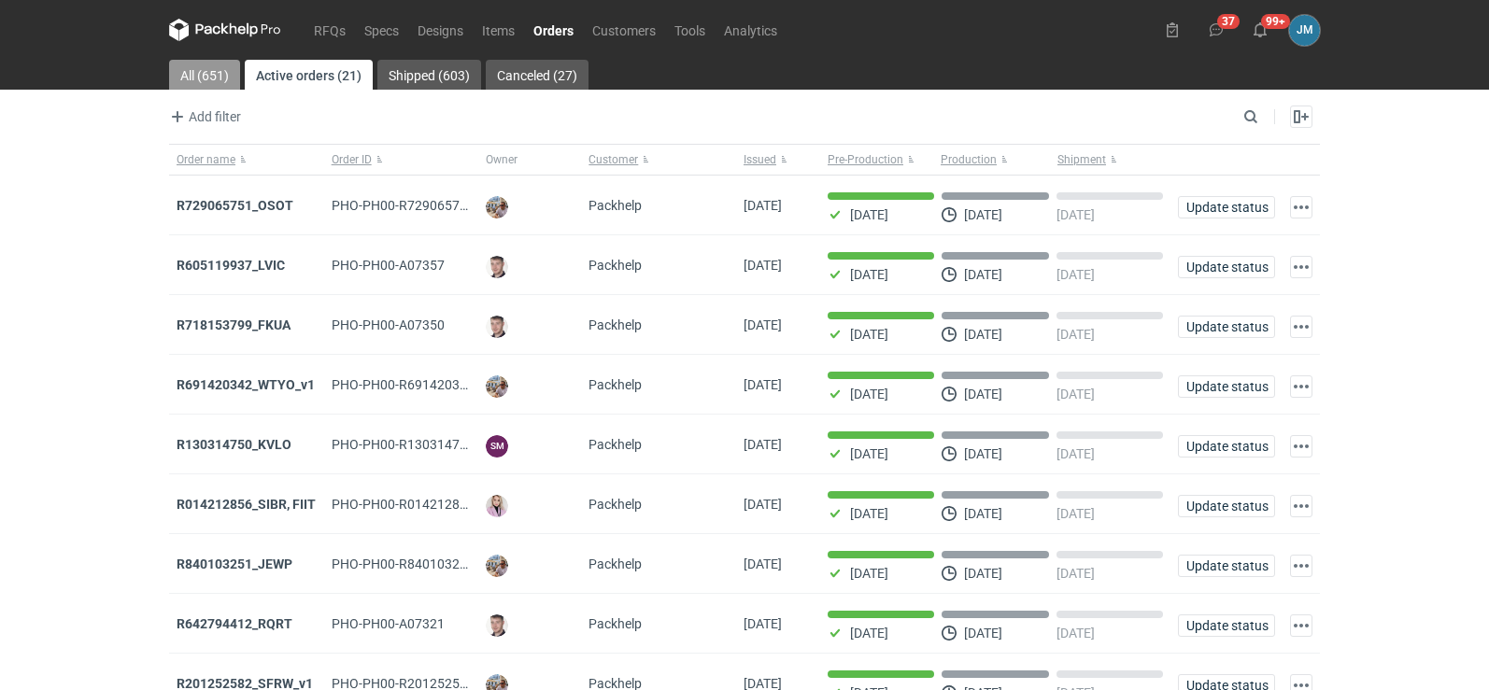
click at [198, 73] on link "All (651)" at bounding box center [204, 75] width 71 height 30
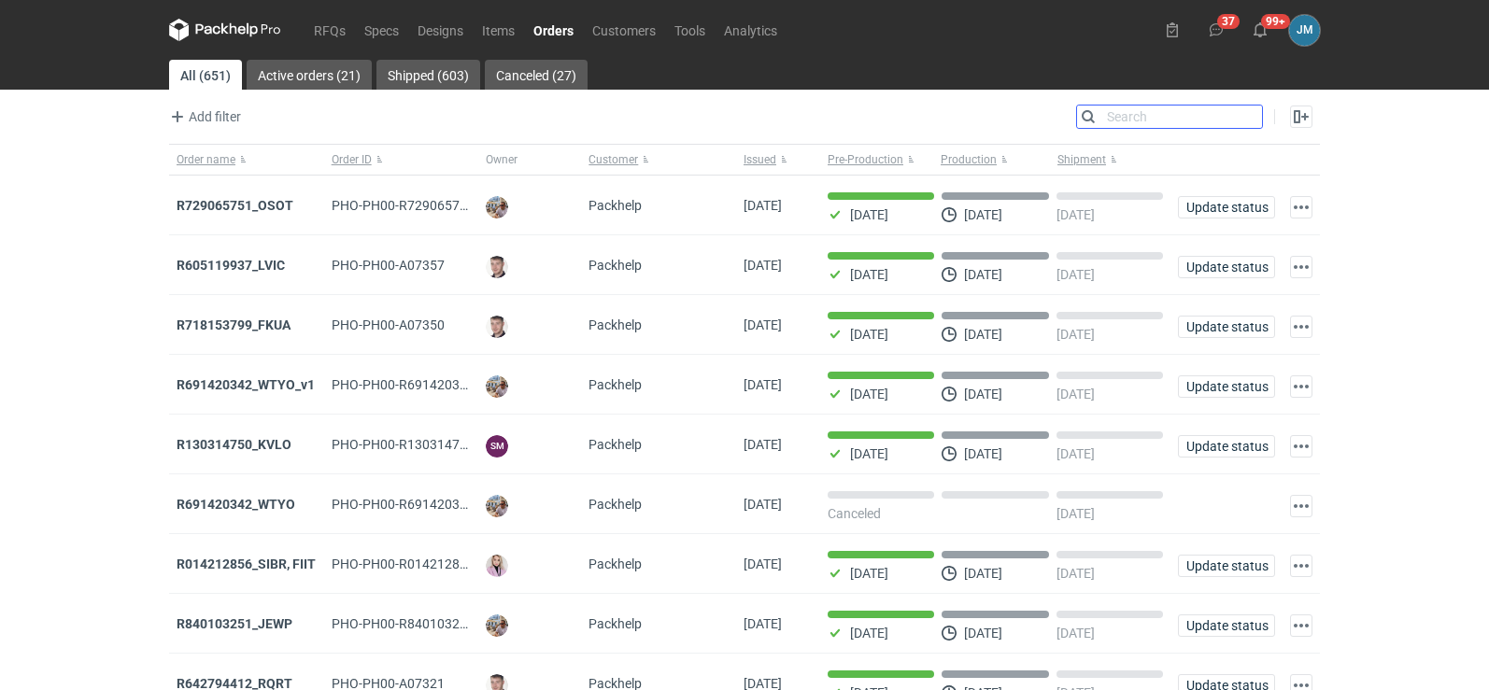
click at [1251, 120] on input "Search" at bounding box center [1169, 117] width 185 height 22
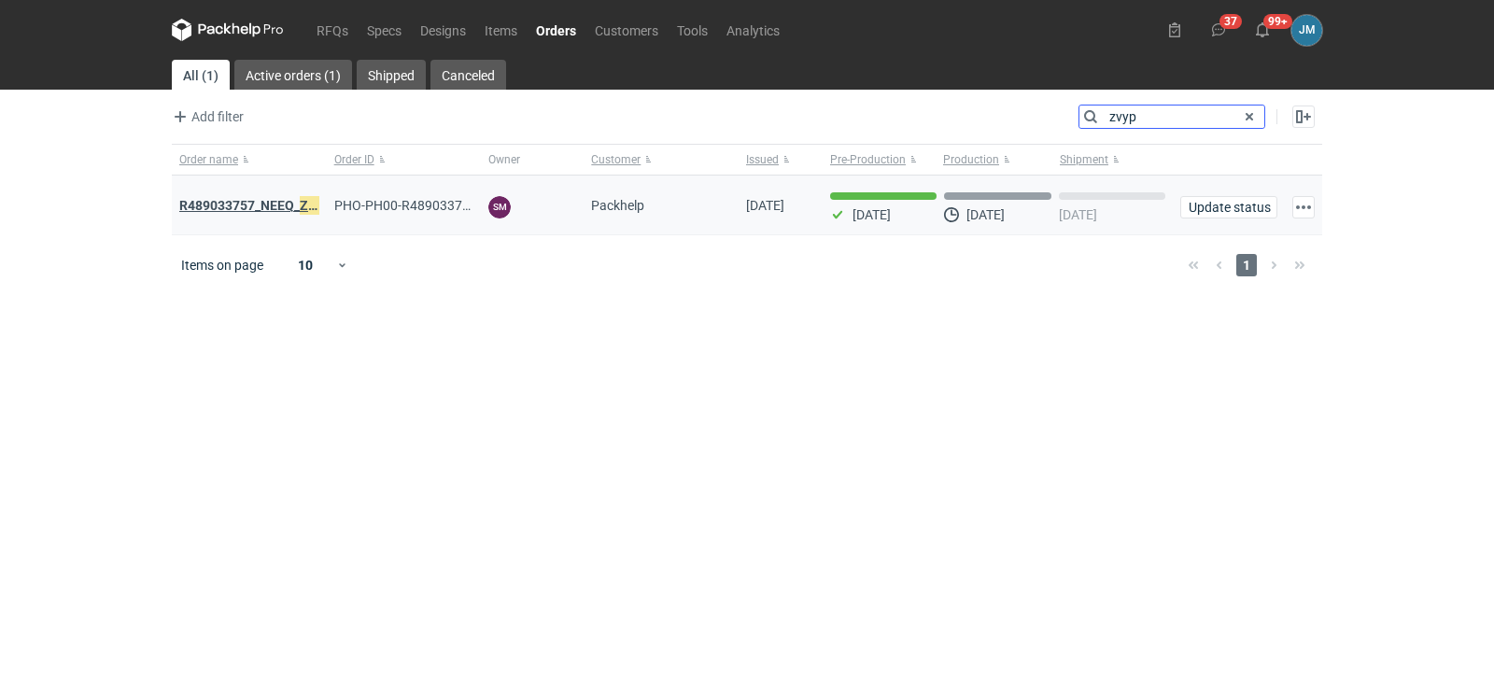
type input "zvyp"
click at [257, 207] on strong "R489033757_NEEQ_ ZVYP _WVPK_PHVG_SDDZ_GAYC" at bounding box center [337, 205] width 316 height 21
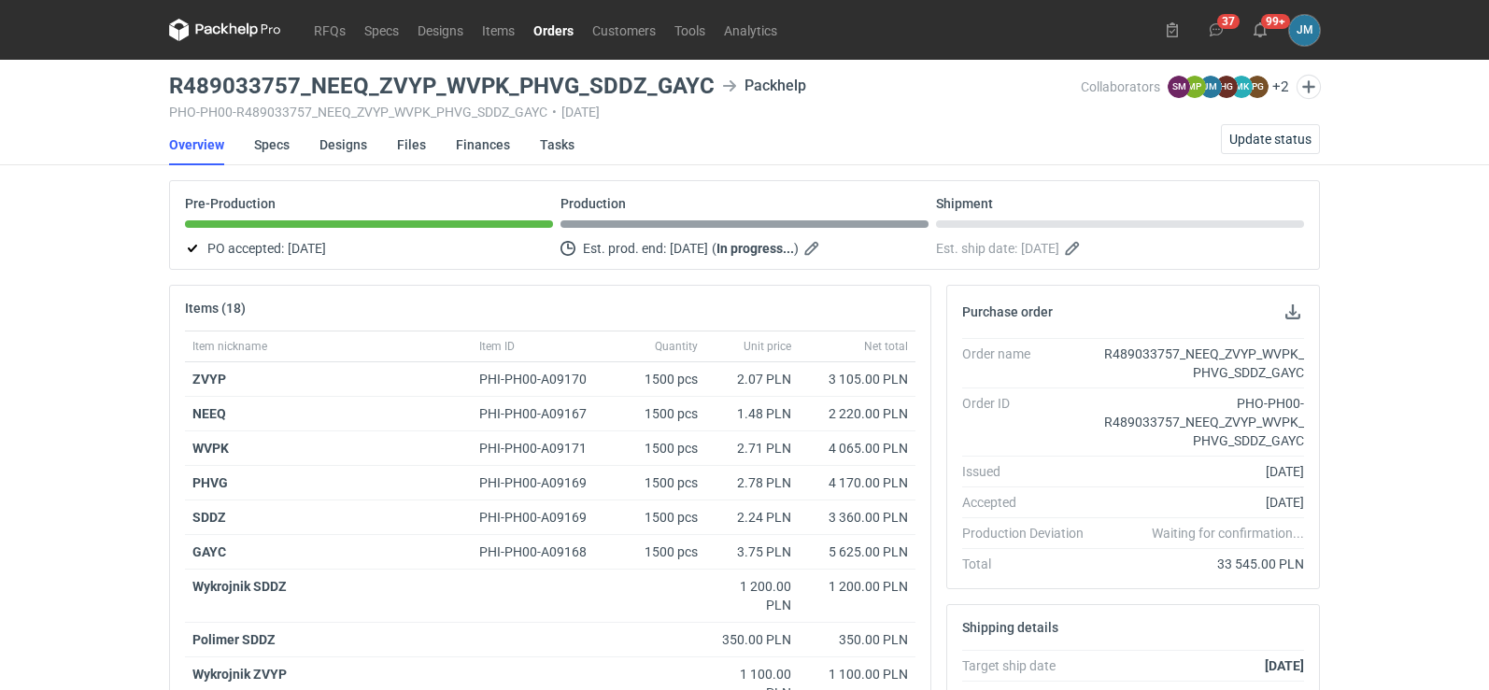
click at [222, 33] on icon at bounding box center [224, 28] width 7 height 11
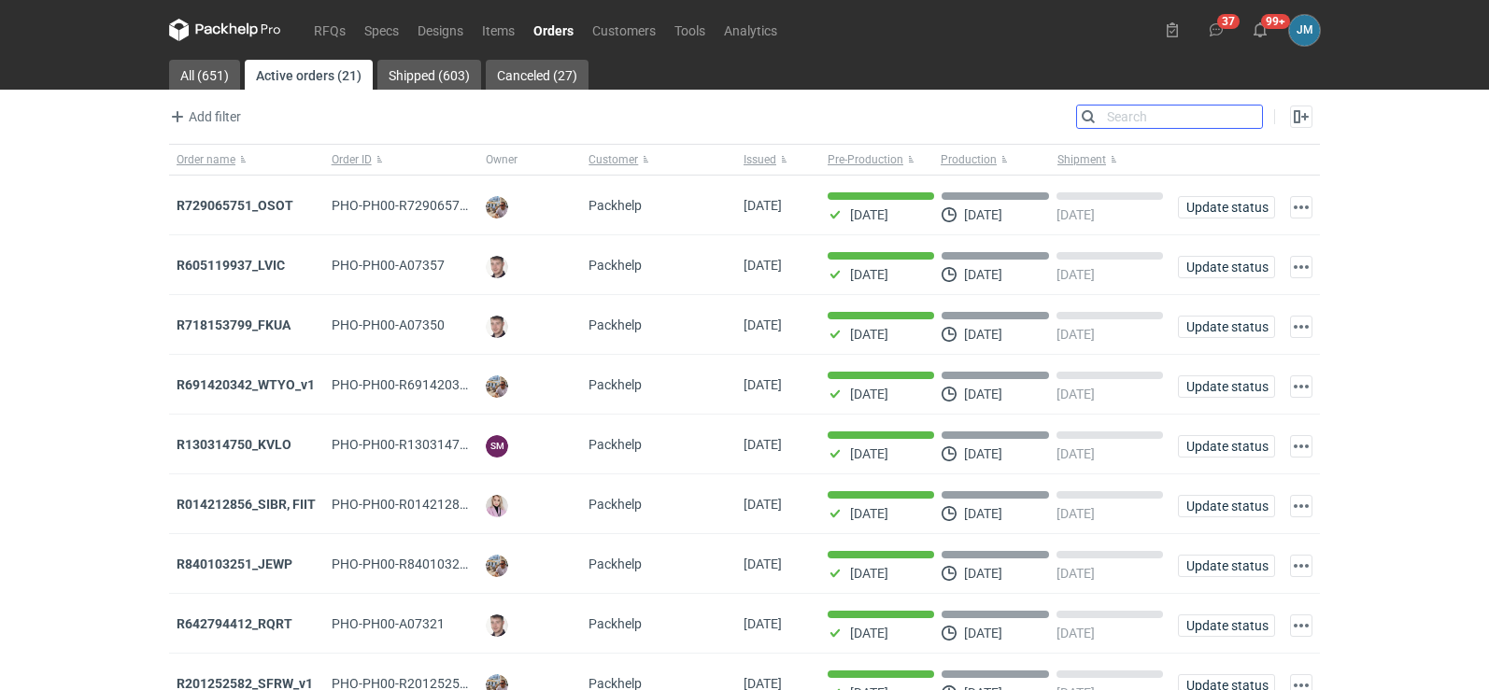
click at [1260, 114] on input "Search" at bounding box center [1169, 117] width 185 height 22
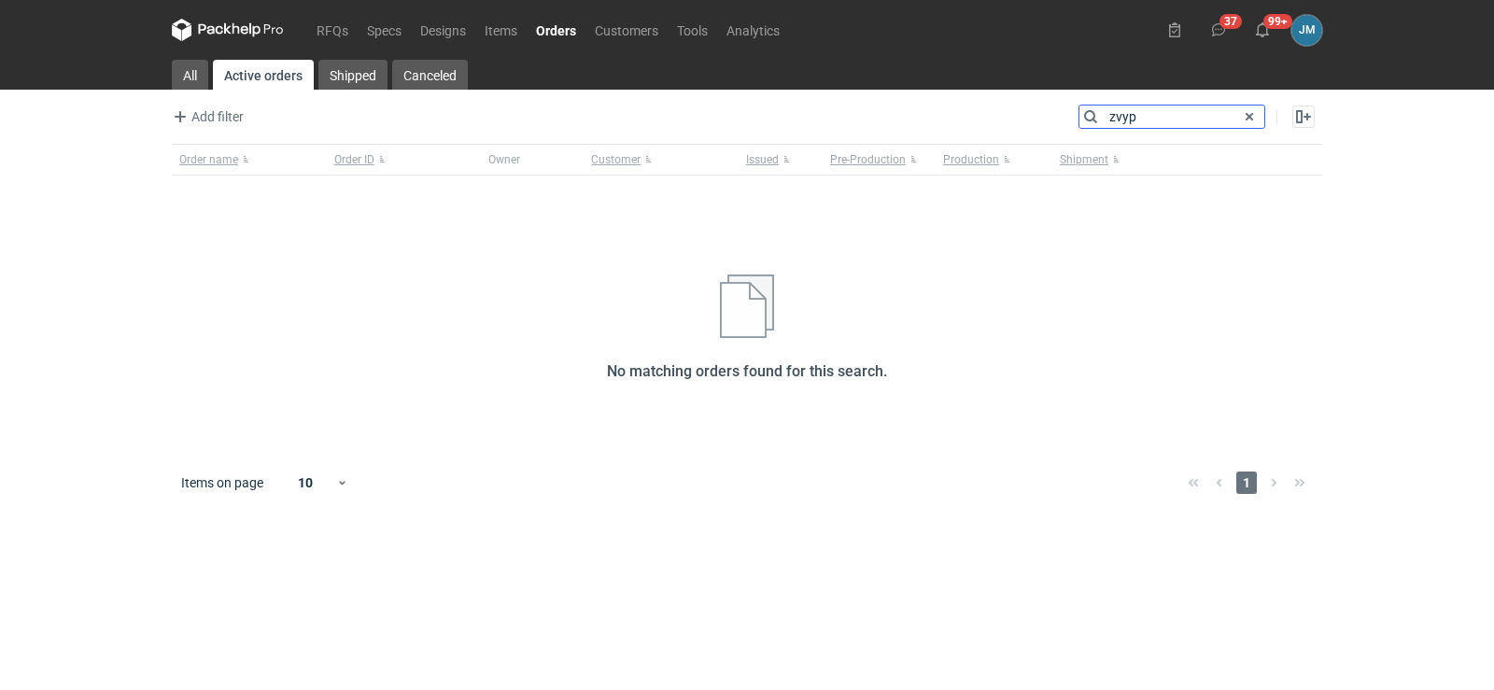
type input "zvyp"
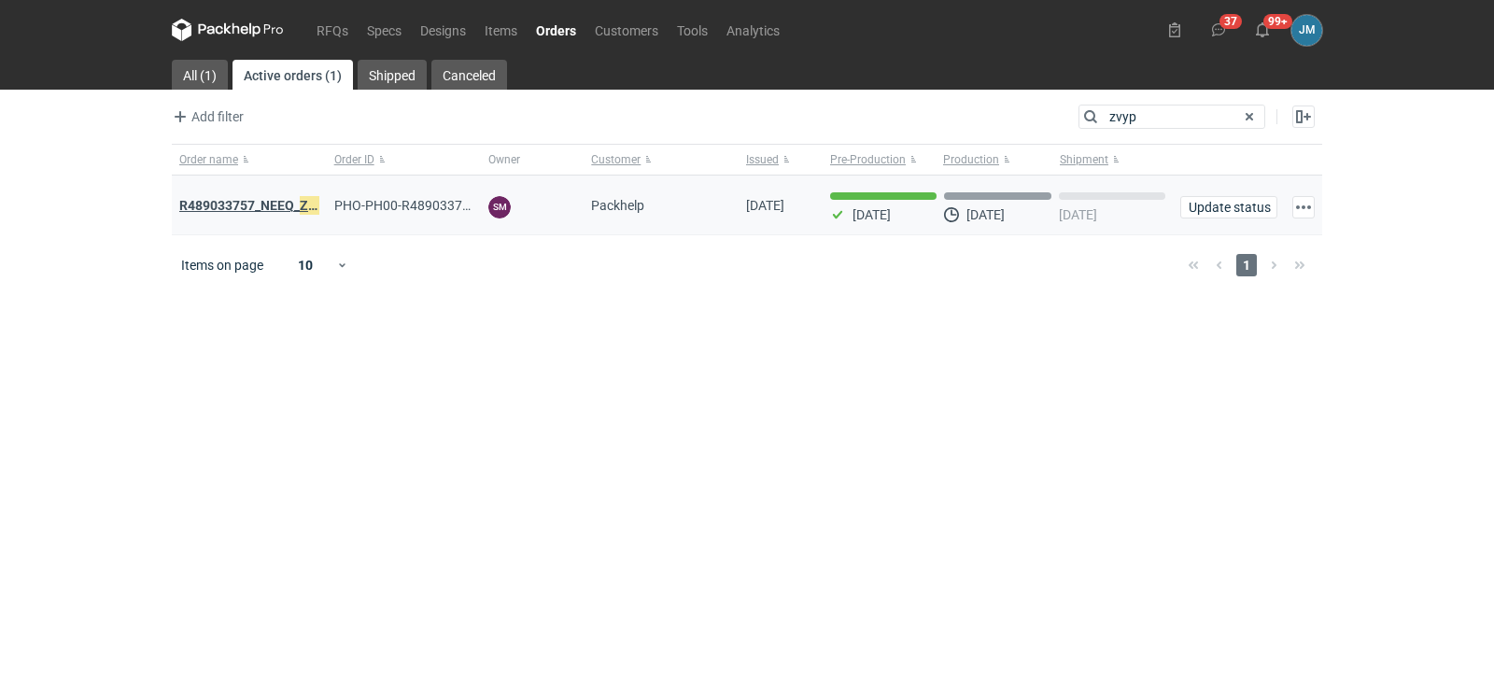
click at [239, 210] on strong "R489033757_NEEQ_ ZVYP _WVPK_PHVG_SDDZ_GAYC" at bounding box center [337, 205] width 316 height 21
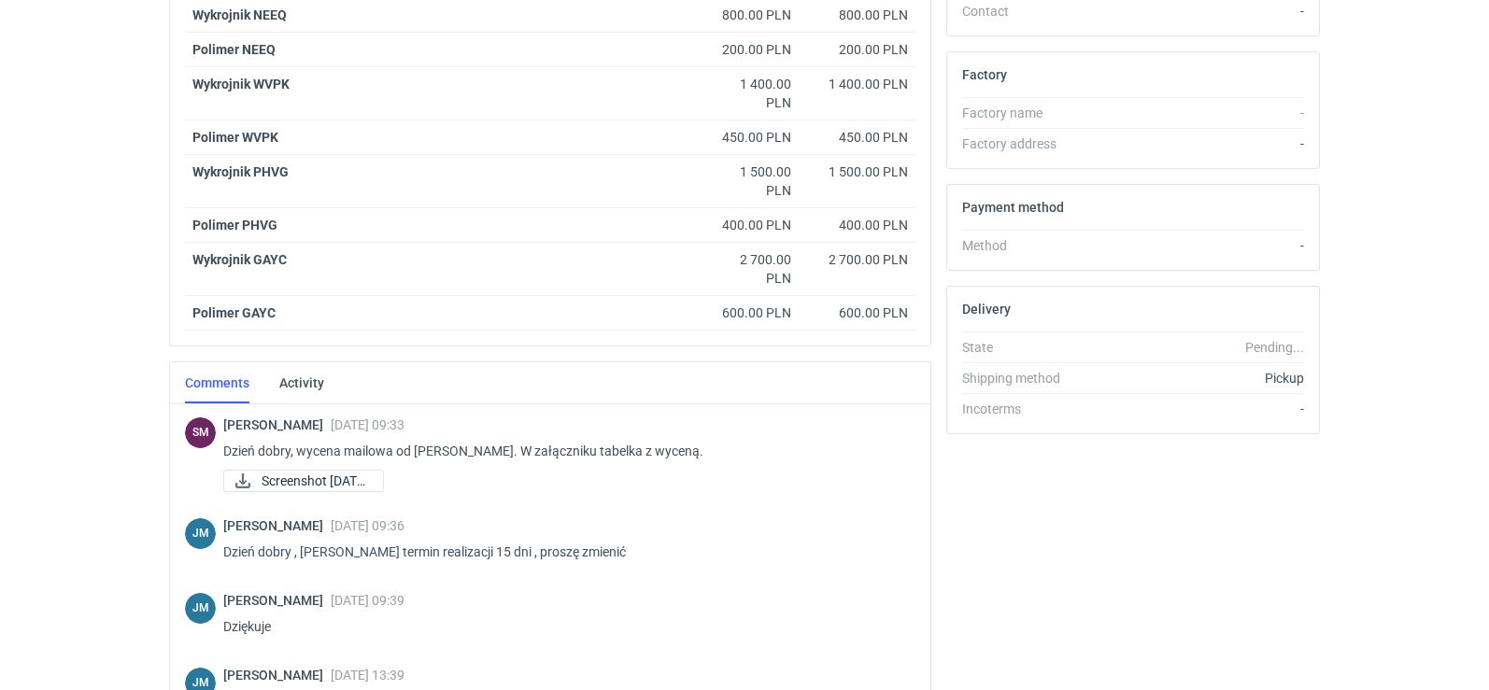
scroll to position [1045, 0]
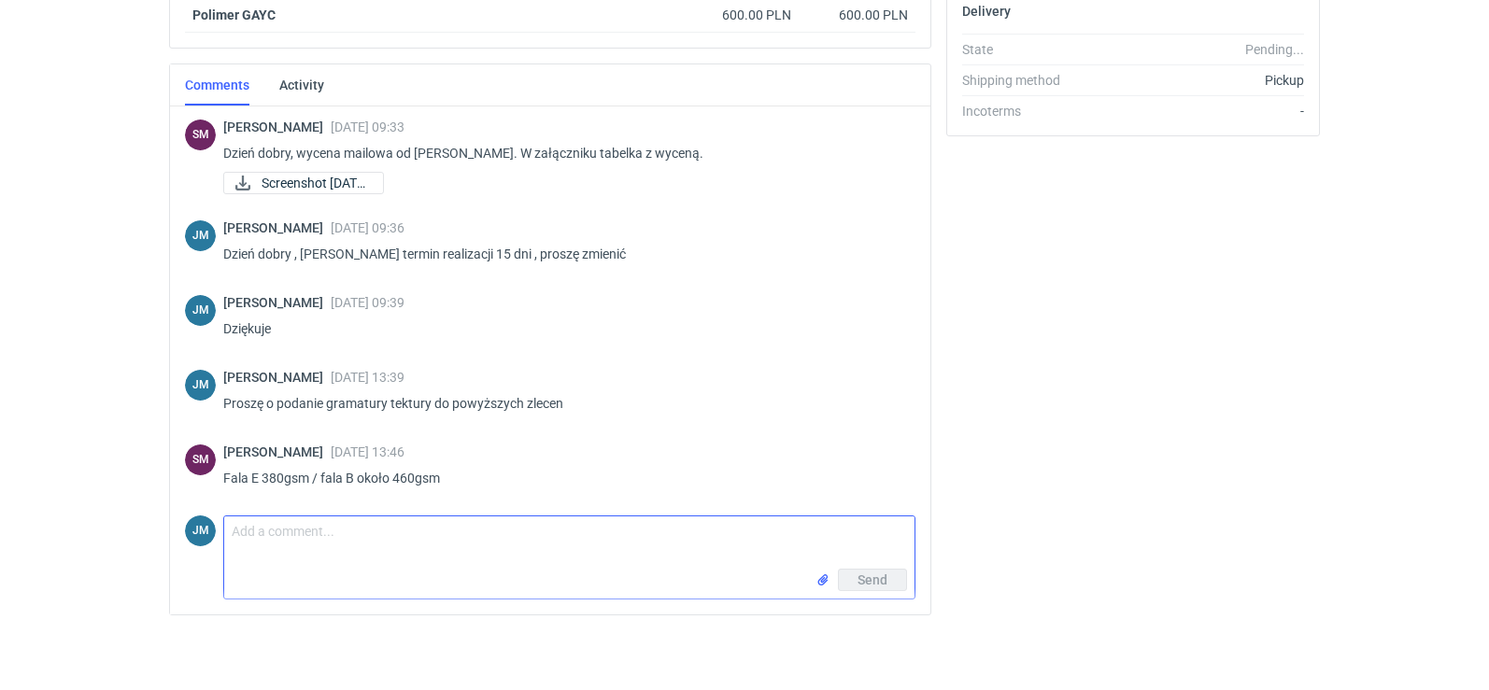
click at [259, 527] on textarea "Comment message" at bounding box center [569, 542] width 690 height 52
type textarea "P"
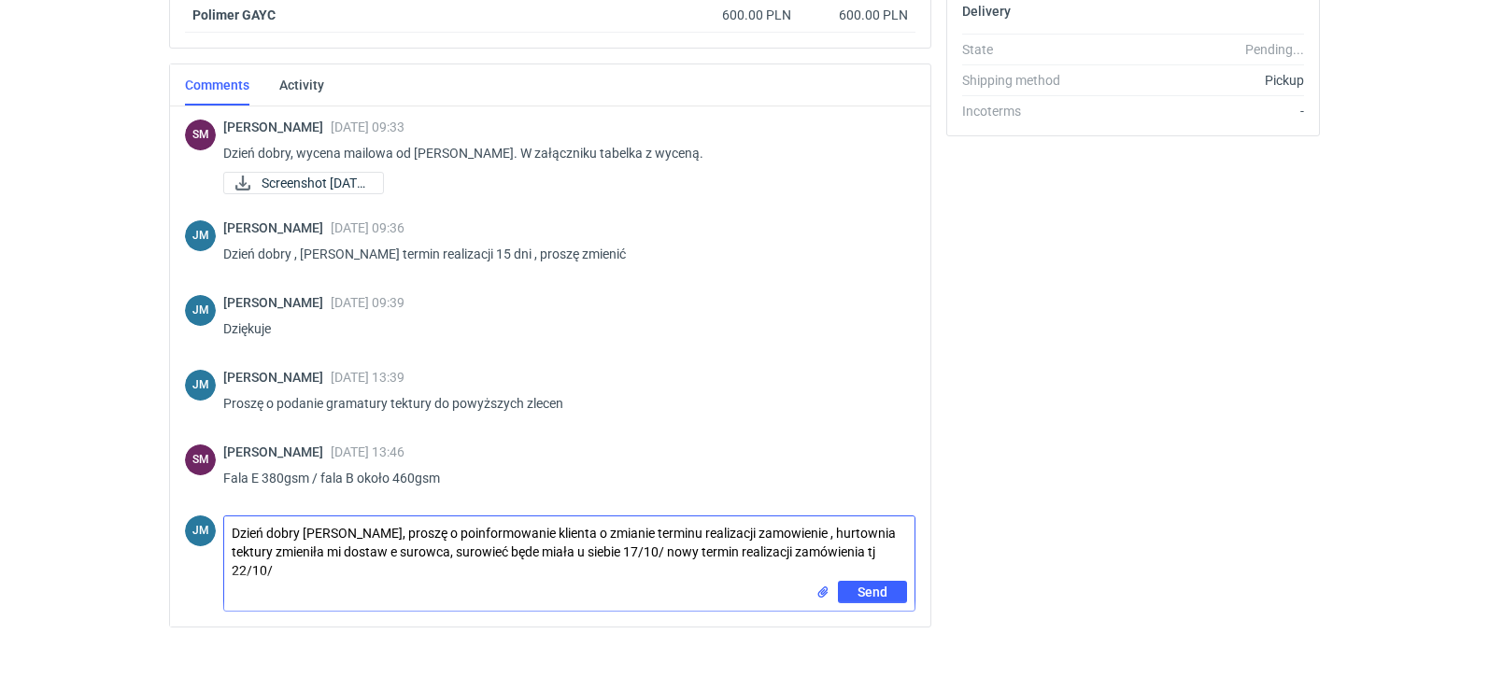
click at [392, 550] on textarea "Dzień dobry Panie Sebastianie, proszę o poinformowanie klienta o zmianie termin…" at bounding box center [569, 548] width 690 height 64
click at [507, 558] on textarea "Dzień dobry Panie Sebastianie, proszę o poinformowanie klienta o zmianie termin…" at bounding box center [569, 548] width 690 height 64
click at [669, 552] on textarea "Dzień dobry Panie Sebastianie, proszę o poinformowanie klienta o zmianie termin…" at bounding box center [569, 548] width 690 height 64
click at [662, 553] on textarea "Dzień dobry Panie Sebastianie, proszę o poinformowanie klienta o zmianie termin…" at bounding box center [569, 548] width 690 height 64
click at [279, 572] on textarea "Dzień dobry Panie Sebastianie, proszę o poinformowanie klienta o zmianie termin…" at bounding box center [569, 548] width 690 height 64
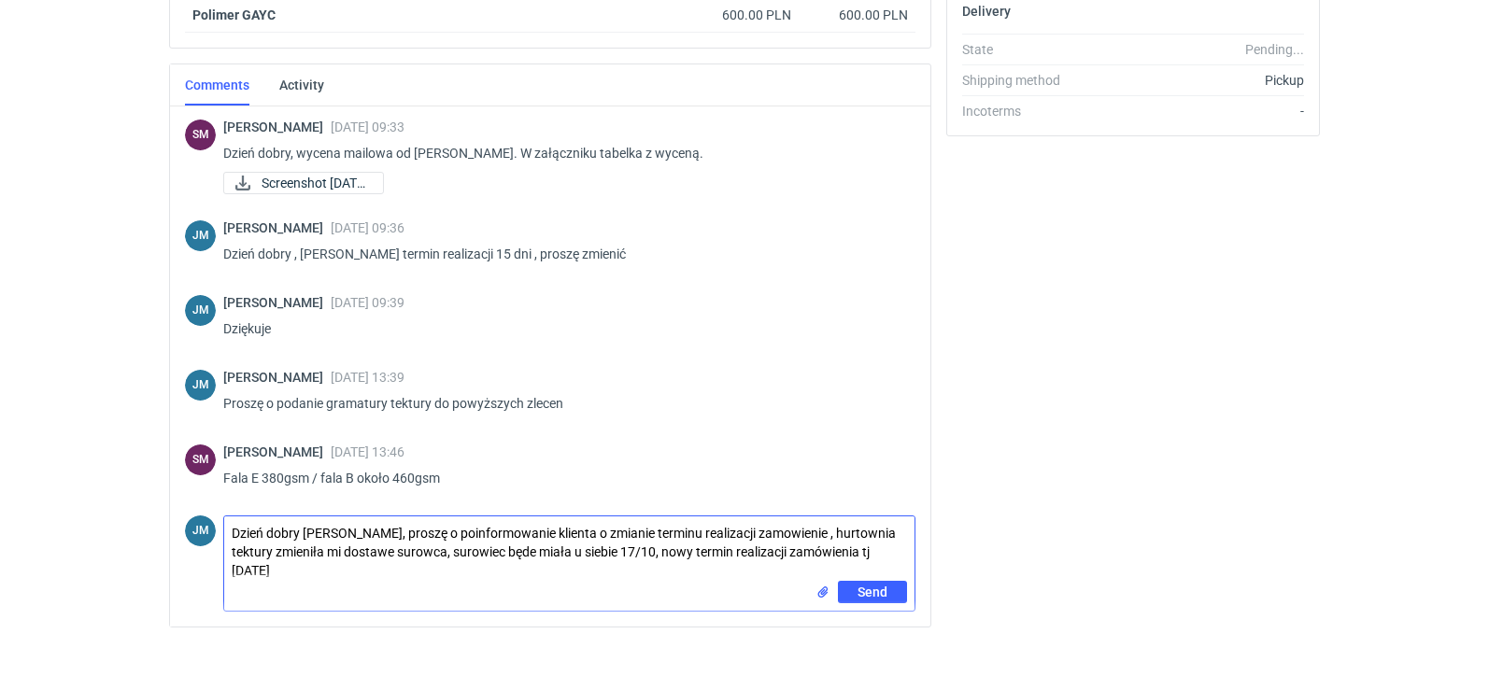
drag, startPoint x: 304, startPoint y: 573, endPoint x: 226, endPoint y: 530, distance: 89.4
click at [226, 530] on textarea "Dzień dobry Panie Sebastianie, proszę o poinformowanie klienta o zmianie termin…" at bounding box center [569, 548] width 690 height 64
drag, startPoint x: 353, startPoint y: 574, endPoint x: 194, endPoint y: 517, distance: 168.7
click at [195, 517] on div "JM Comment message Dzień dobry Panie Sebastianie, proszę o poinformowanie klien…" at bounding box center [550, 560] width 730 height 104
paste textarea "ówienie, hurtownia tektury zmieniła mi dostawę surowca, surowiec będę miała u s…"
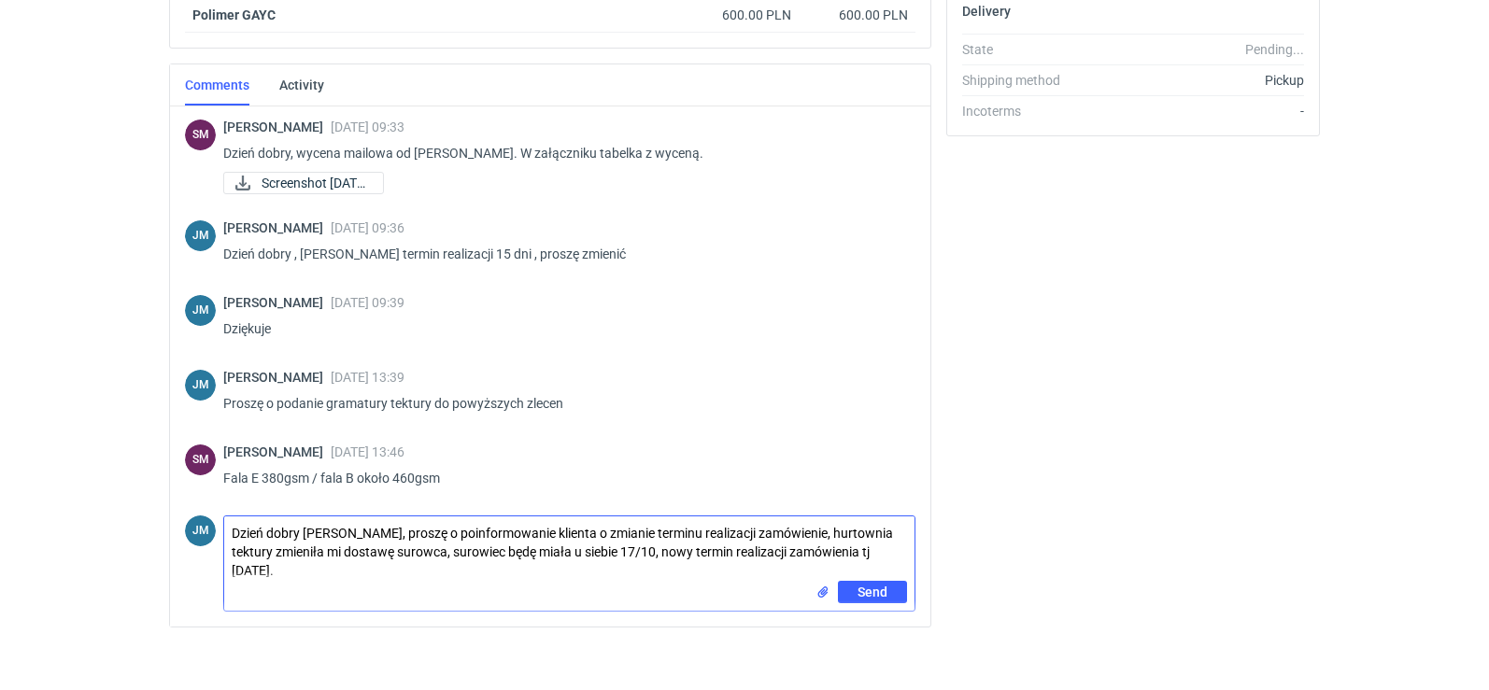
click at [838, 535] on textarea "Dzień dobry Panie Sebastianie, proszę o poinformowanie klienta o zmianie termin…" at bounding box center [569, 548] width 690 height 64
click at [244, 568] on textarea "Dzień dobry Panie Sebastianie, proszę o poinformowanie klienta o zmianie termin…" at bounding box center [569, 548] width 690 height 64
click at [309, 574] on textarea "Dzień dobry Panie Sebastianie, proszę o poinformowanie klienta o zmianie termin…" at bounding box center [569, 548] width 690 height 64
type textarea "Dzień dobry Panie Sebastianie, proszę o poinformowanie klienta o zmianie termin…"
click at [857, 591] on span "Send" at bounding box center [872, 592] width 30 height 13
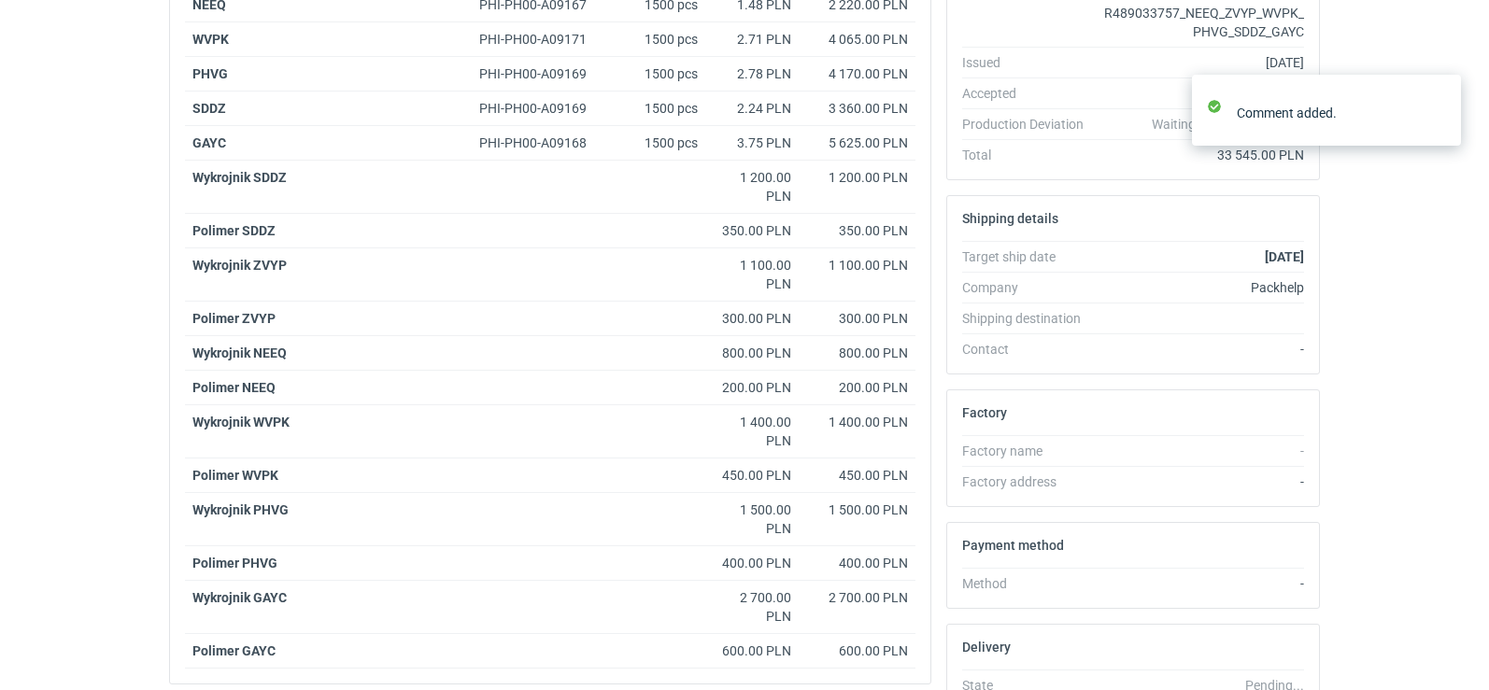
scroll to position [0, 0]
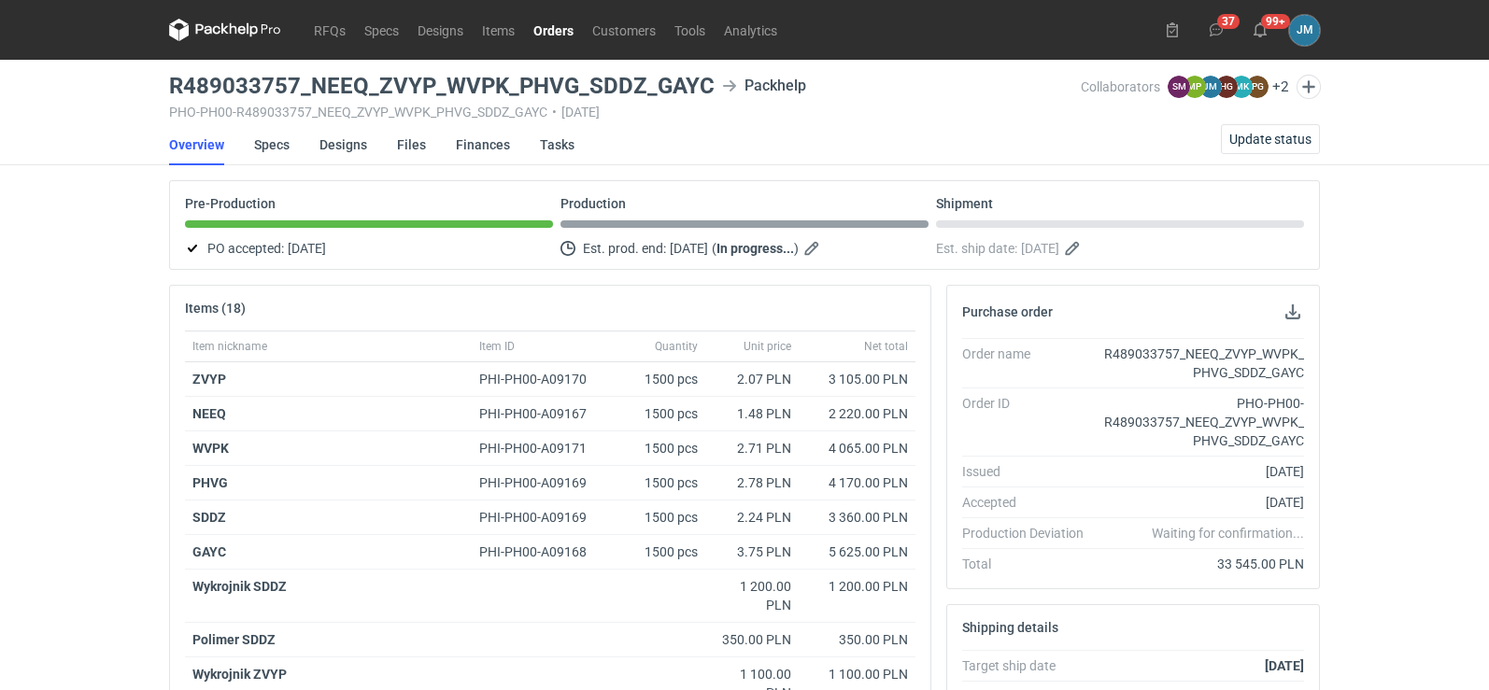
click at [233, 33] on icon at bounding box center [225, 30] width 112 height 22
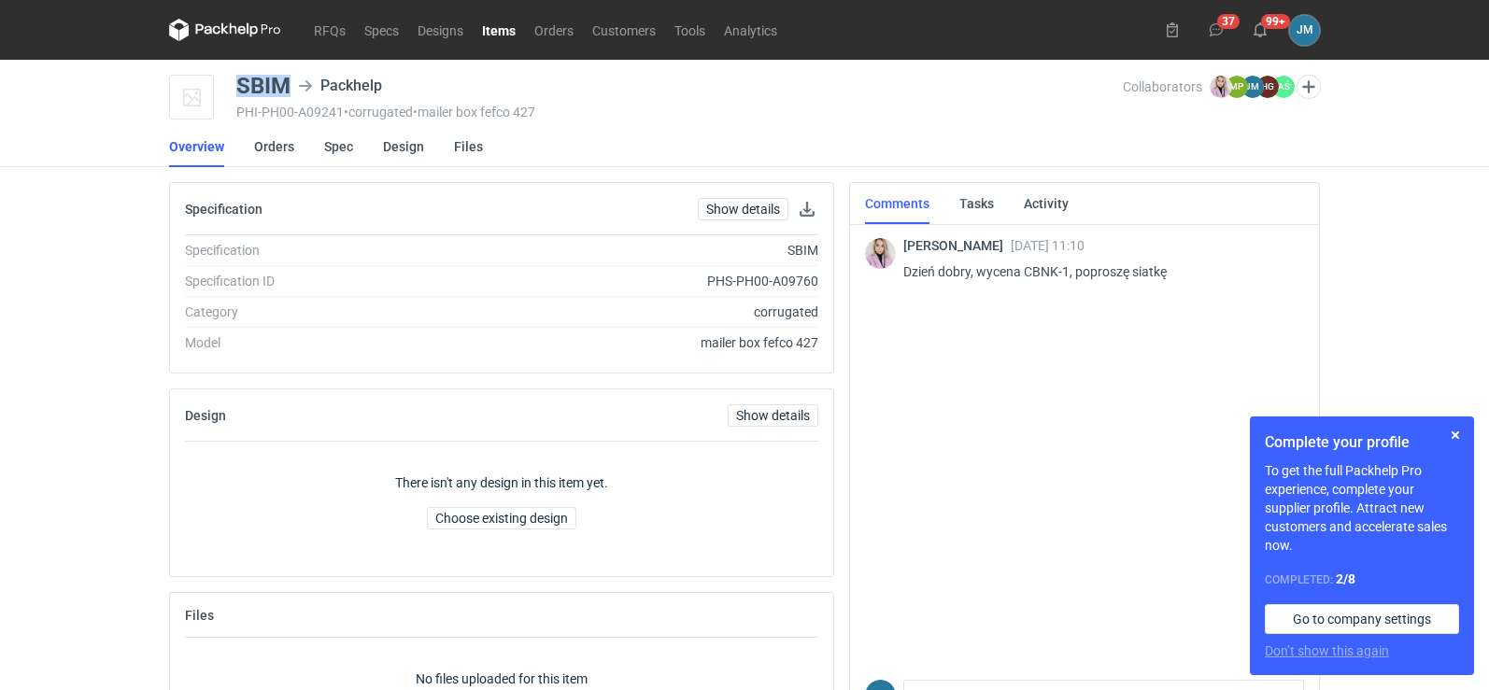
drag, startPoint x: 296, startPoint y: 82, endPoint x: 241, endPoint y: 79, distance: 55.2
click at [240, 79] on div "SBIM Packhelp" at bounding box center [313, 86] width 155 height 22
copy div "SBIM"
drag, startPoint x: 1024, startPoint y: 272, endPoint x: 1054, endPoint y: 266, distance: 30.4
click at [1054, 266] on p "Dzień dobry, wycena CBNK-1, poproszę siatkę" at bounding box center [1096, 272] width 386 height 22
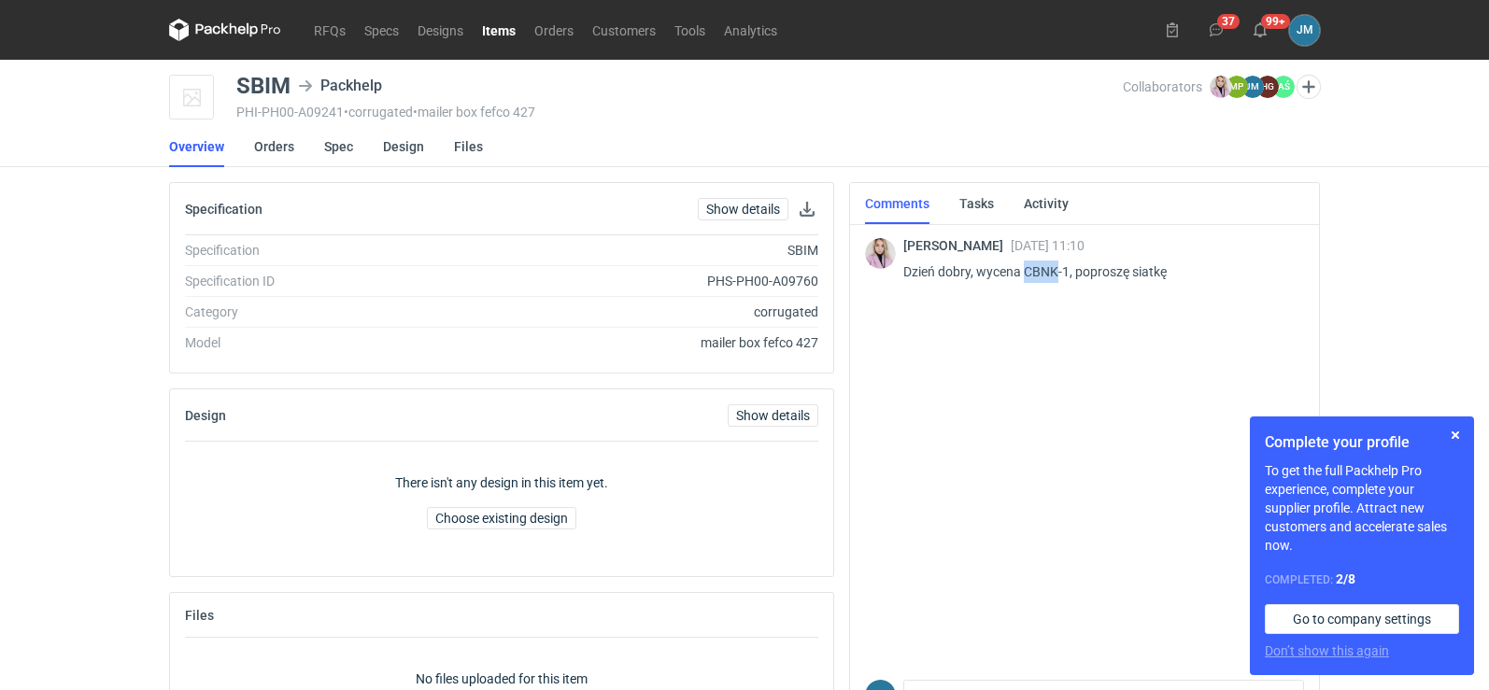
copy p "CBNK"
click at [473, 221] on div "Specification Show details" at bounding box center [501, 209] width 663 height 52
click at [225, 32] on icon at bounding box center [224, 28] width 7 height 11
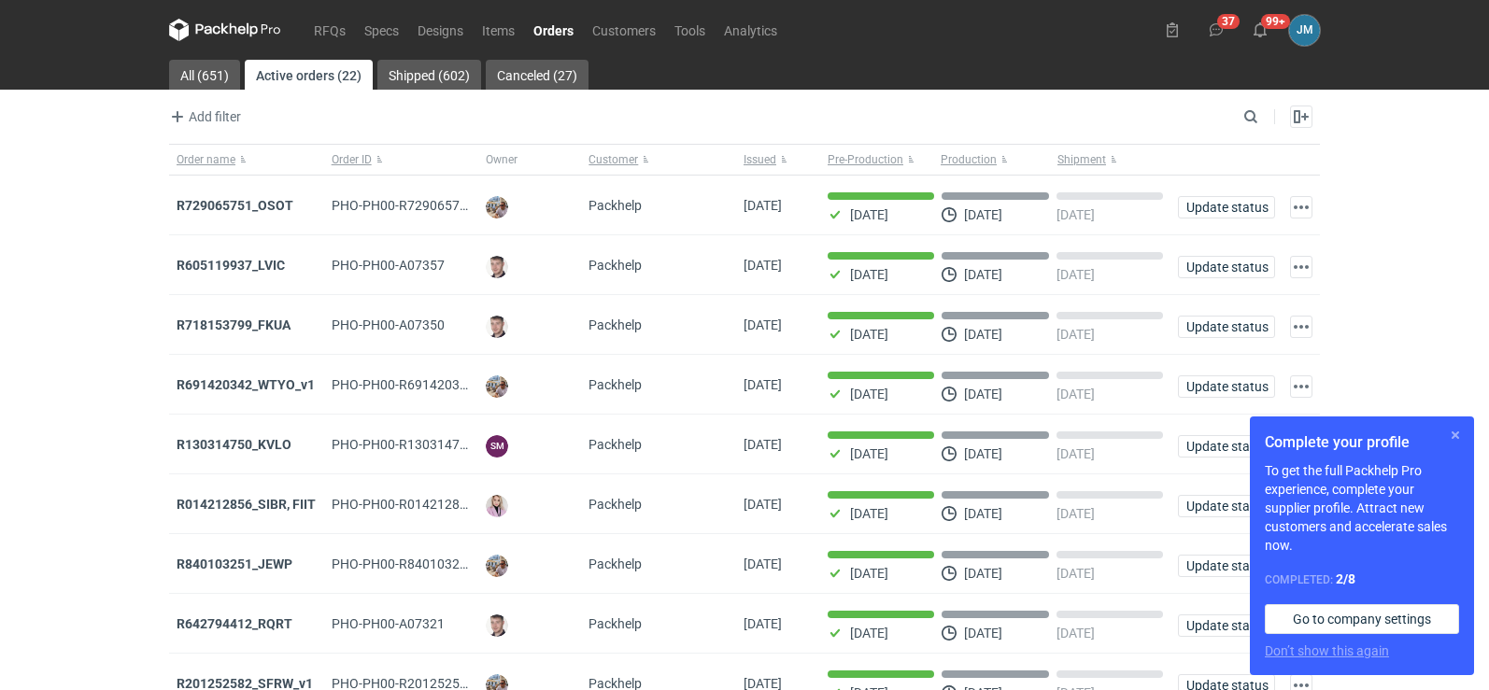
click at [1452, 435] on button "button" at bounding box center [1455, 435] width 22 height 22
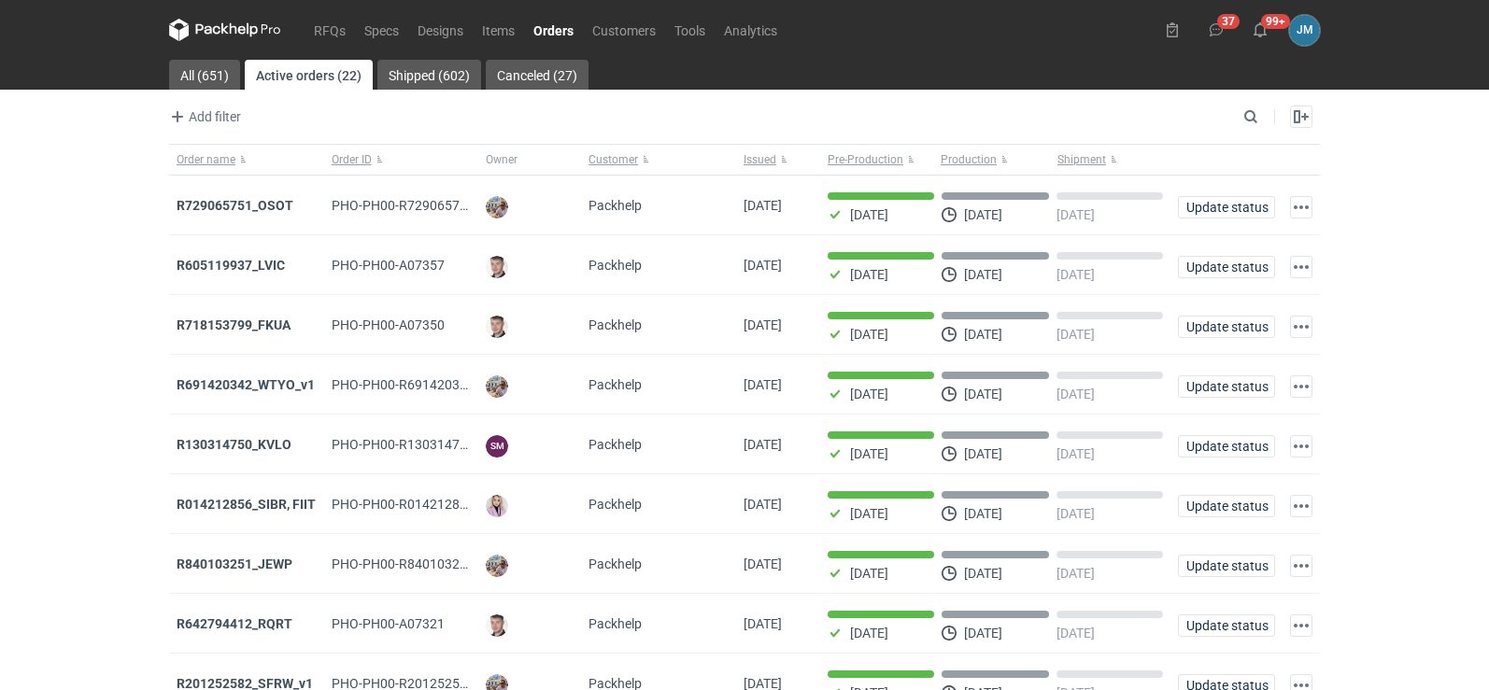
click at [199, 25] on icon at bounding box center [208, 29] width 24 height 10
click at [192, 26] on icon at bounding box center [225, 30] width 112 height 22
click at [216, 36] on icon at bounding box center [225, 30] width 112 height 22
click at [256, 27] on icon at bounding box center [252, 30] width 11 height 14
